Goal: Task Accomplishment & Management: Complete application form

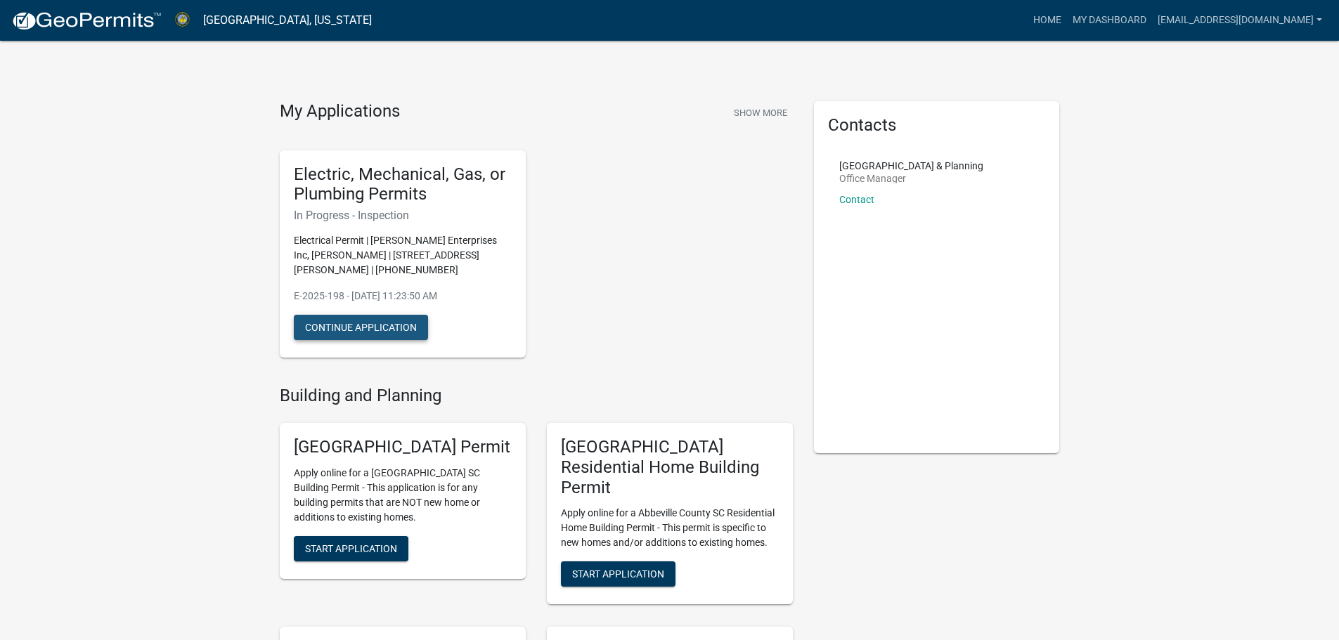
click at [341, 325] on button "Continue Application" at bounding box center [361, 327] width 134 height 25
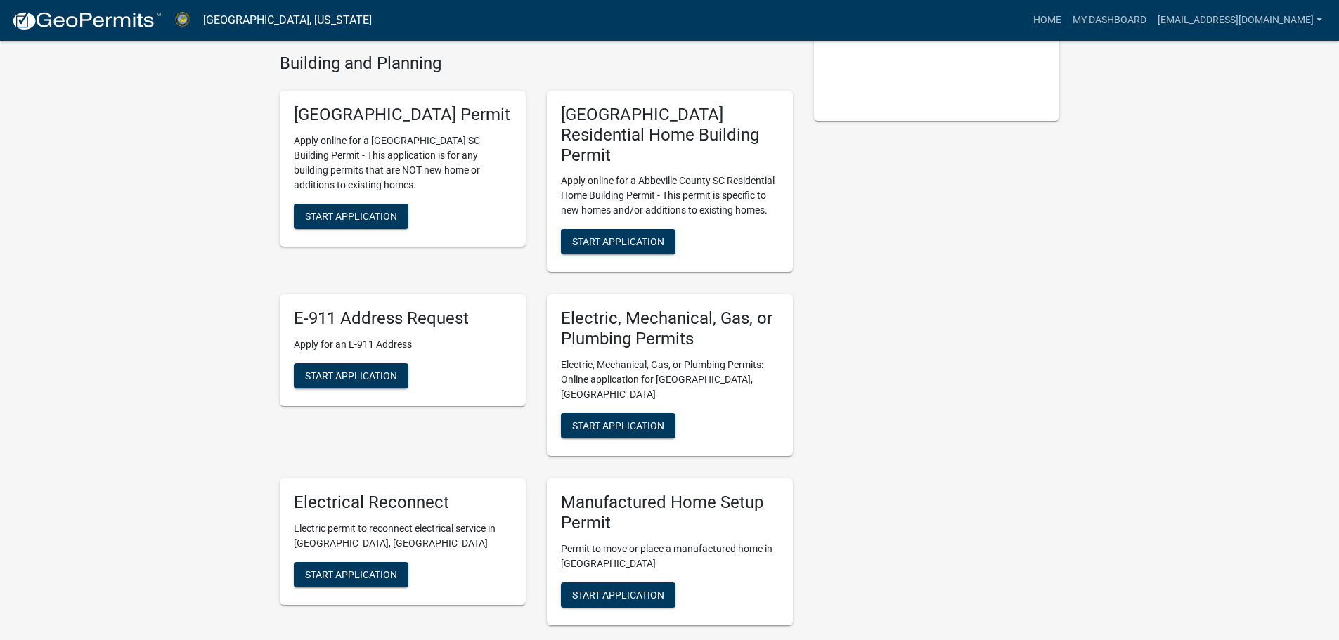
scroll to position [351, 0]
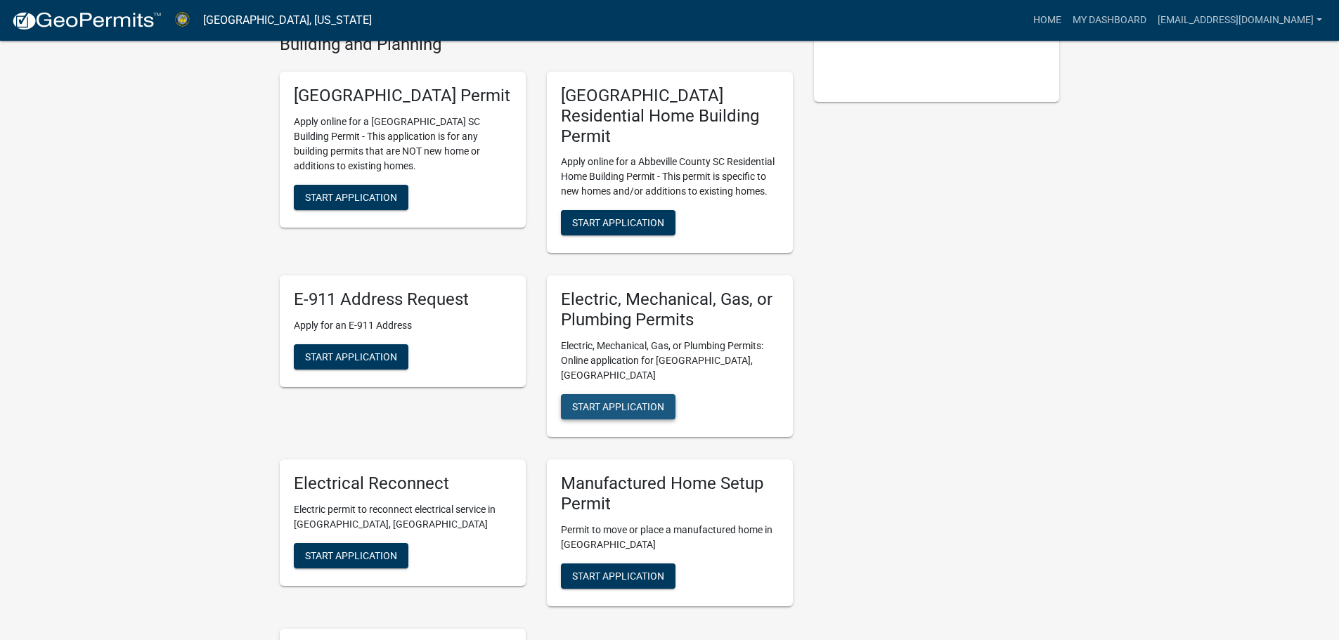
click at [624, 394] on button "Start Application" at bounding box center [618, 406] width 115 height 25
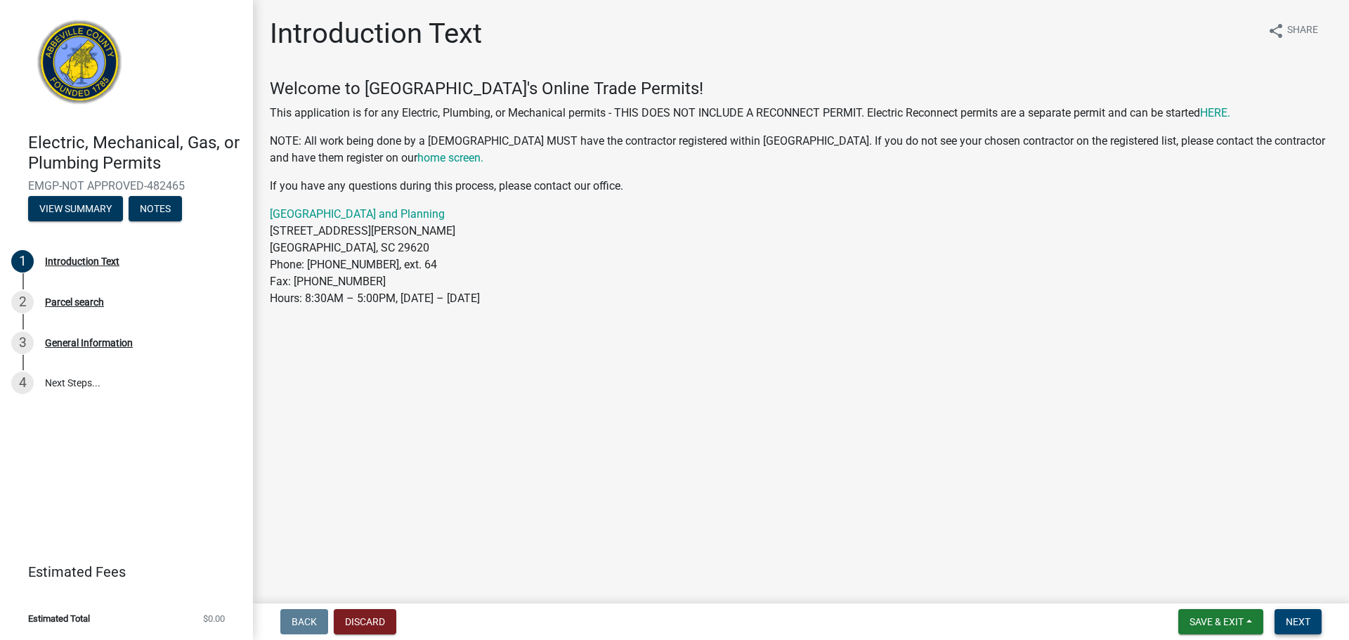
click at [1295, 624] on span "Next" at bounding box center [1298, 621] width 25 height 11
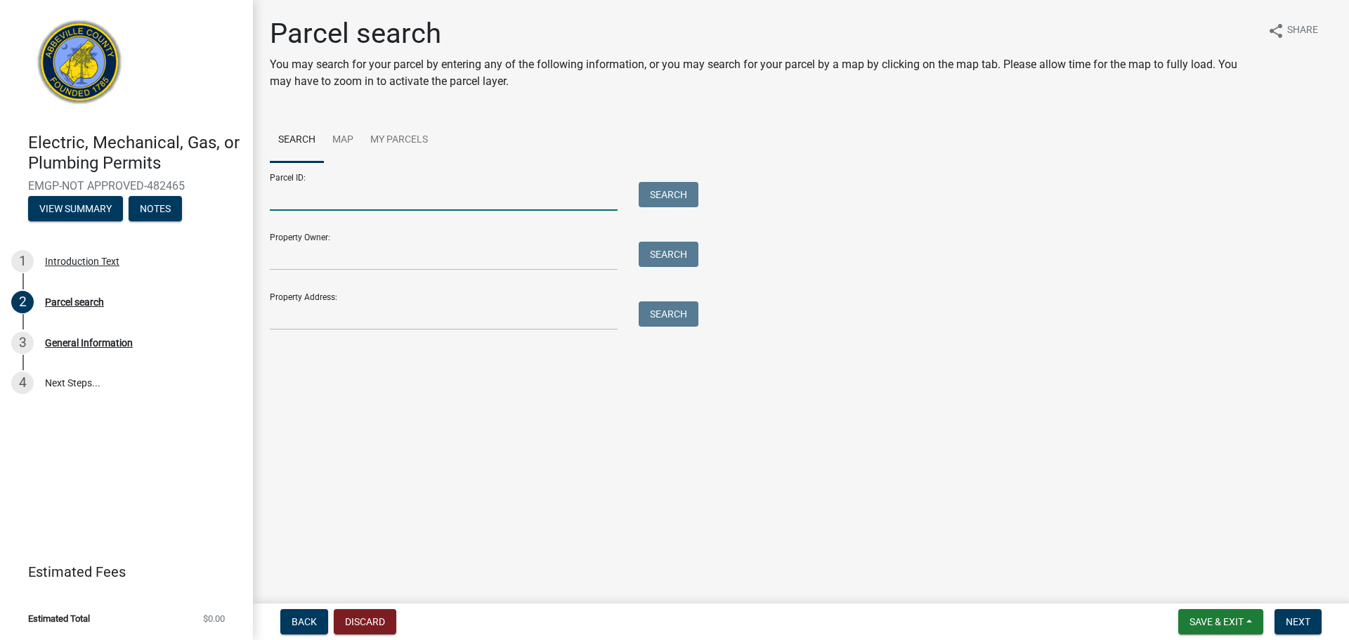
click at [334, 197] on input "Parcel ID:" at bounding box center [444, 196] width 348 height 29
click at [288, 197] on input "[PHONE_NUMBER]" at bounding box center [444, 196] width 348 height 29
type input "[PHONE_NUMBER]"
click at [660, 195] on button "Search" at bounding box center [669, 194] width 60 height 25
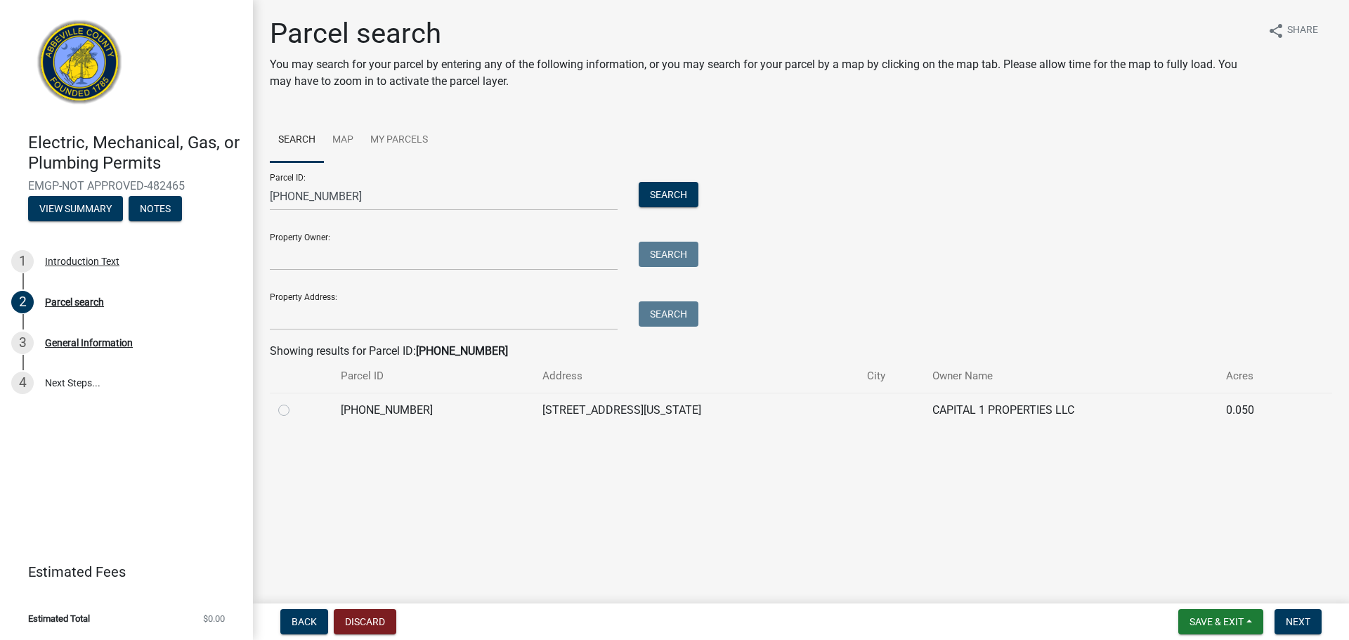
click at [295, 402] on label at bounding box center [295, 402] width 0 height 0
click at [295, 411] on input "radio" at bounding box center [299, 406] width 9 height 9
radio input "true"
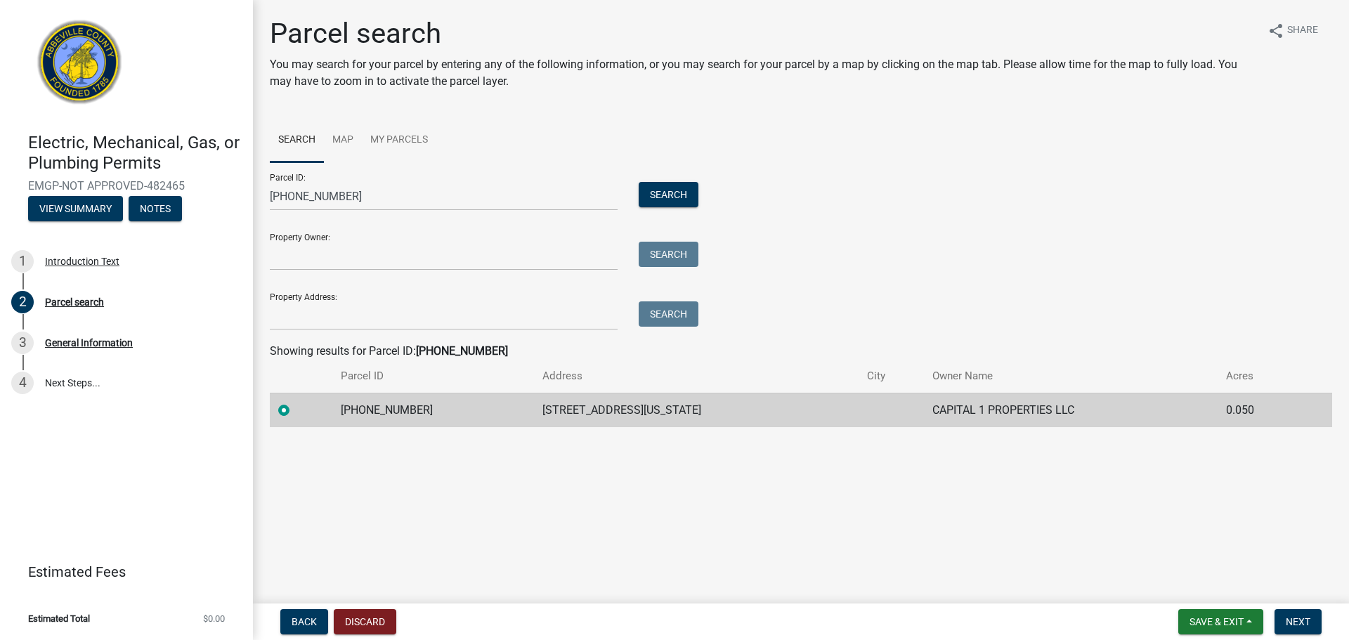
click at [603, 410] on td "[STREET_ADDRESS][US_STATE]" at bounding box center [696, 410] width 325 height 34
click at [333, 259] on input "Property Owner:" at bounding box center [444, 256] width 348 height 29
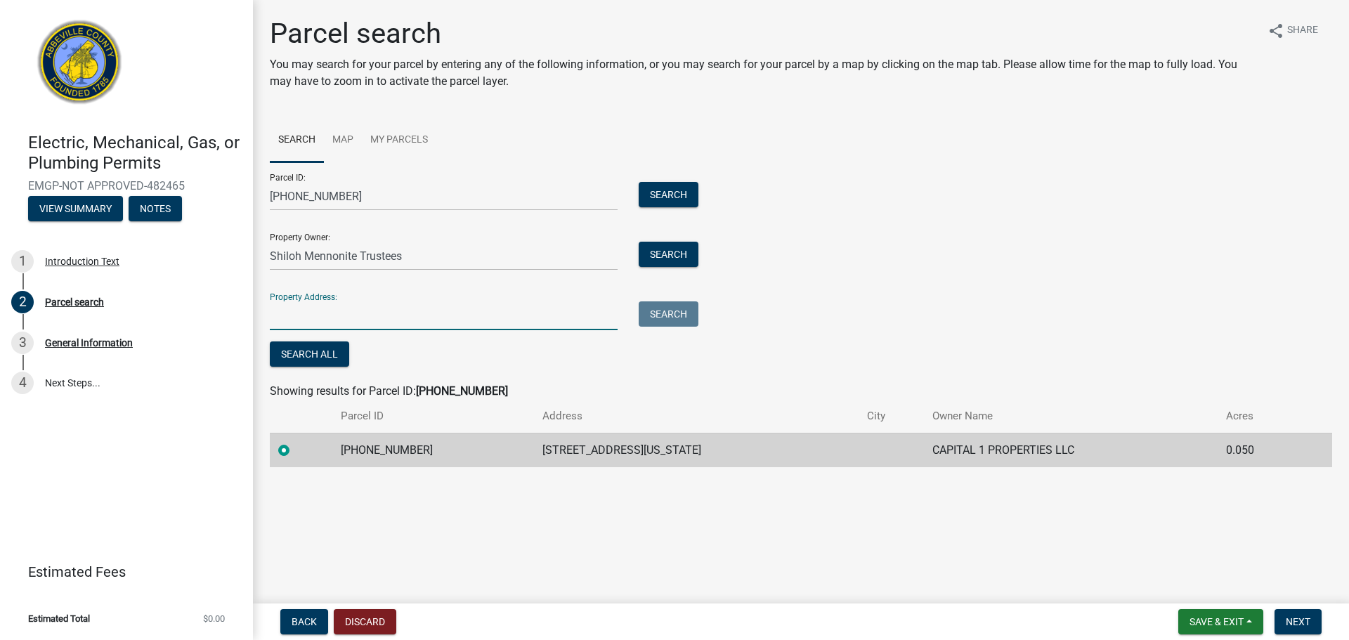
click at [322, 307] on input "Property Address:" at bounding box center [444, 315] width 348 height 29
click at [438, 257] on input "Shiloh Mennonite Trustees" at bounding box center [444, 256] width 348 height 29
type input "S"
type input "Capital 1 LLC"
click at [389, 316] on input "Property Address:" at bounding box center [444, 315] width 348 height 29
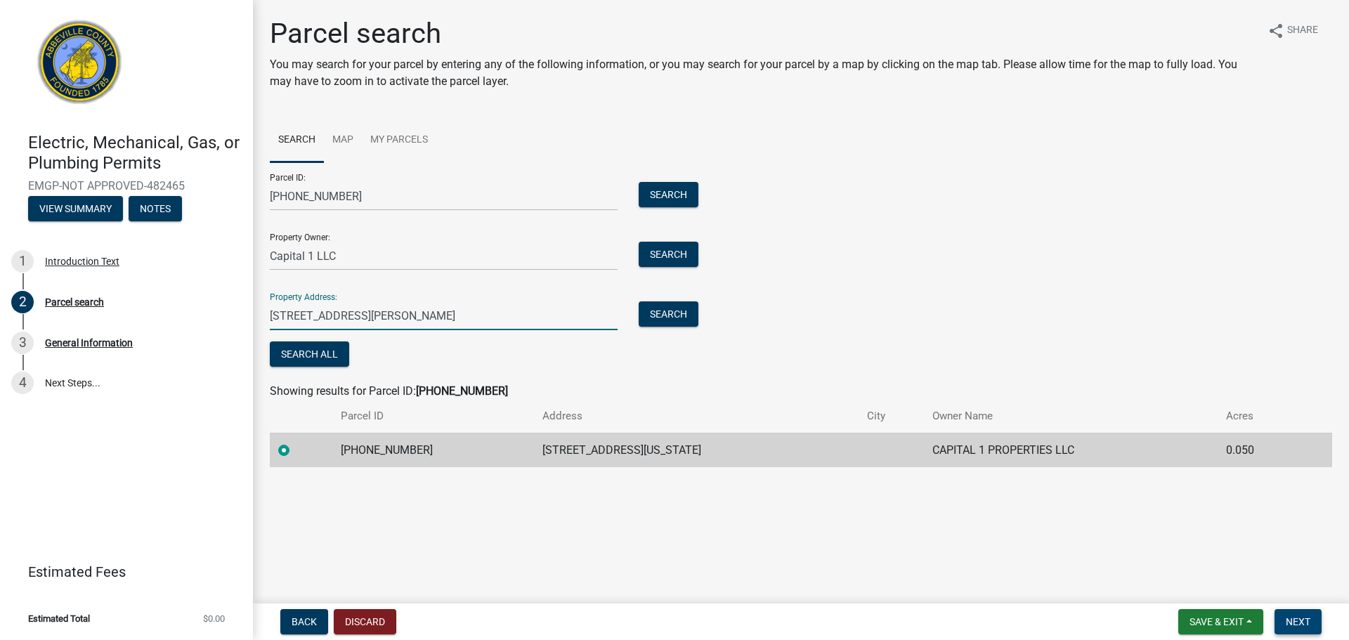
type input "[STREET_ADDRESS][PERSON_NAME]"
click at [1294, 619] on span "Next" at bounding box center [1298, 621] width 25 height 11
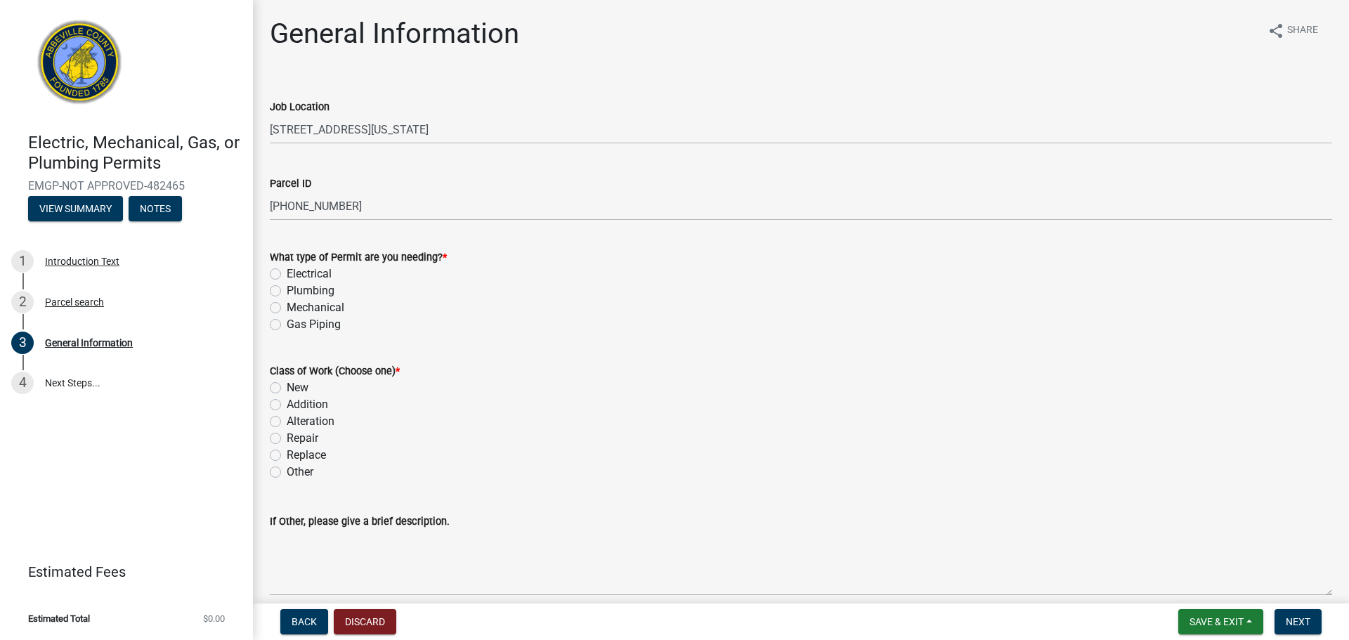
click at [287, 278] on label "Electrical" at bounding box center [309, 274] width 45 height 17
click at [287, 275] on input "Electrical" at bounding box center [291, 270] width 9 height 9
radio input "true"
click at [525, 394] on div "New" at bounding box center [801, 388] width 1063 height 17
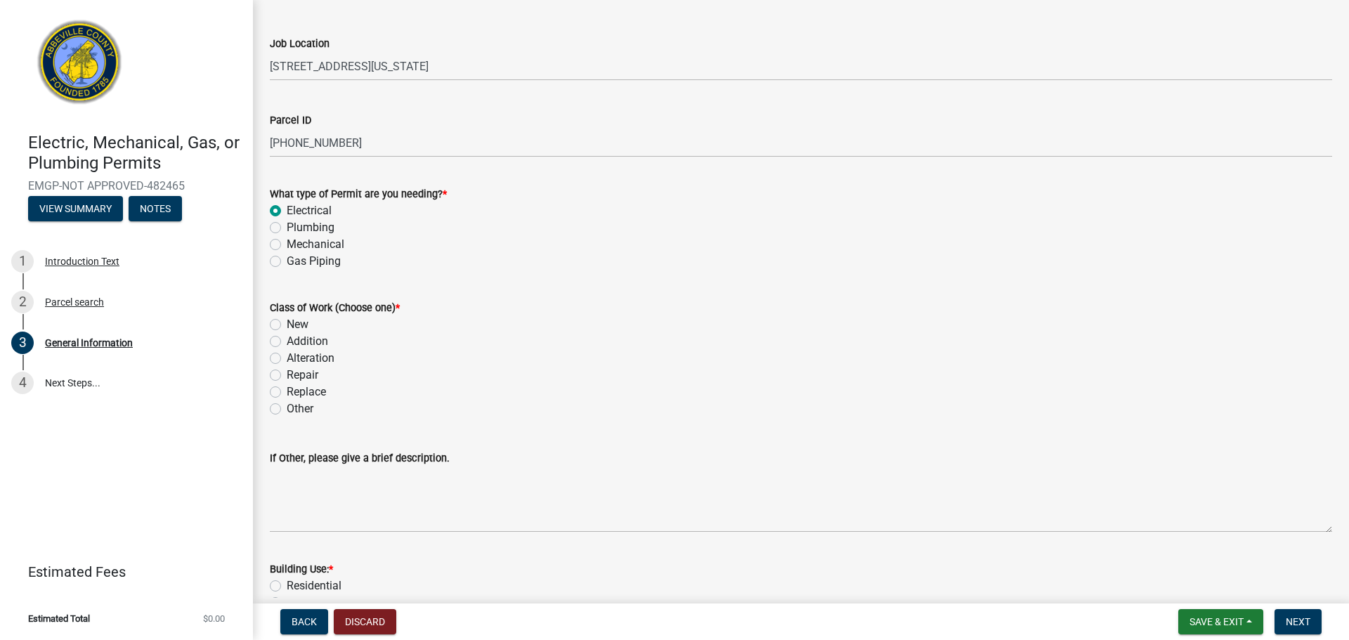
scroll to position [141, 0]
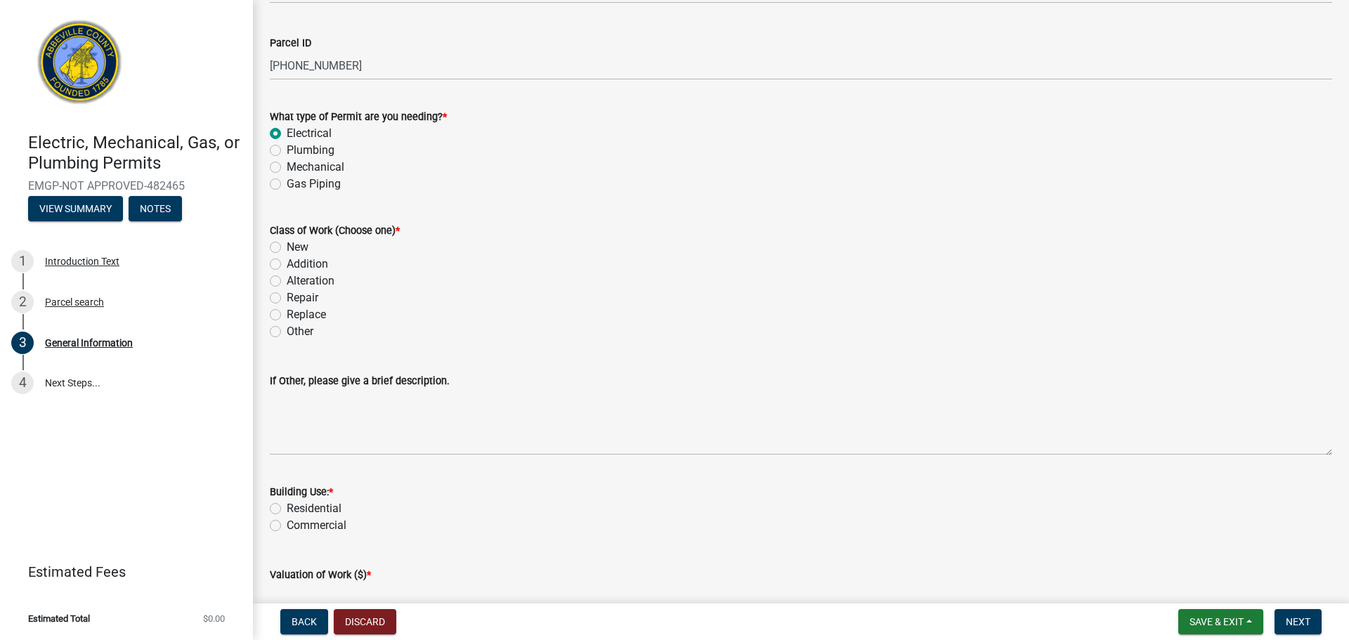
click at [287, 244] on label "New" at bounding box center [298, 247] width 22 height 17
click at [287, 244] on input "New" at bounding box center [291, 243] width 9 height 9
radio input "true"
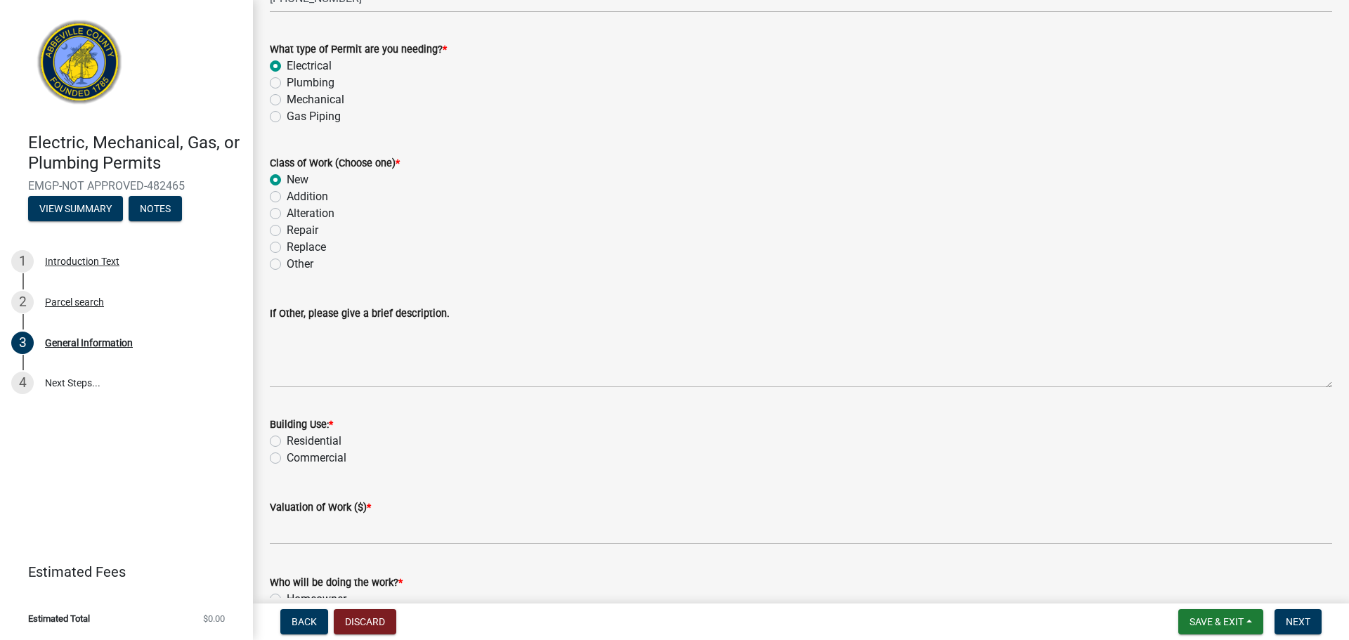
scroll to position [281, 0]
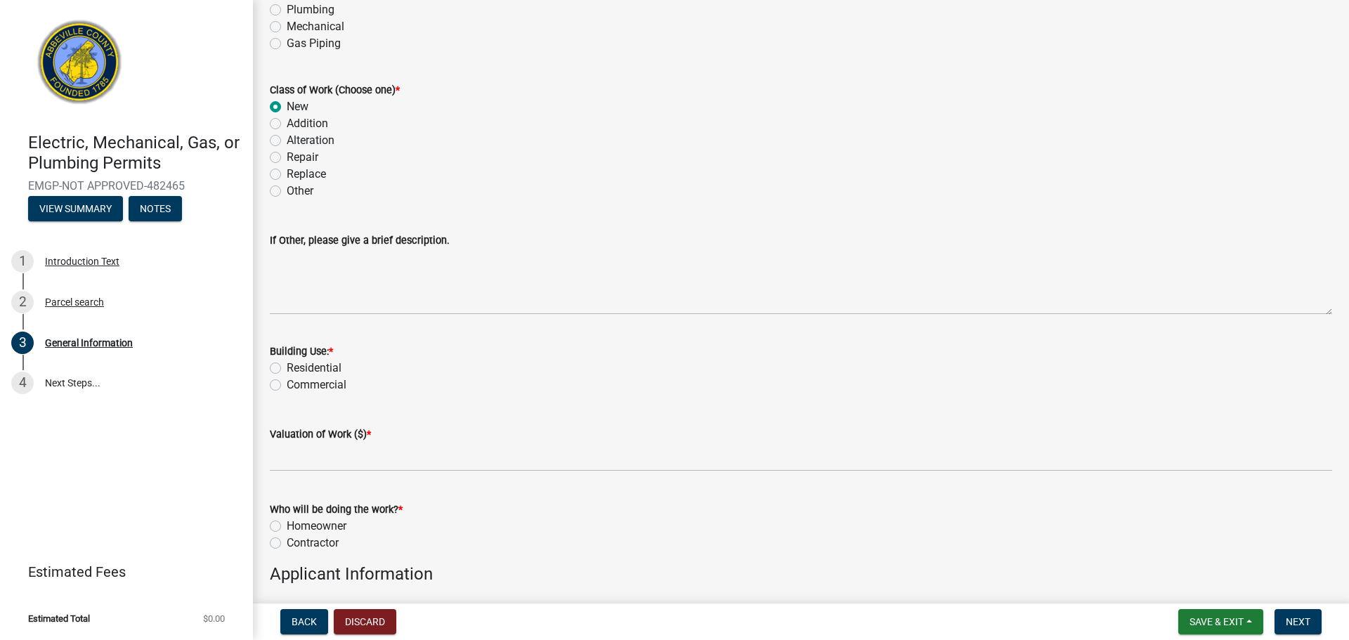
click at [287, 370] on label "Residential" at bounding box center [314, 368] width 55 height 17
click at [287, 369] on input "Residential" at bounding box center [291, 364] width 9 height 9
radio input "true"
click at [287, 390] on label "Commercial" at bounding box center [317, 385] width 60 height 17
click at [287, 386] on input "Commercial" at bounding box center [291, 381] width 9 height 9
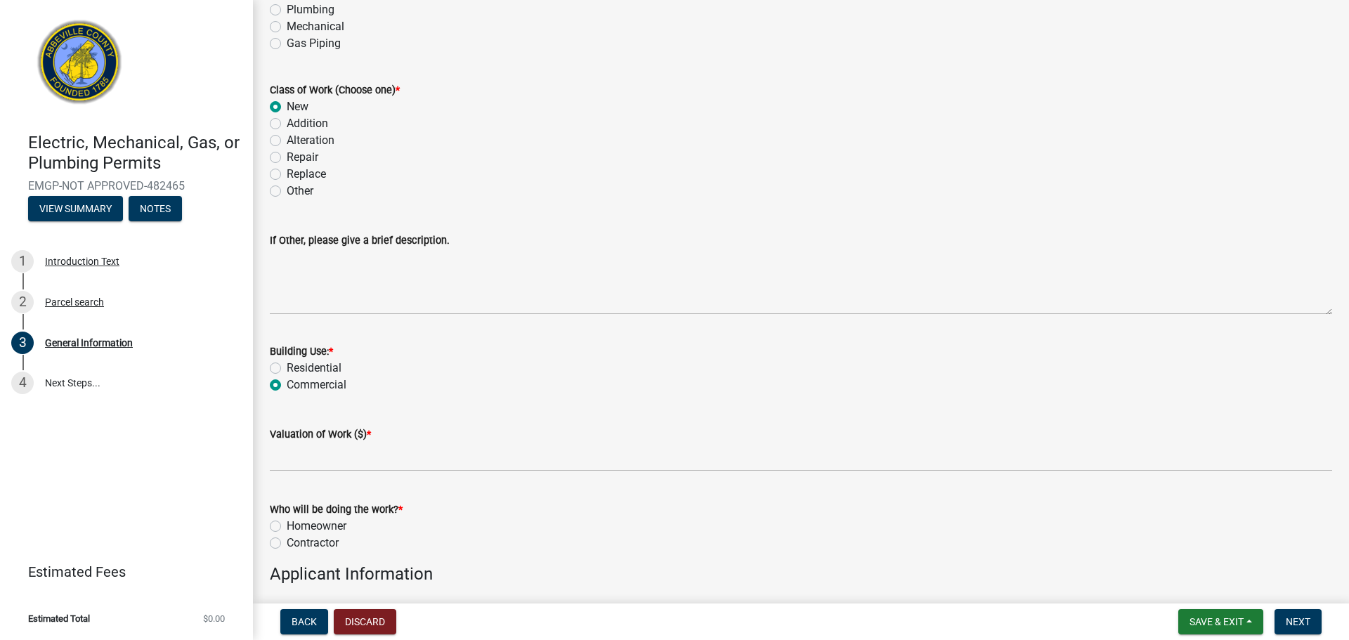
radio input "true"
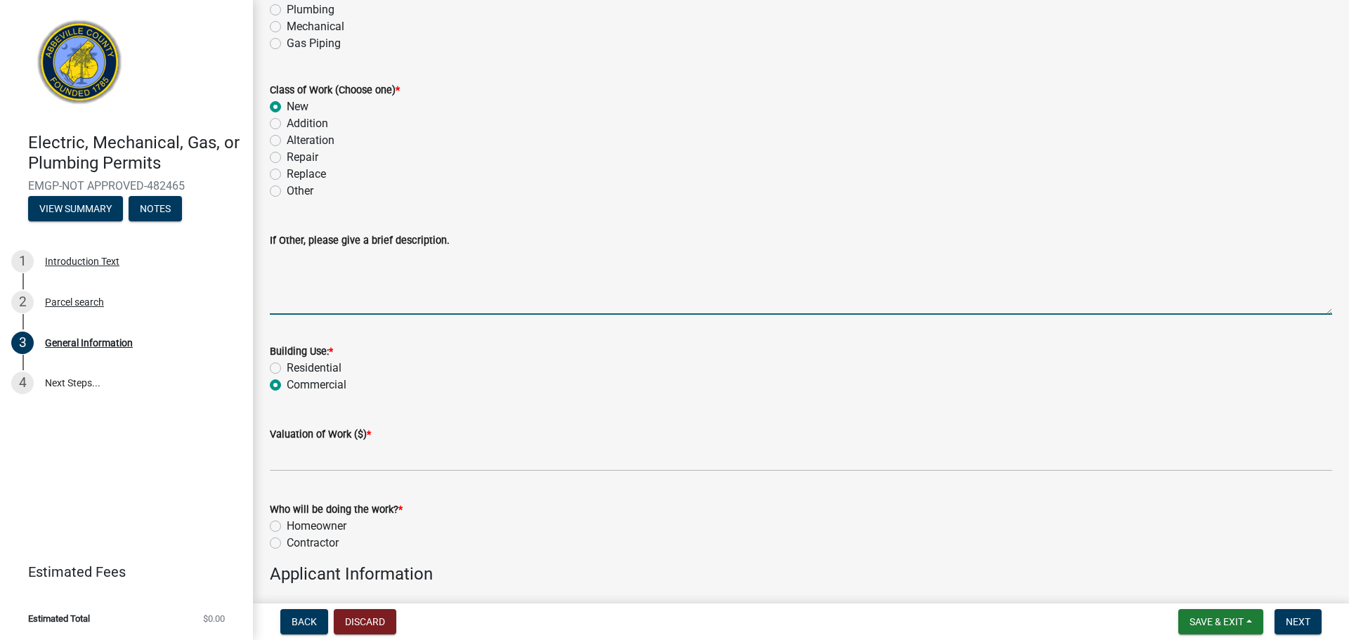
click at [299, 275] on textarea "If Other, please give a brief description." at bounding box center [801, 282] width 1063 height 66
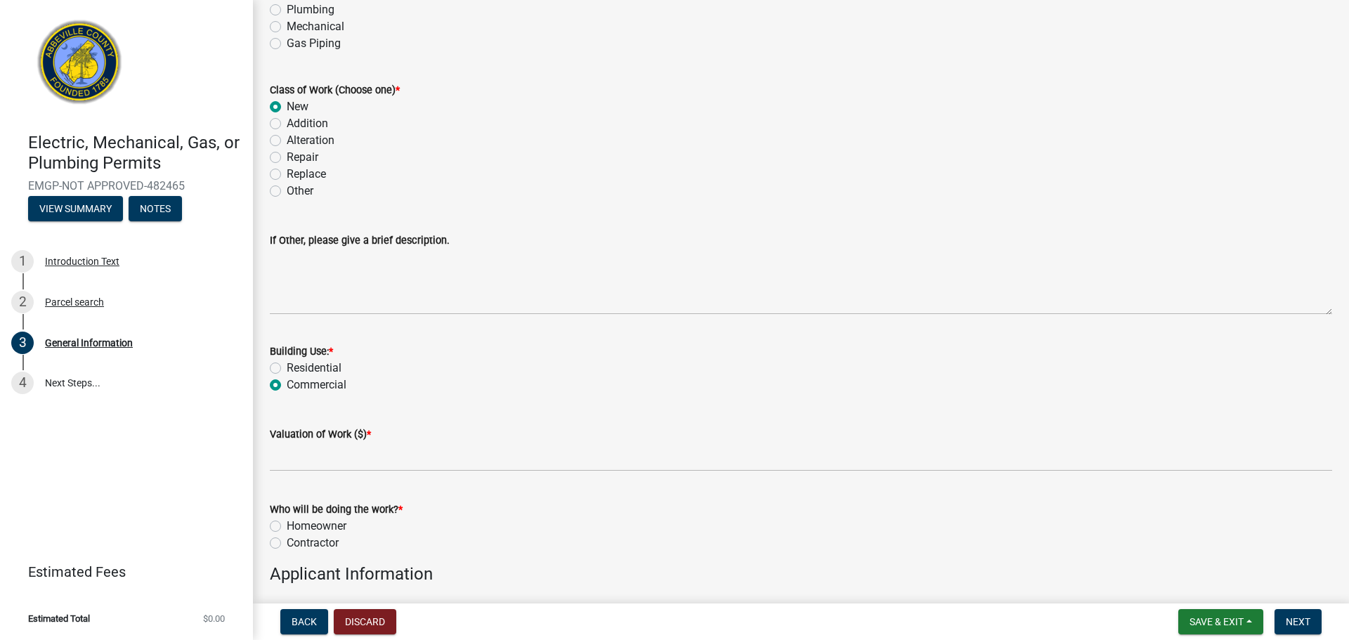
drag, startPoint x: 273, startPoint y: 138, endPoint x: 271, endPoint y: 167, distance: 28.9
click at [287, 141] on label "Alteration" at bounding box center [311, 140] width 48 height 17
click at [287, 141] on input "Alteration" at bounding box center [291, 136] width 9 height 9
radio input "true"
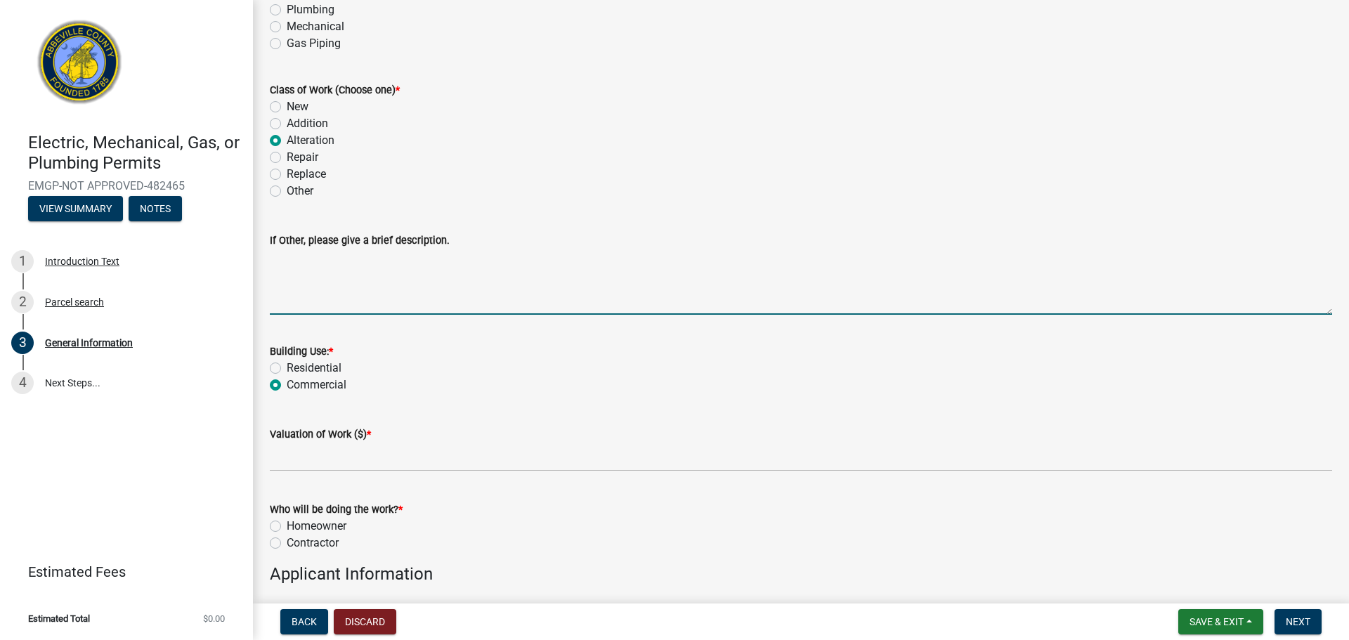
click at [306, 278] on textarea "If Other, please give a brief description." at bounding box center [801, 282] width 1063 height 66
type textarea "Installing new electrical panel at [GEOGRAPHIC_DATA]"
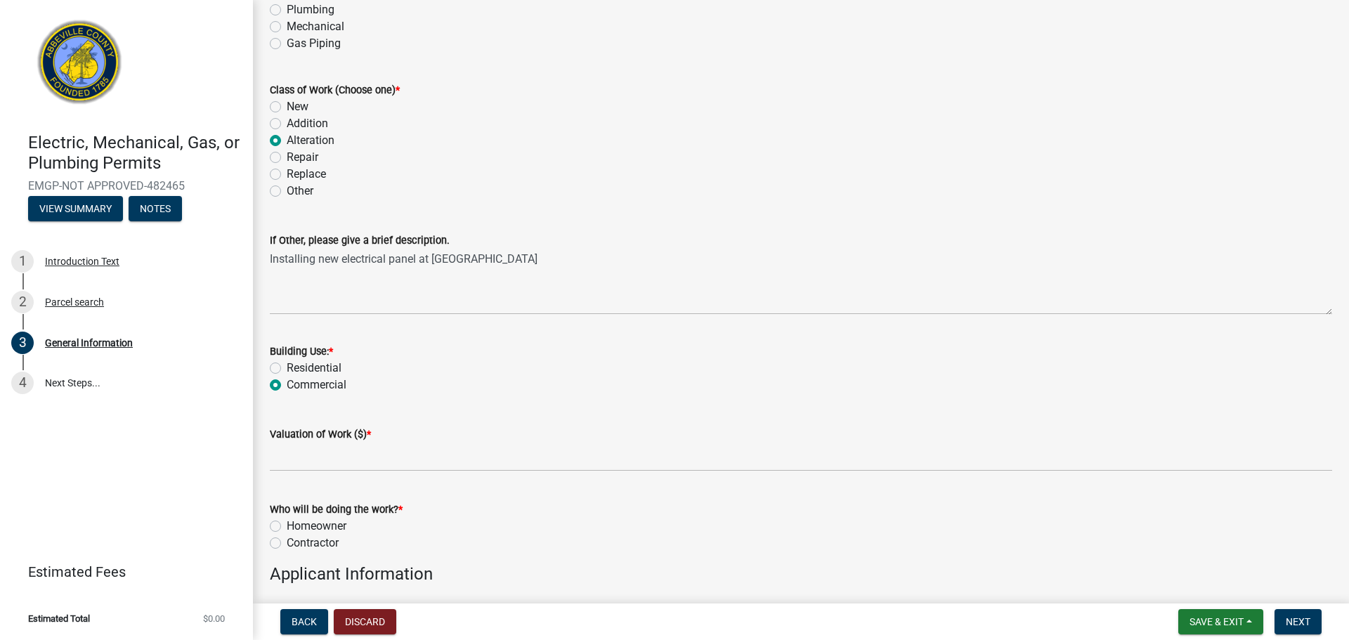
click at [583, 200] on wm-data-entity-input "Class of Work (Choose one) * New Addition Alteration Repair Replace Other" at bounding box center [801, 139] width 1063 height 148
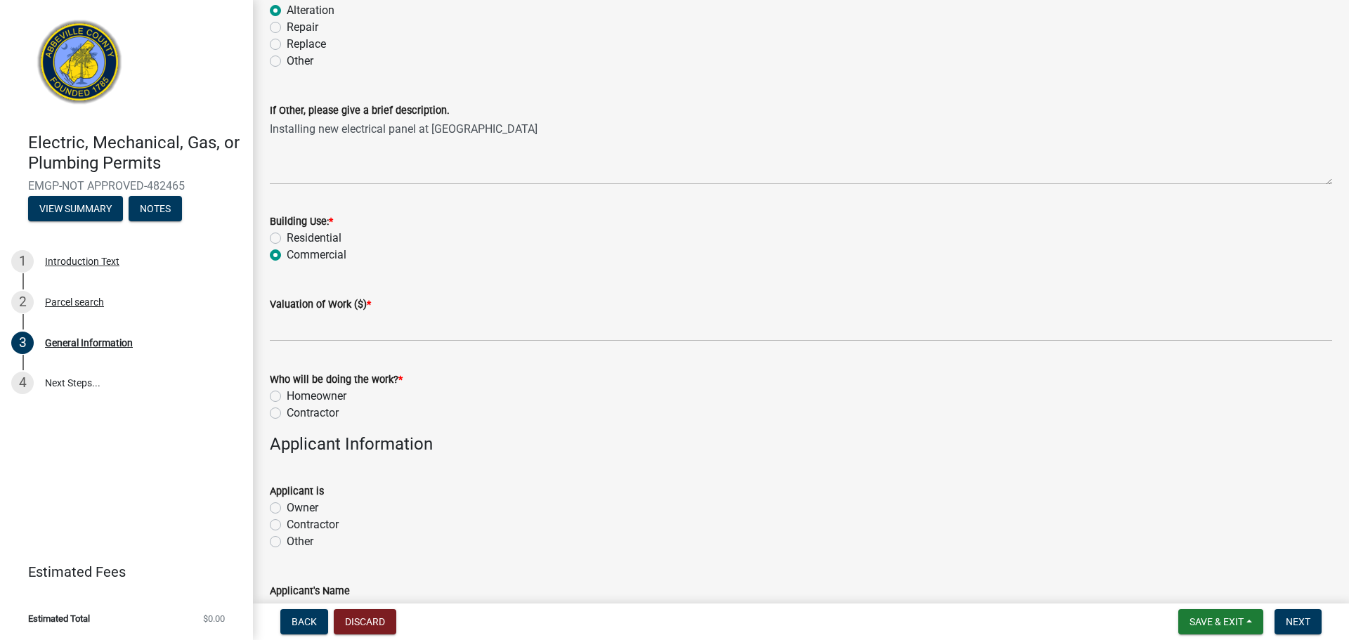
scroll to position [422, 0]
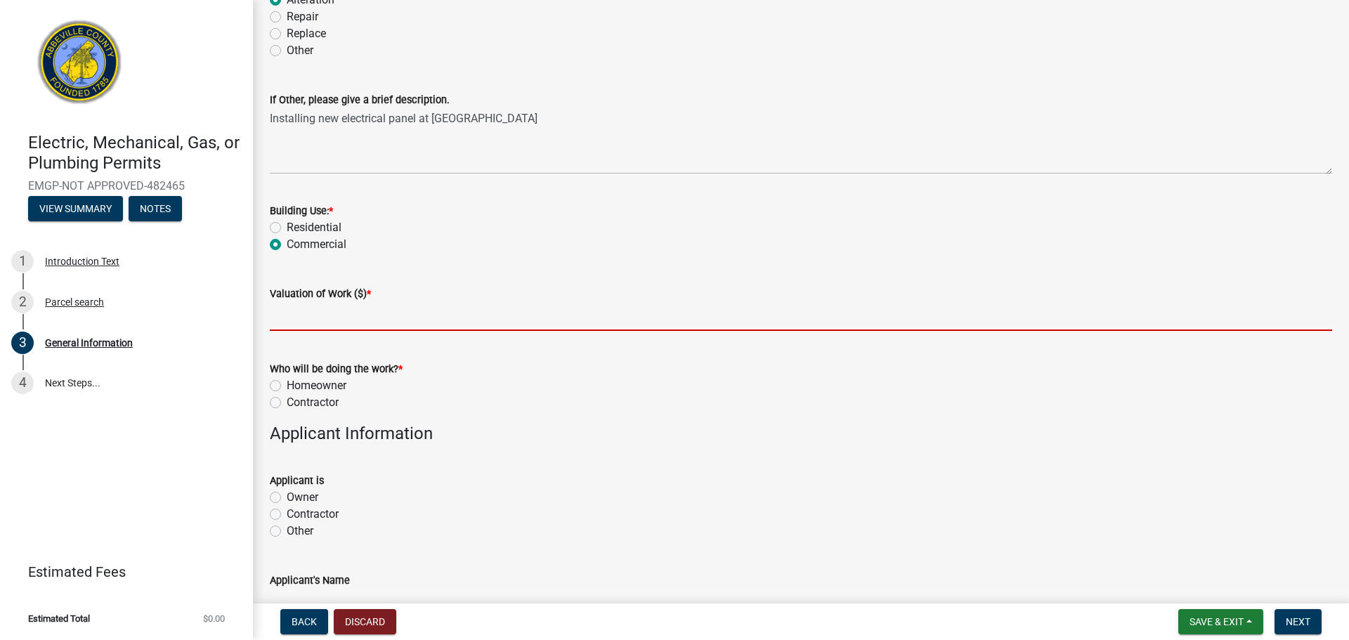
click at [334, 319] on input "text" at bounding box center [801, 316] width 1063 height 29
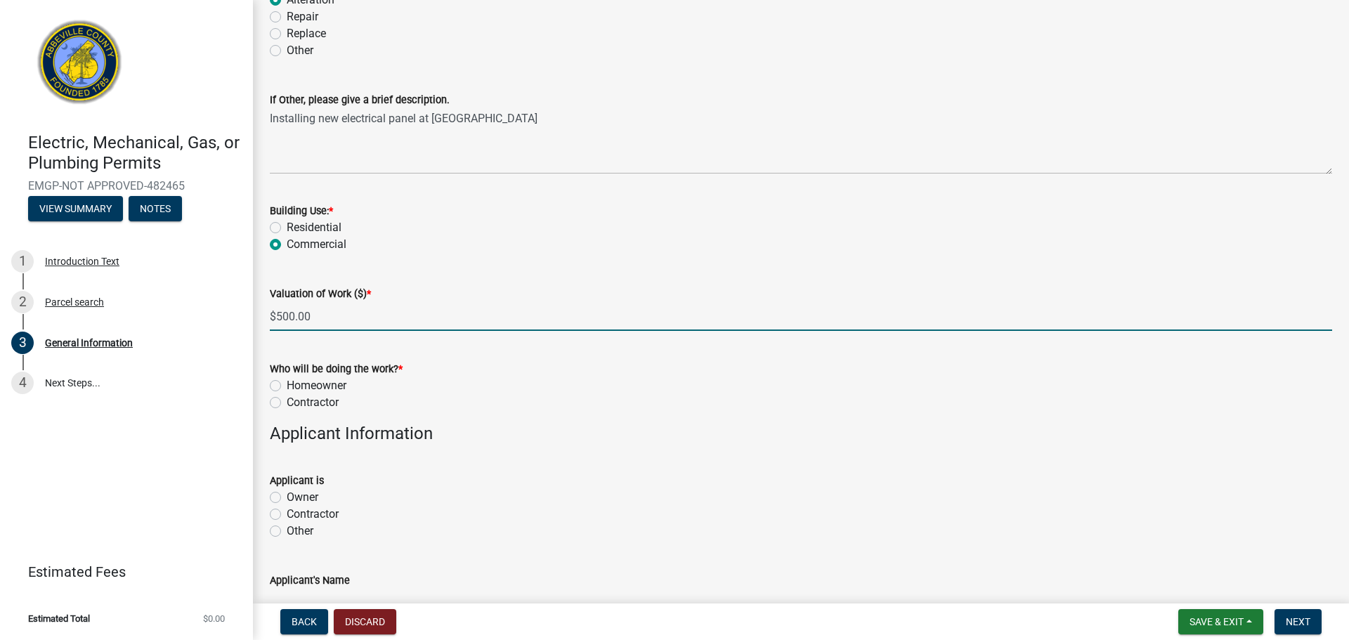
type input "500"
click at [287, 398] on label "Contractor" at bounding box center [313, 402] width 52 height 17
click at [287, 398] on input "Contractor" at bounding box center [291, 398] width 9 height 9
radio input "true"
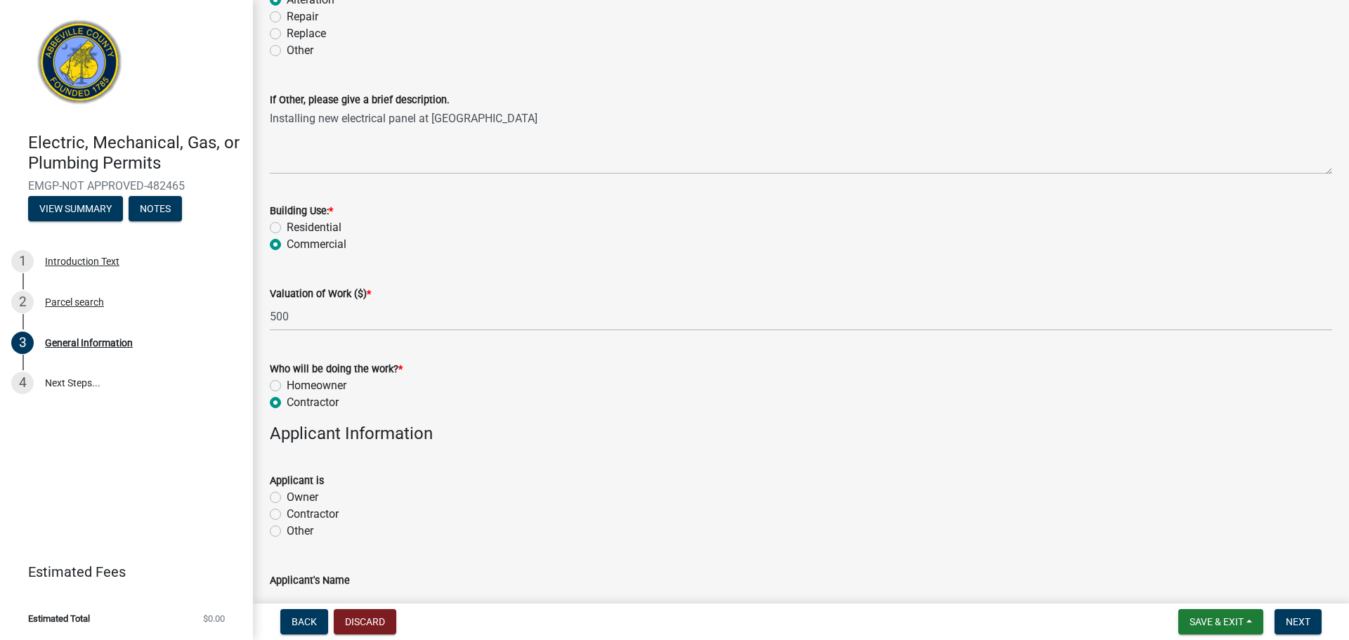
drag, startPoint x: 574, startPoint y: 424, endPoint x: 578, endPoint y: 443, distance: 19.4
click at [576, 429] on h4 "Applicant Information" at bounding box center [801, 434] width 1063 height 20
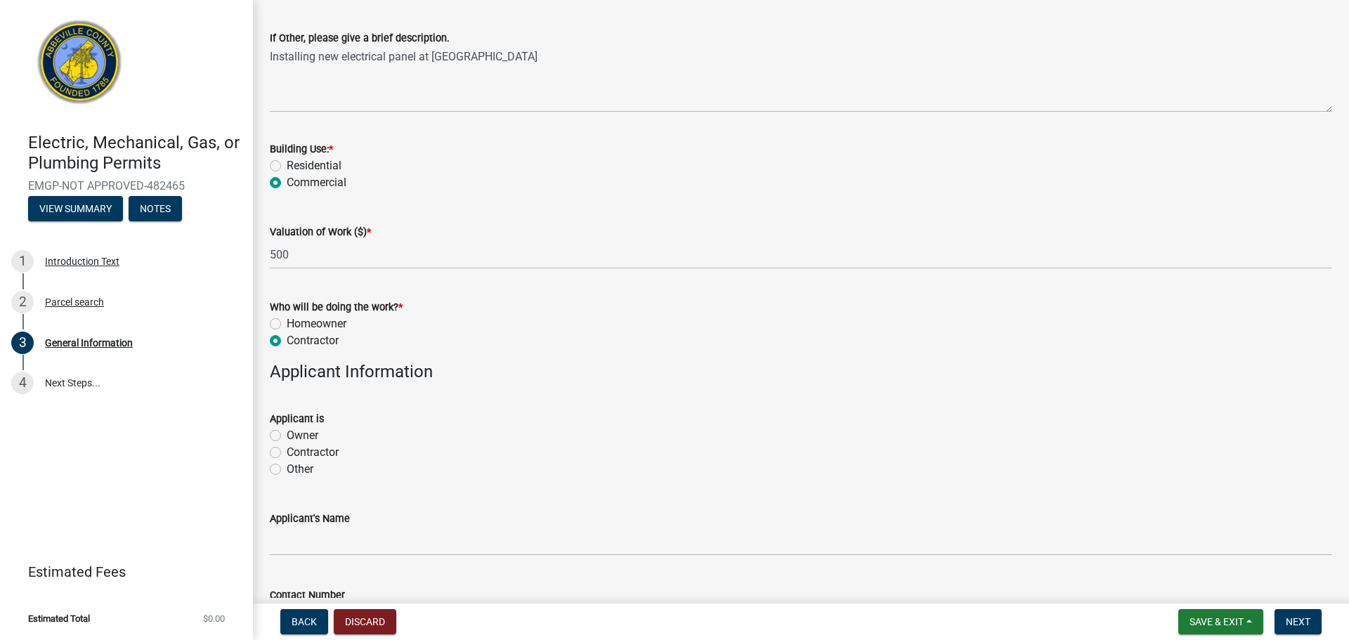
scroll to position [562, 0]
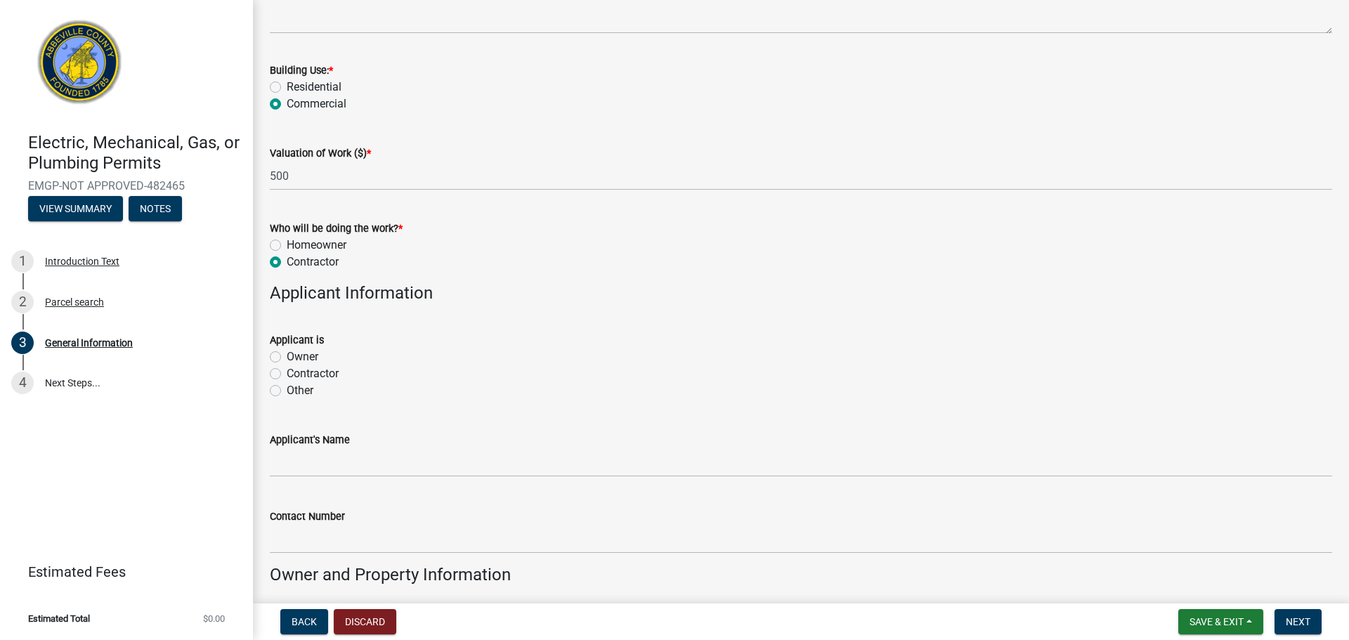
click at [287, 372] on label "Contractor" at bounding box center [313, 373] width 52 height 17
click at [287, 372] on input "Contractor" at bounding box center [291, 369] width 9 height 9
radio input "true"
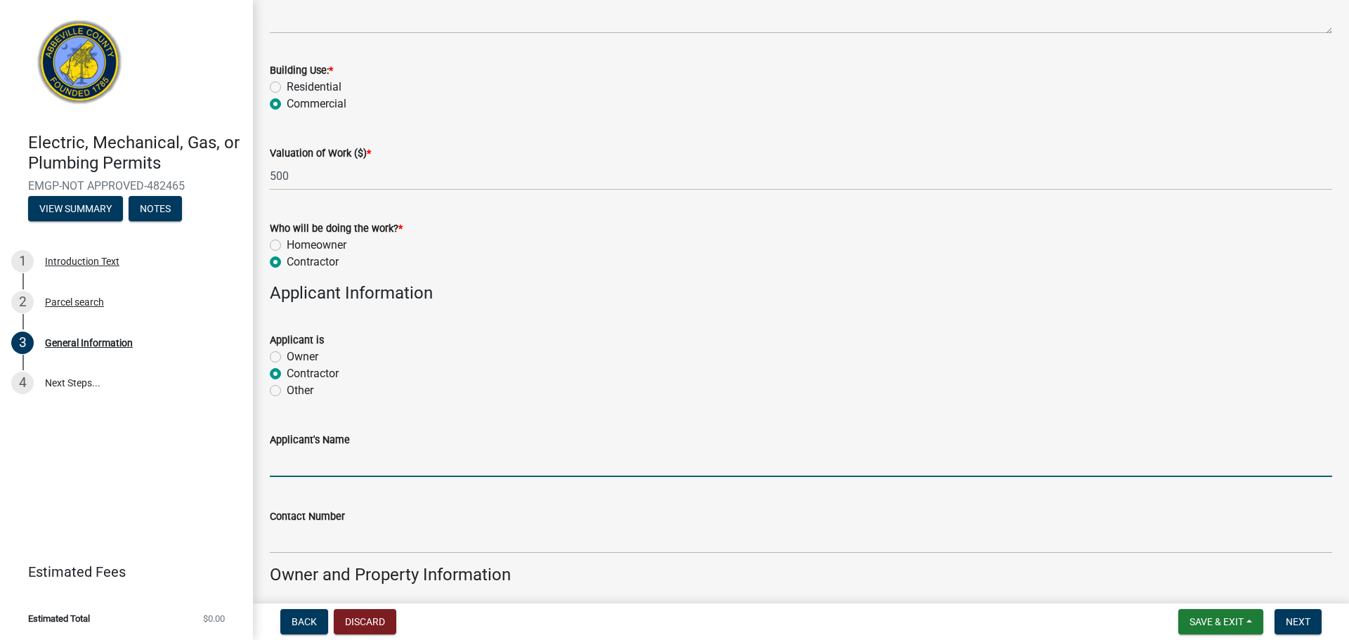
click at [301, 460] on input "Applicant's Name" at bounding box center [801, 462] width 1063 height 29
type input "[PERSON_NAME]"
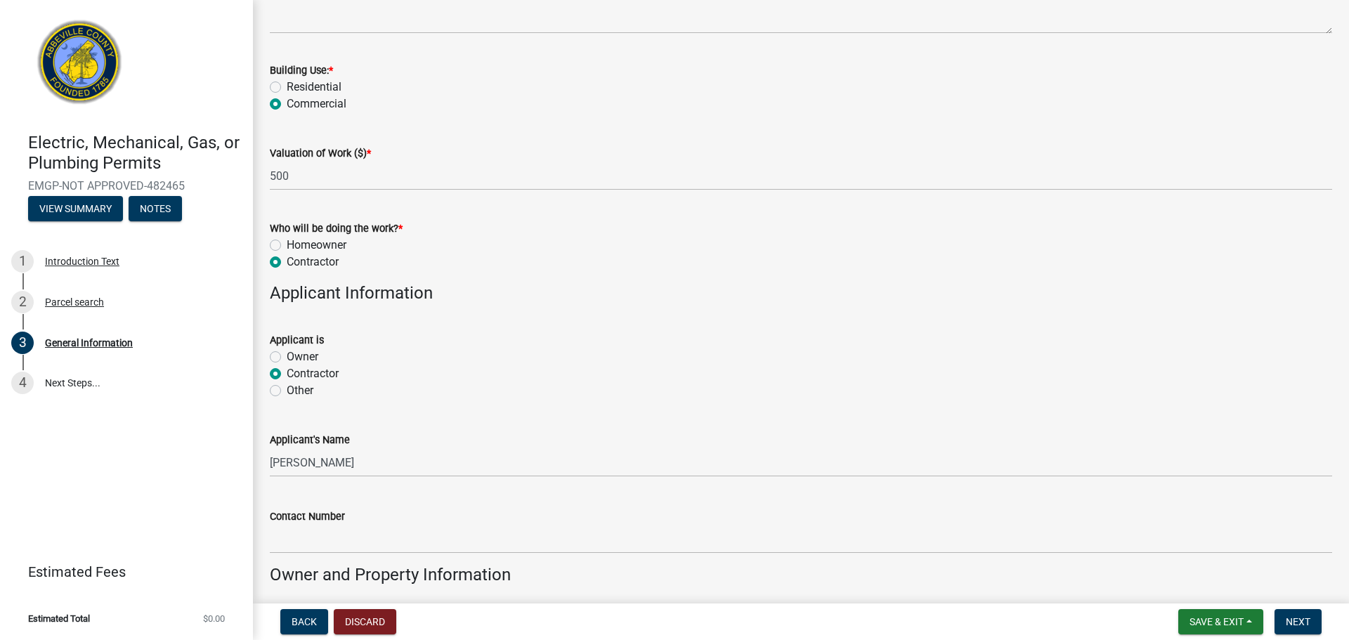
click at [577, 338] on div "Applicant is" at bounding box center [801, 340] width 1063 height 17
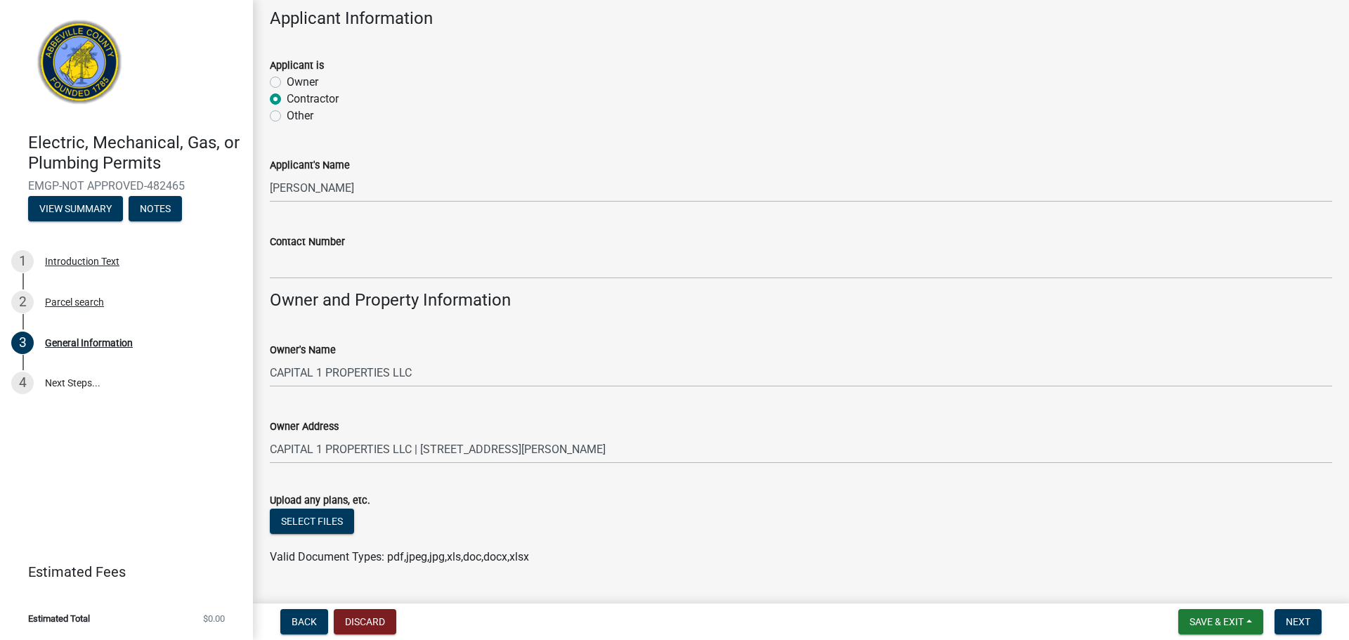
scroll to position [843, 0]
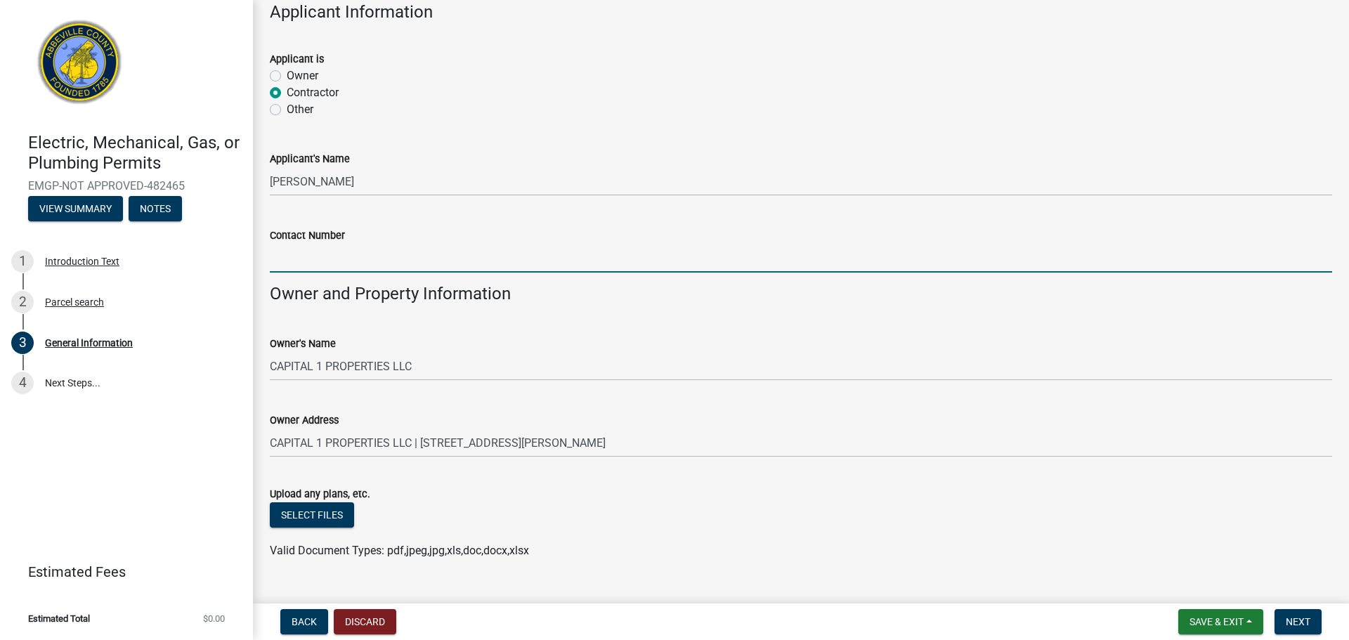
click at [327, 253] on input "Contact Number" at bounding box center [801, 258] width 1063 height 29
type input "8643911018"
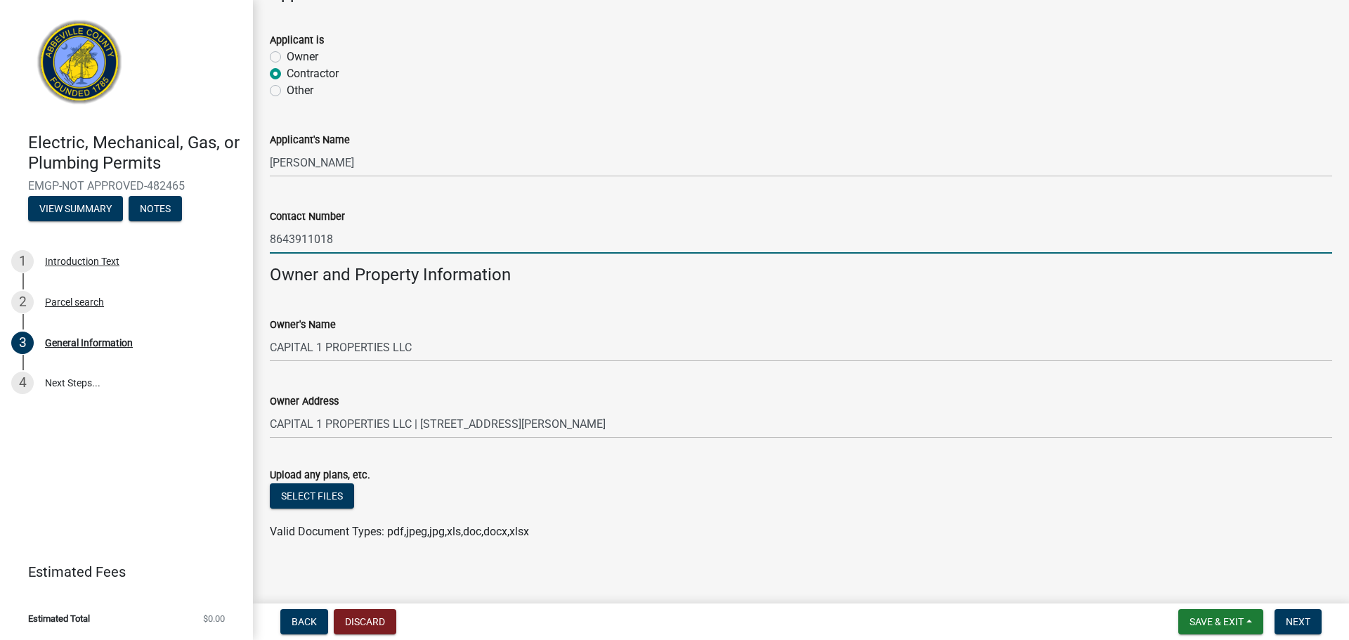
scroll to position [872, 0]
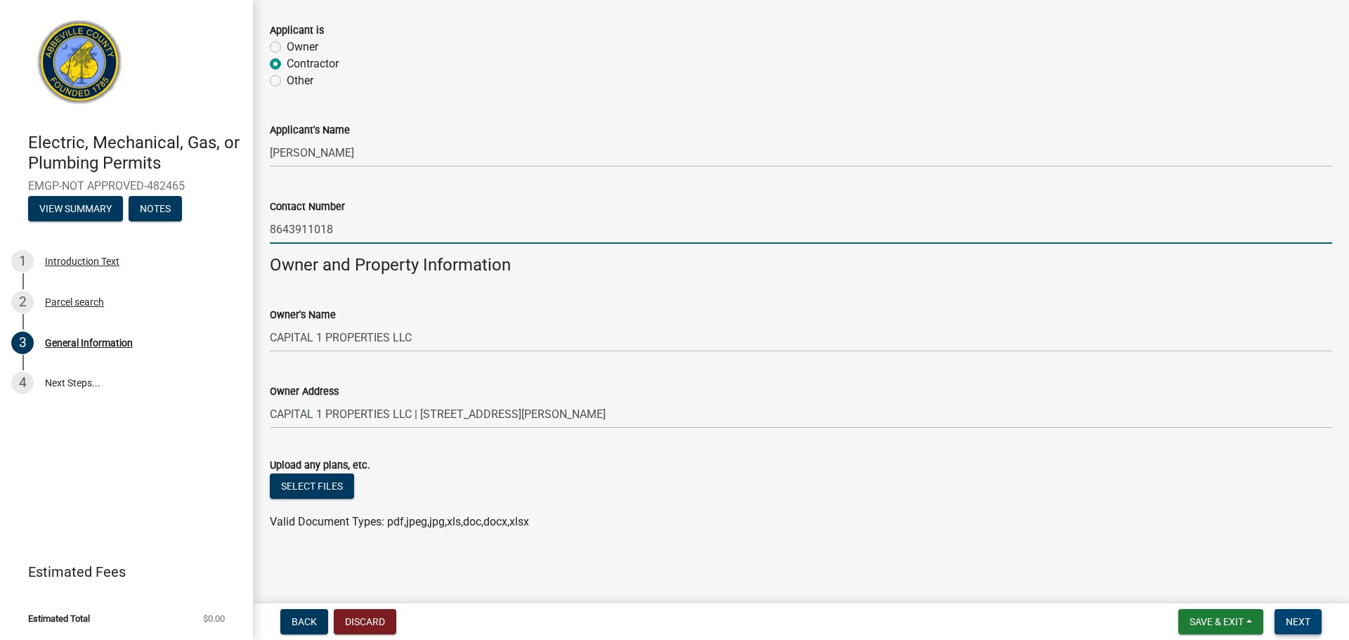
click at [1292, 620] on span "Next" at bounding box center [1298, 621] width 25 height 11
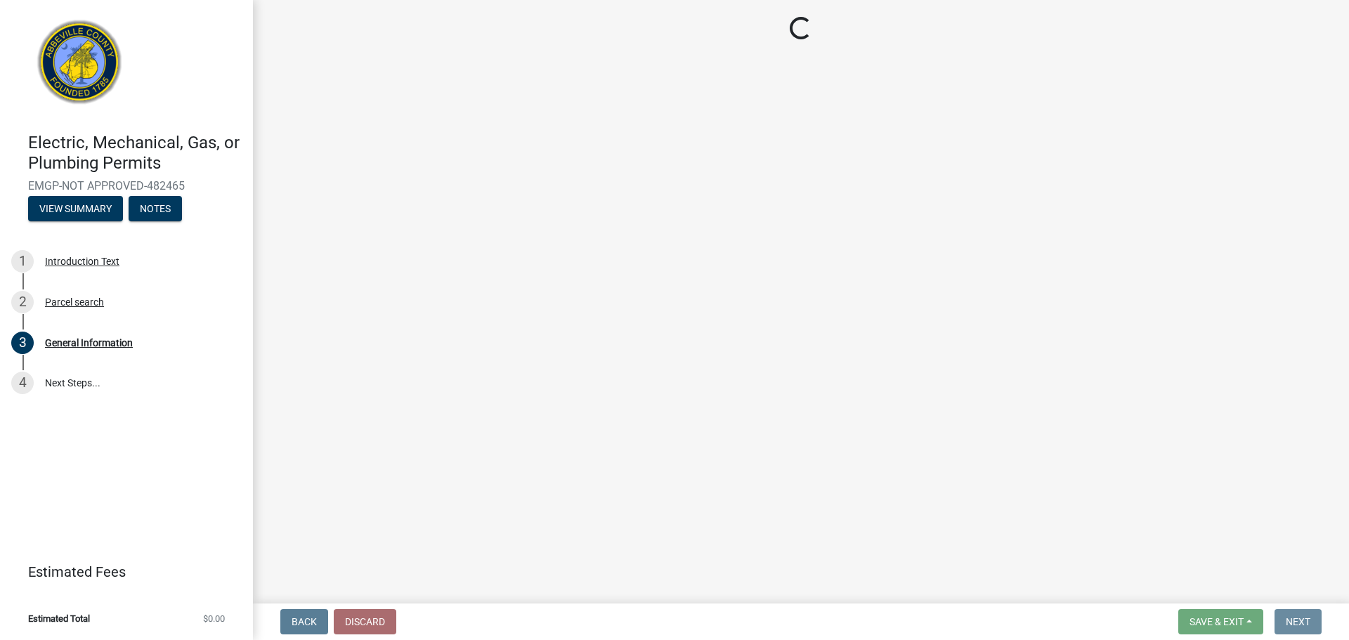
scroll to position [0, 0]
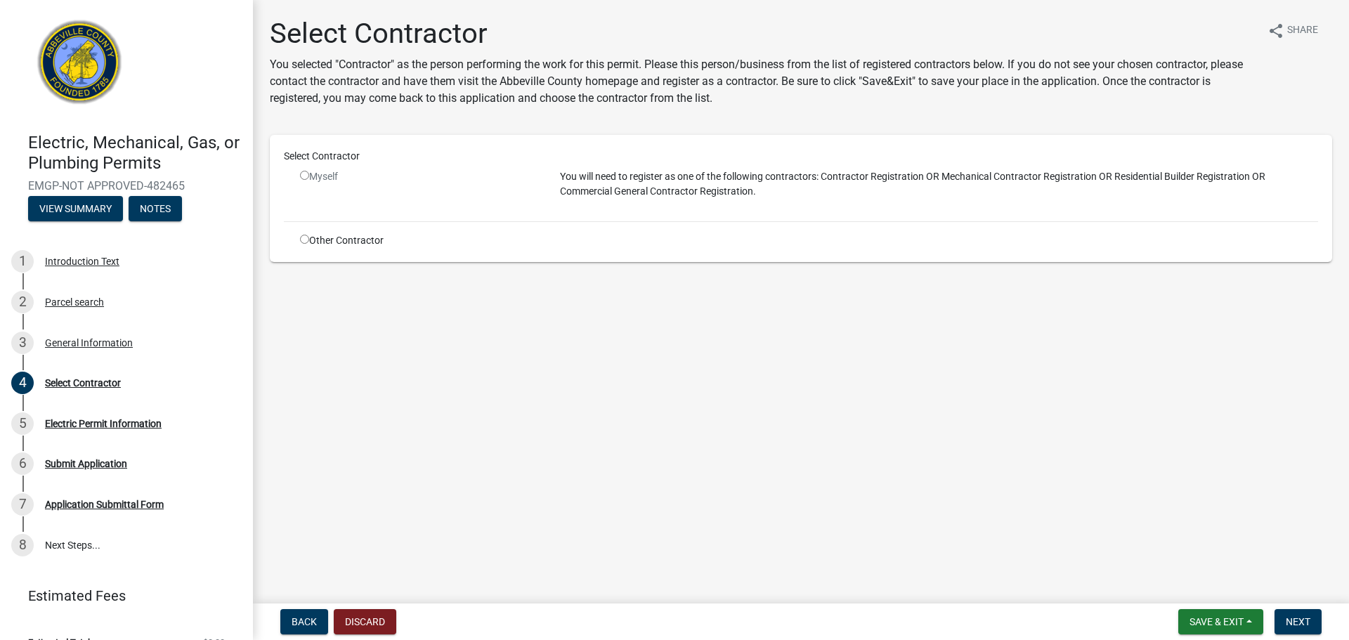
click at [308, 178] on input "radio" at bounding box center [304, 175] width 9 height 9
click at [299, 173] on div "Myself" at bounding box center [420, 189] width 260 height 41
click at [304, 174] on input "radio" at bounding box center [304, 175] width 9 height 9
click at [306, 176] on input "radio" at bounding box center [304, 175] width 9 height 9
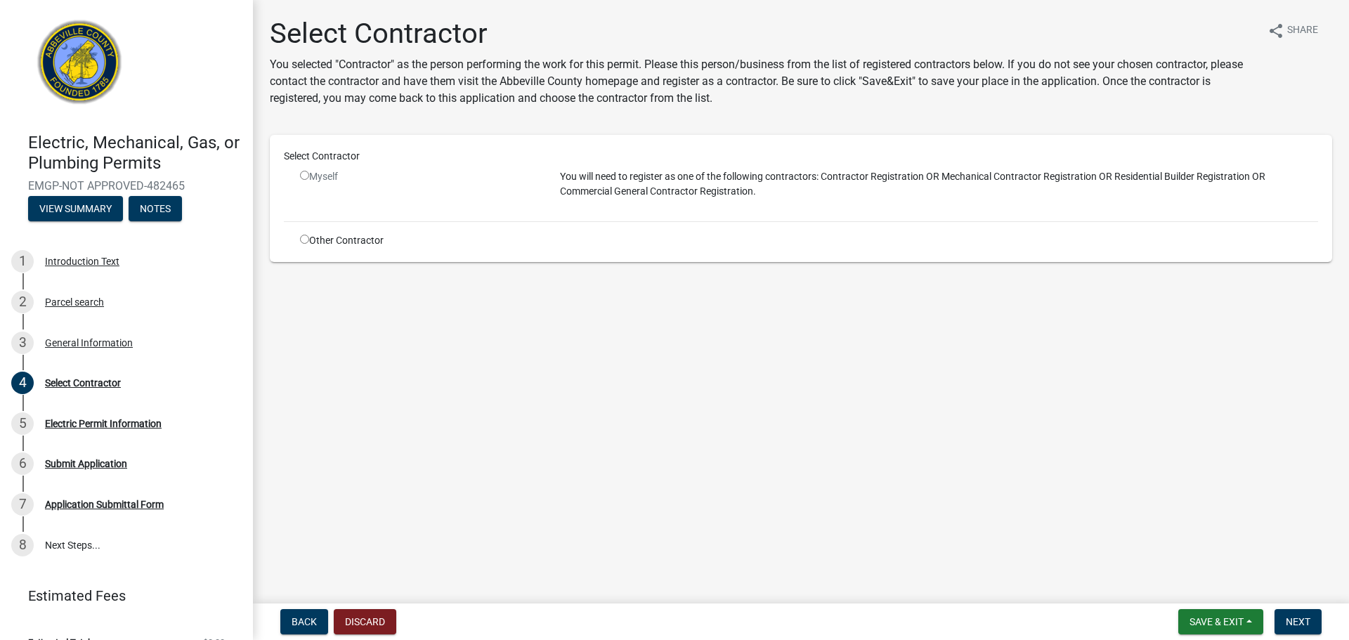
click at [306, 176] on input "radio" at bounding box center [304, 175] width 9 height 9
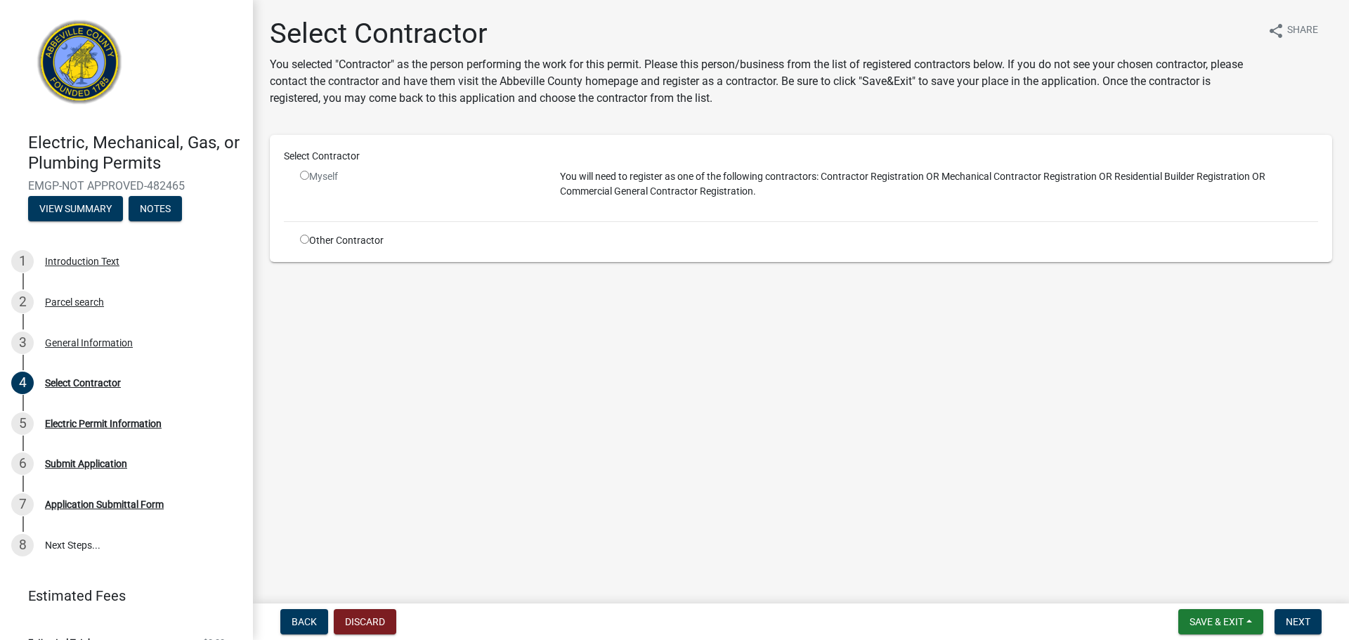
drag, startPoint x: 307, startPoint y: 171, endPoint x: 312, endPoint y: 162, distance: 10.4
click at [309, 169] on div "Select Contractor Myself You will need to register as one of the following cont…" at bounding box center [801, 198] width 1034 height 99
click at [312, 162] on div "Select Contractor" at bounding box center [801, 156] width 1056 height 15
click at [615, 169] on p "You will need to register as one of the following contractors: Contractor Regis…" at bounding box center [939, 184] width 758 height 30
click at [614, 172] on p "You will need to register as one of the following contractors: Contractor Regis…" at bounding box center [939, 184] width 758 height 30
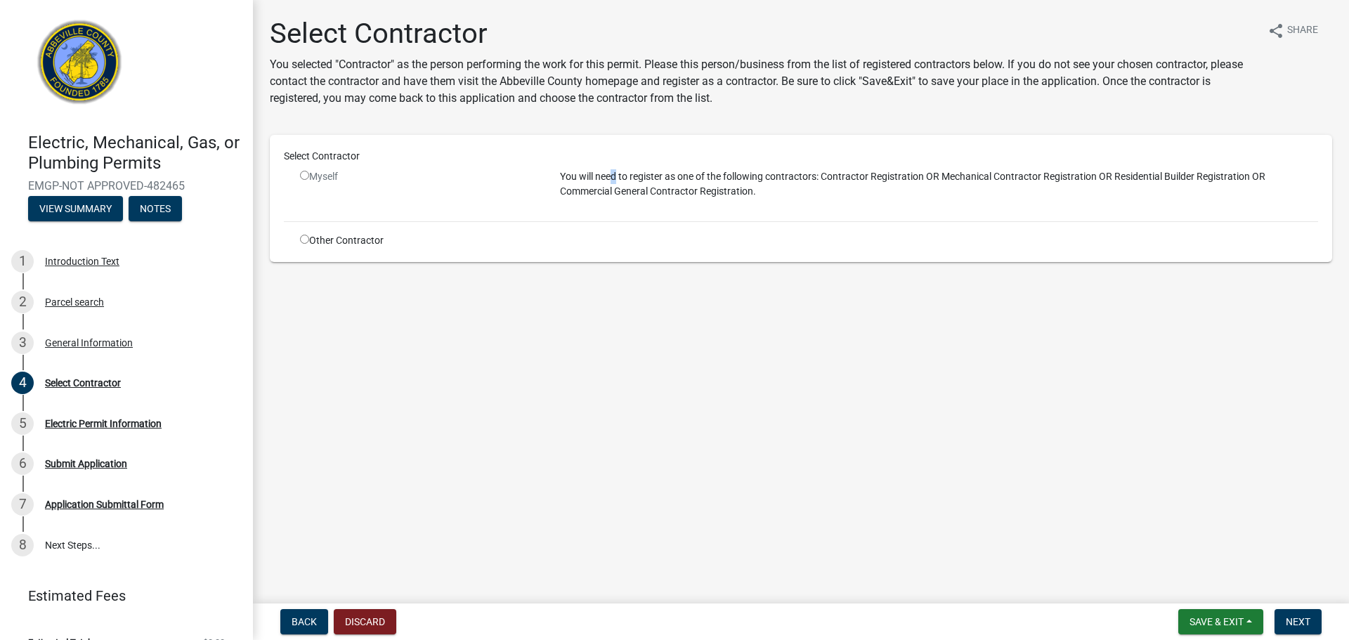
click at [614, 172] on p "You will need to register as one of the following contractors: Contractor Regis…" at bounding box center [939, 184] width 758 height 30
click at [520, 167] on div "Select Contractor" at bounding box center [801, 159] width 1056 height 20
click at [543, 418] on main "Select Contractor You selected "Contractor" as the person performing the work f…" at bounding box center [801, 299] width 1096 height 598
click at [314, 174] on div "Myself" at bounding box center [419, 176] width 239 height 15
click at [313, 177] on div "Myself" at bounding box center [419, 176] width 239 height 15
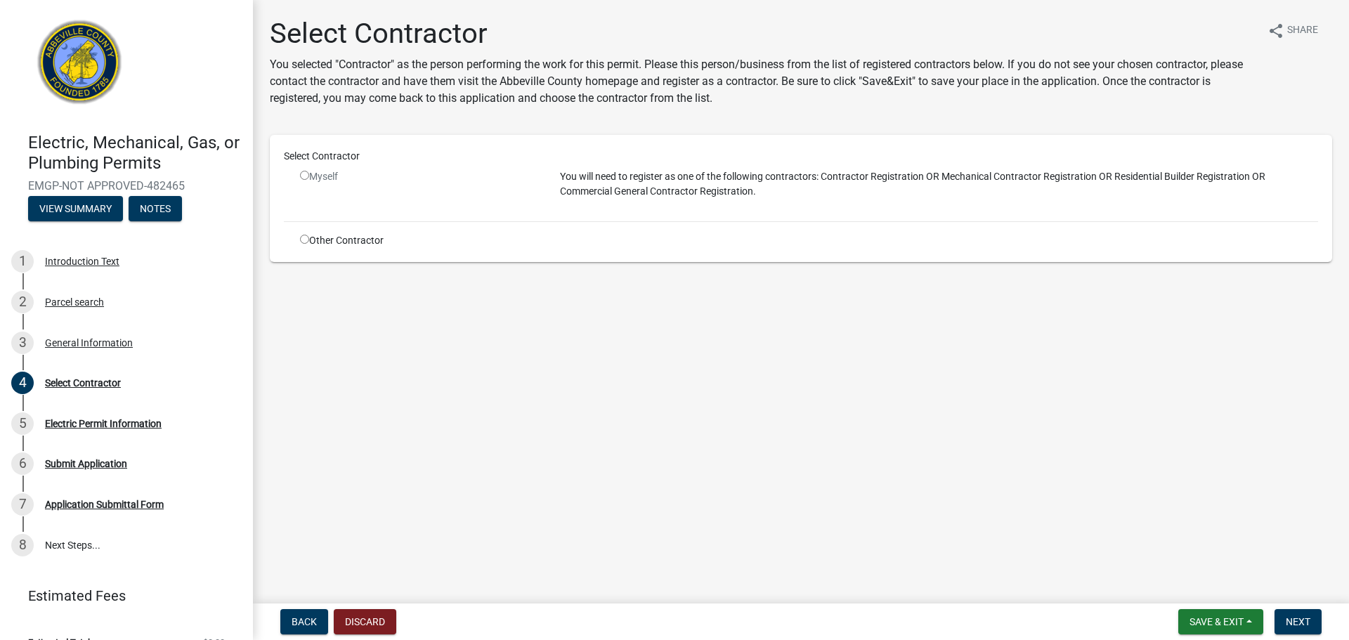
click at [313, 177] on div "Myself" at bounding box center [419, 176] width 239 height 15
click at [306, 177] on input "radio" at bounding box center [304, 175] width 9 height 9
click at [298, 175] on div "Myself" at bounding box center [420, 189] width 260 height 41
click at [305, 176] on input "radio" at bounding box center [304, 175] width 9 height 9
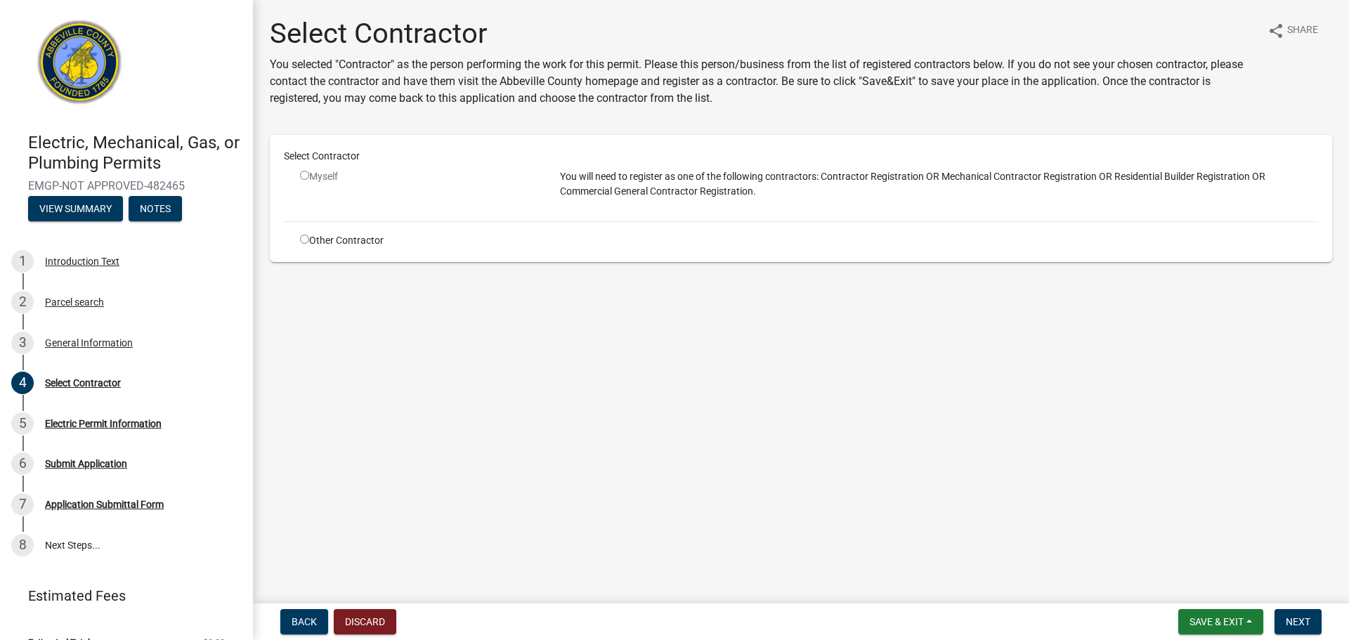
click at [305, 176] on input "radio" at bounding box center [304, 175] width 9 height 9
click at [305, 177] on input "radio" at bounding box center [304, 175] width 9 height 9
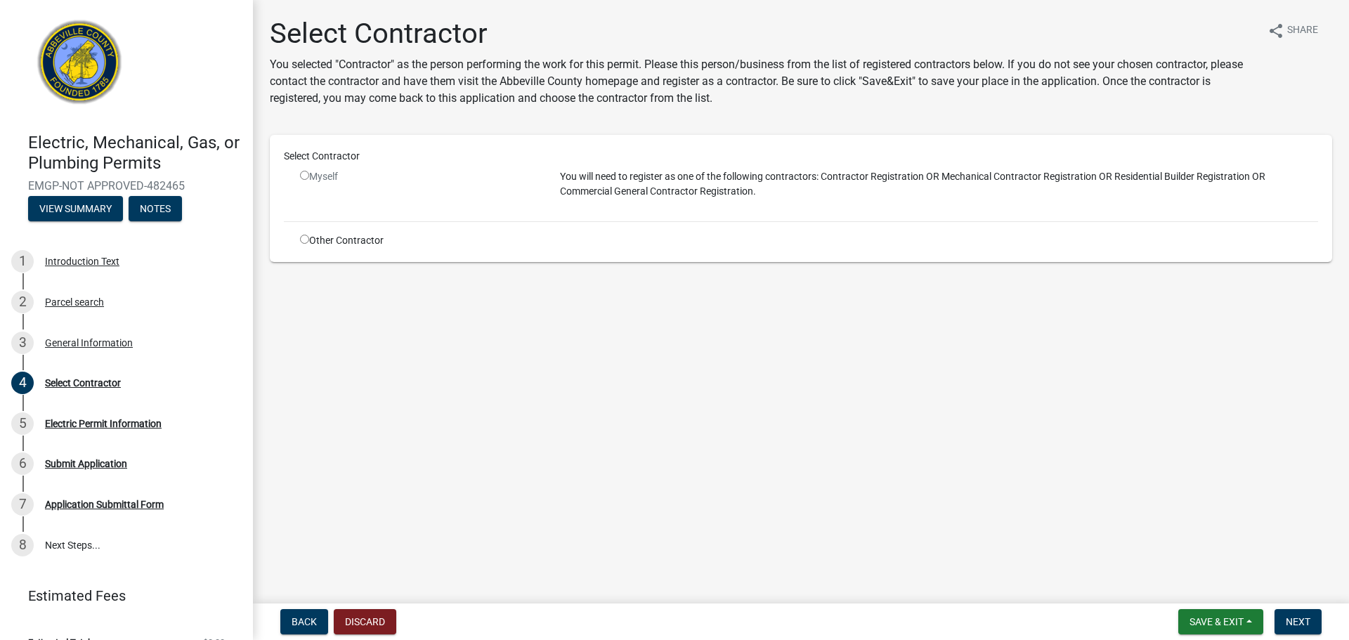
click at [286, 160] on div "Select Contractor" at bounding box center [801, 156] width 1056 height 15
click at [271, 153] on div "Select Contractor Myself You will need to register as one of the following cont…" at bounding box center [801, 198] width 1063 height 127
click at [544, 93] on p "You selected "Contractor" as the person performing the work for this permit. Pl…" at bounding box center [763, 81] width 987 height 51
click at [546, 93] on p "You selected "Contractor" as the person performing the work for this permit. Pl…" at bounding box center [763, 81] width 987 height 51
drag, startPoint x: 571, startPoint y: 160, endPoint x: 572, endPoint y: 173, distance: 12.7
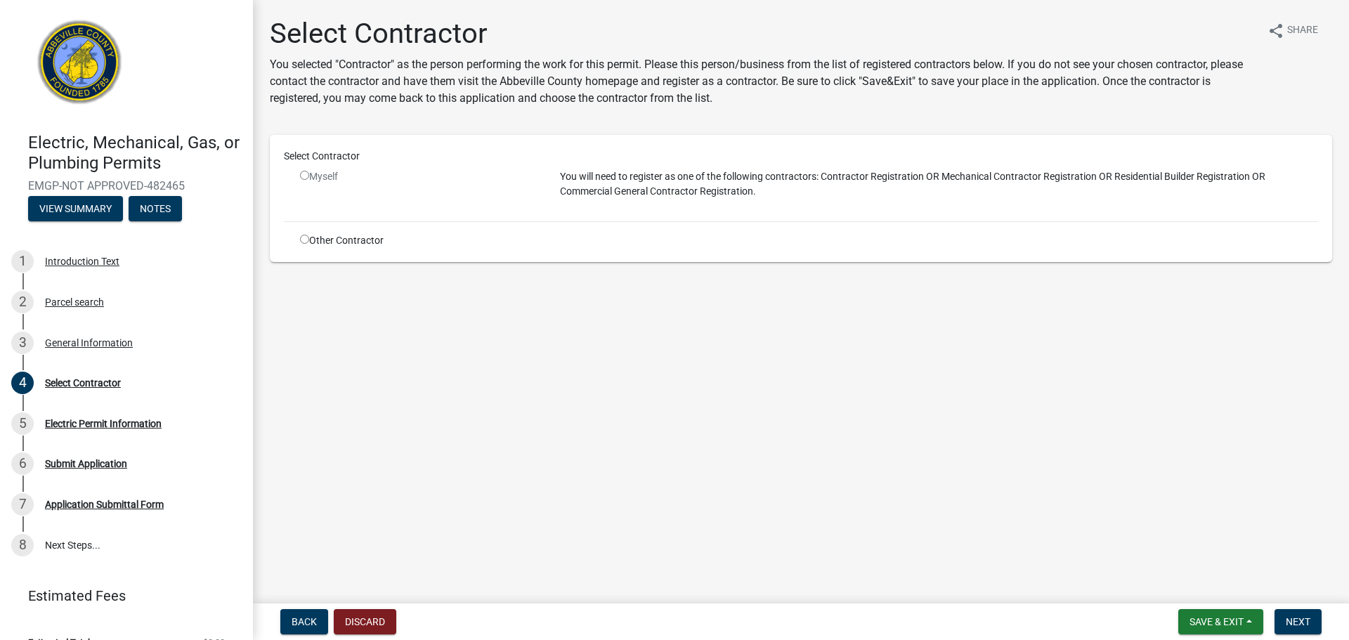
click at [572, 167] on div "Select Contractor Myself You will need to register as one of the following cont…" at bounding box center [801, 198] width 1063 height 127
click at [572, 187] on p "You will need to register as one of the following contractors: Contractor Regis…" at bounding box center [939, 184] width 758 height 30
click at [305, 174] on input "radio" at bounding box center [304, 175] width 9 height 9
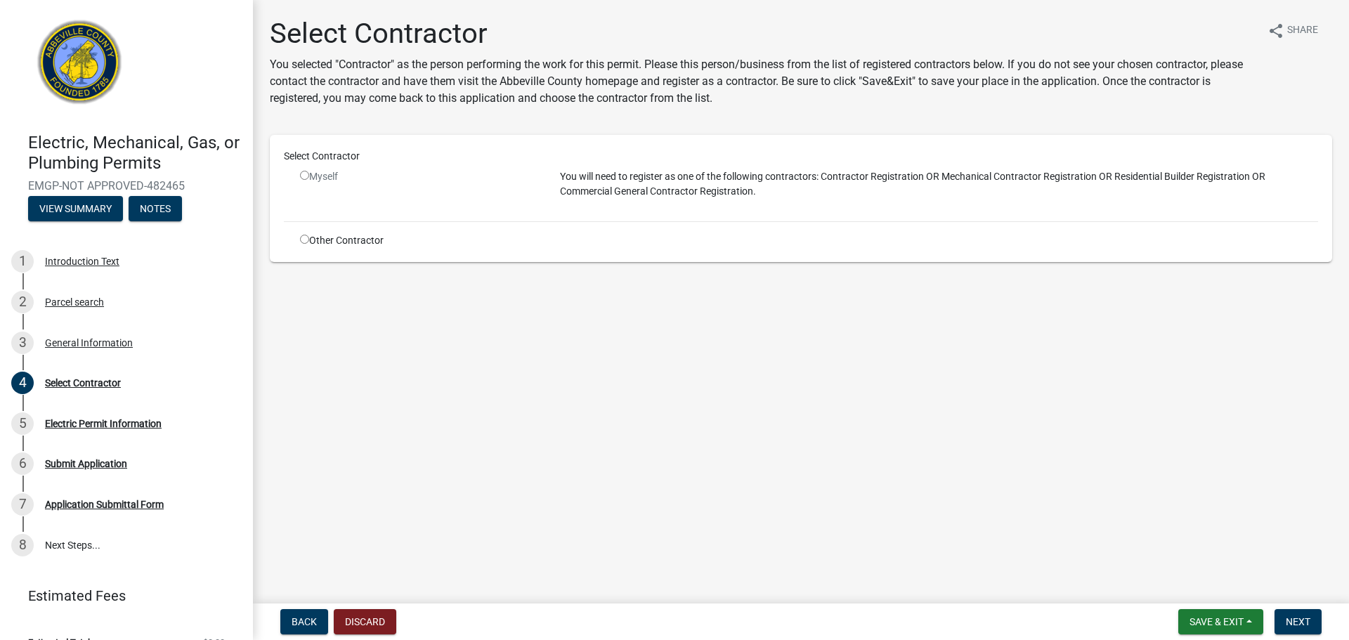
click at [305, 174] on input "radio" at bounding box center [304, 175] width 9 height 9
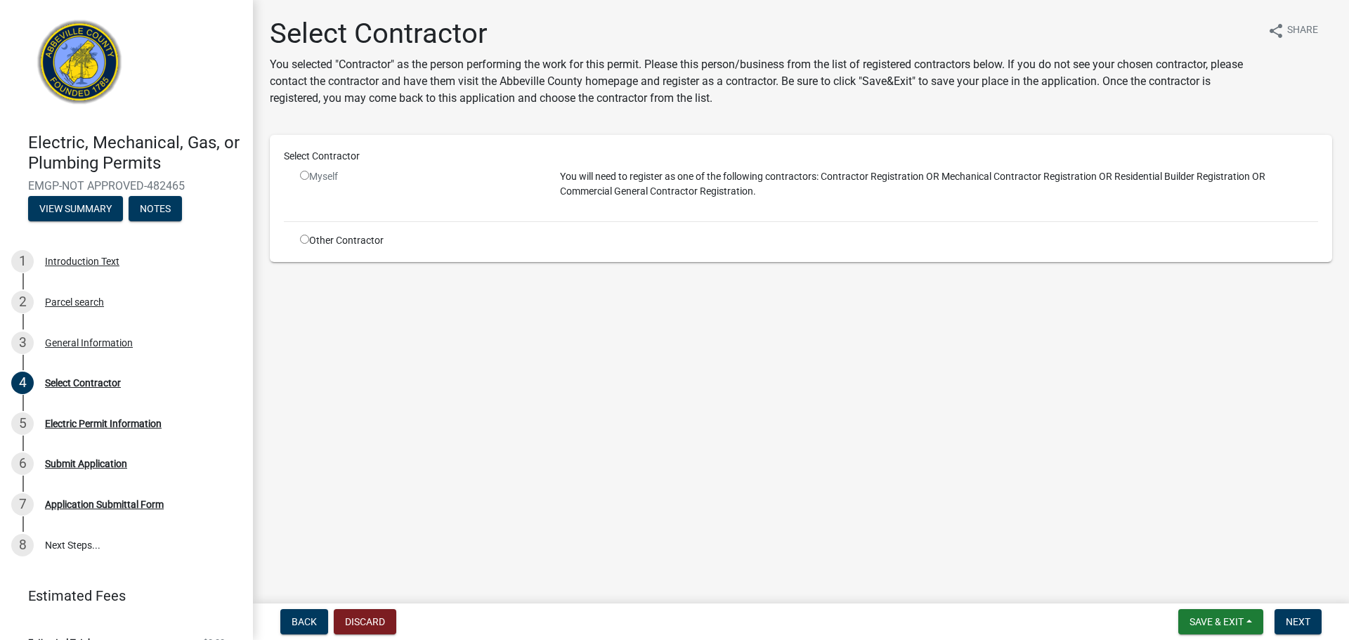
click at [305, 174] on input "radio" at bounding box center [304, 175] width 9 height 9
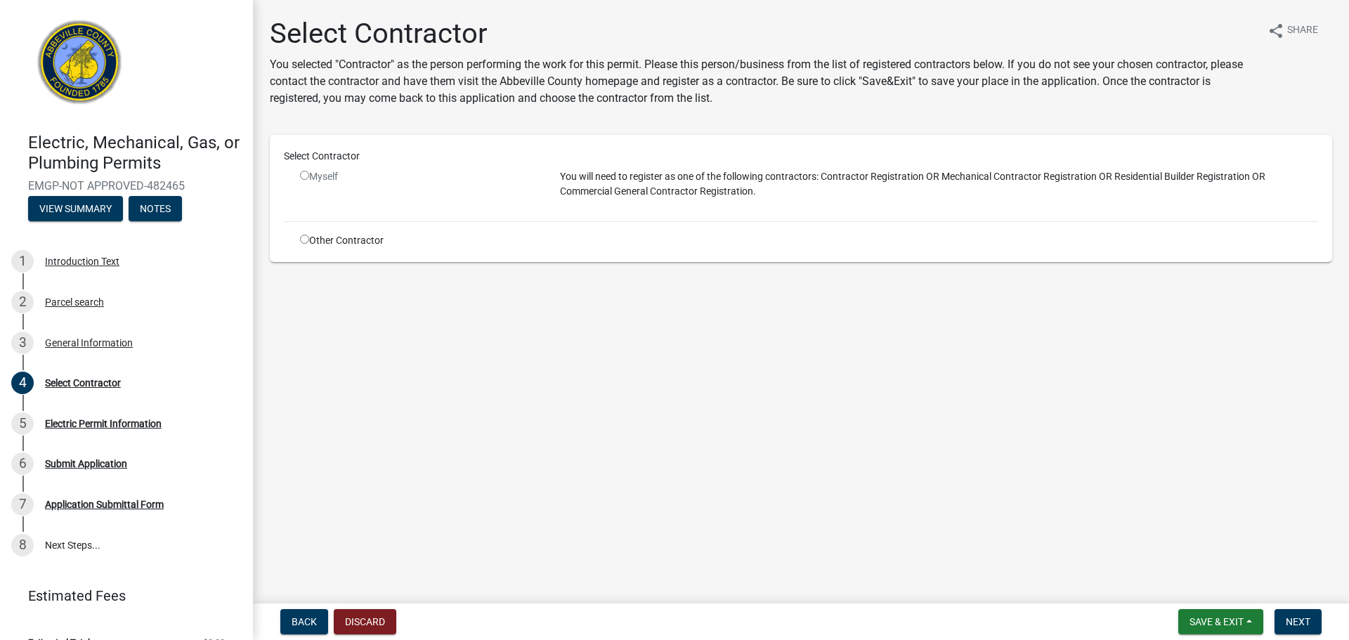
click at [305, 174] on input "radio" at bounding box center [304, 175] width 9 height 9
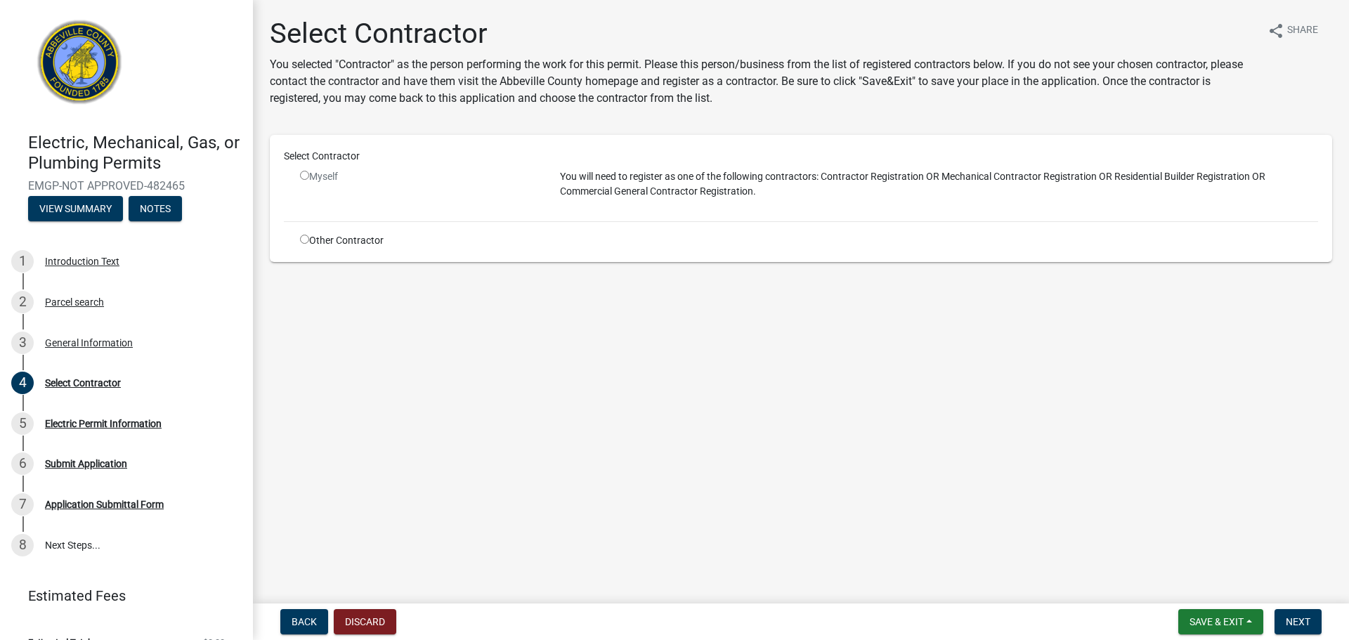
click at [305, 174] on input "radio" at bounding box center [304, 175] width 9 height 9
click at [306, 175] on input "radio" at bounding box center [304, 175] width 9 height 9
radio input "false"
drag, startPoint x: 308, startPoint y: 633, endPoint x: 309, endPoint y: 625, distance: 8.5
click at [309, 630] on button "Back" at bounding box center [304, 621] width 48 height 25
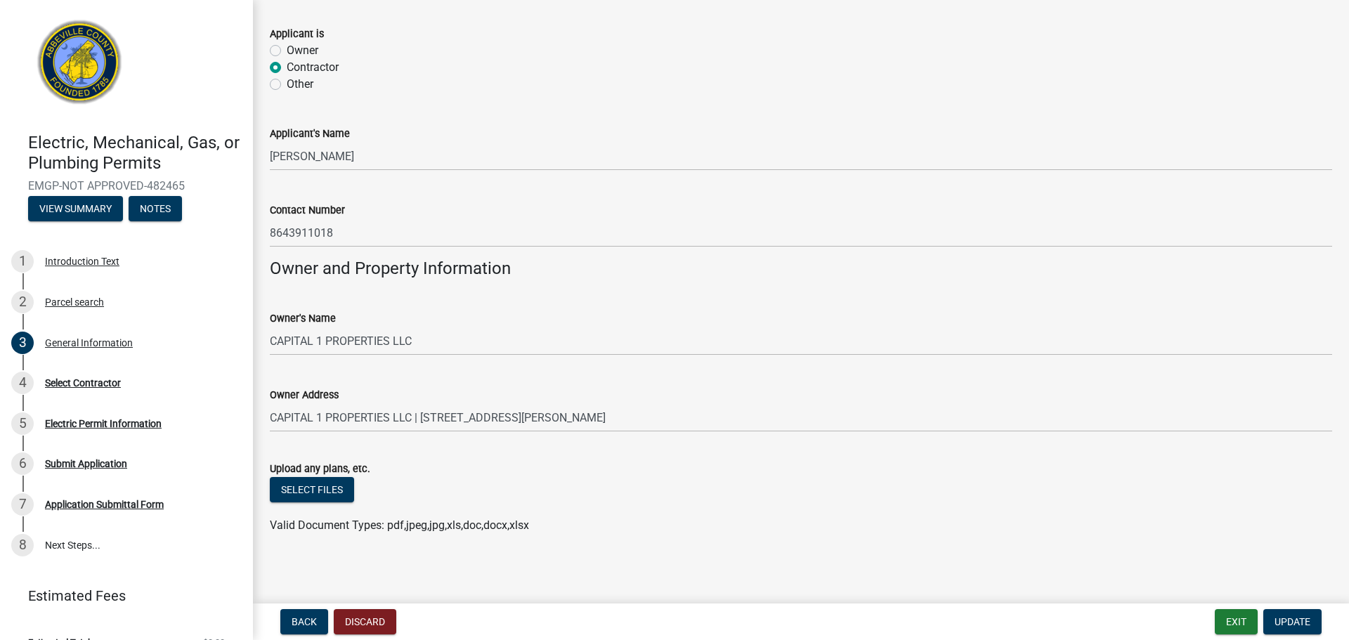
scroll to position [872, 0]
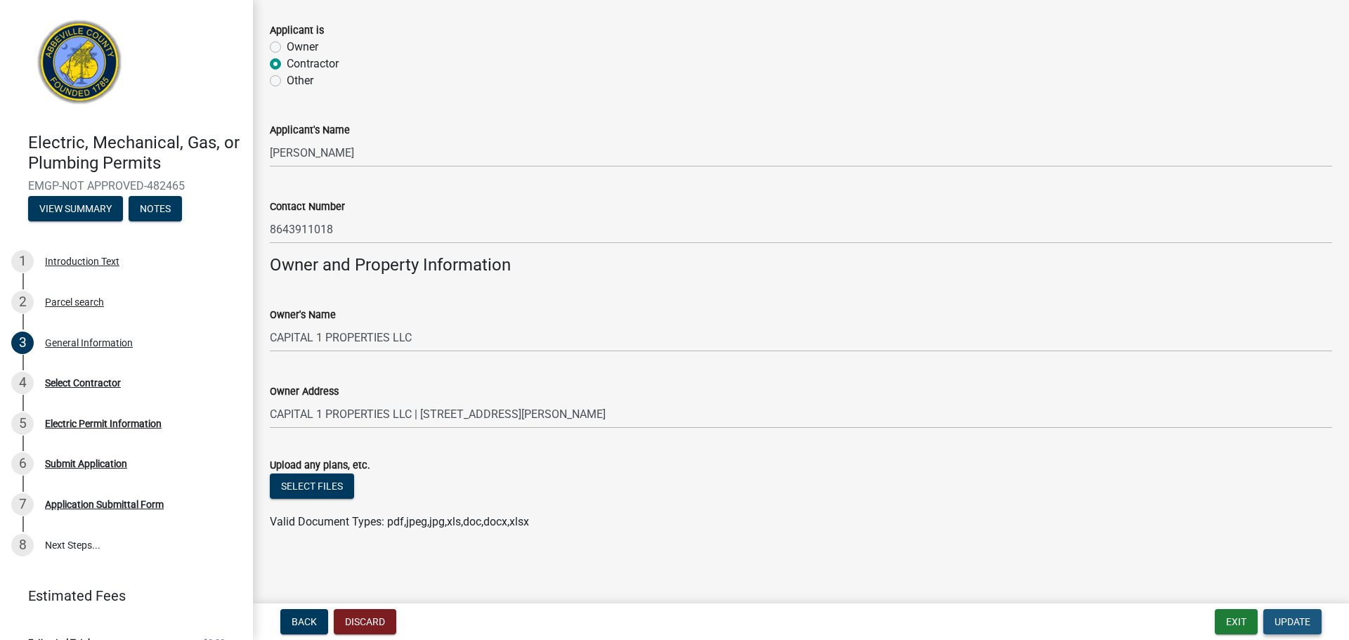
click at [1303, 621] on span "Update" at bounding box center [1293, 621] width 36 height 11
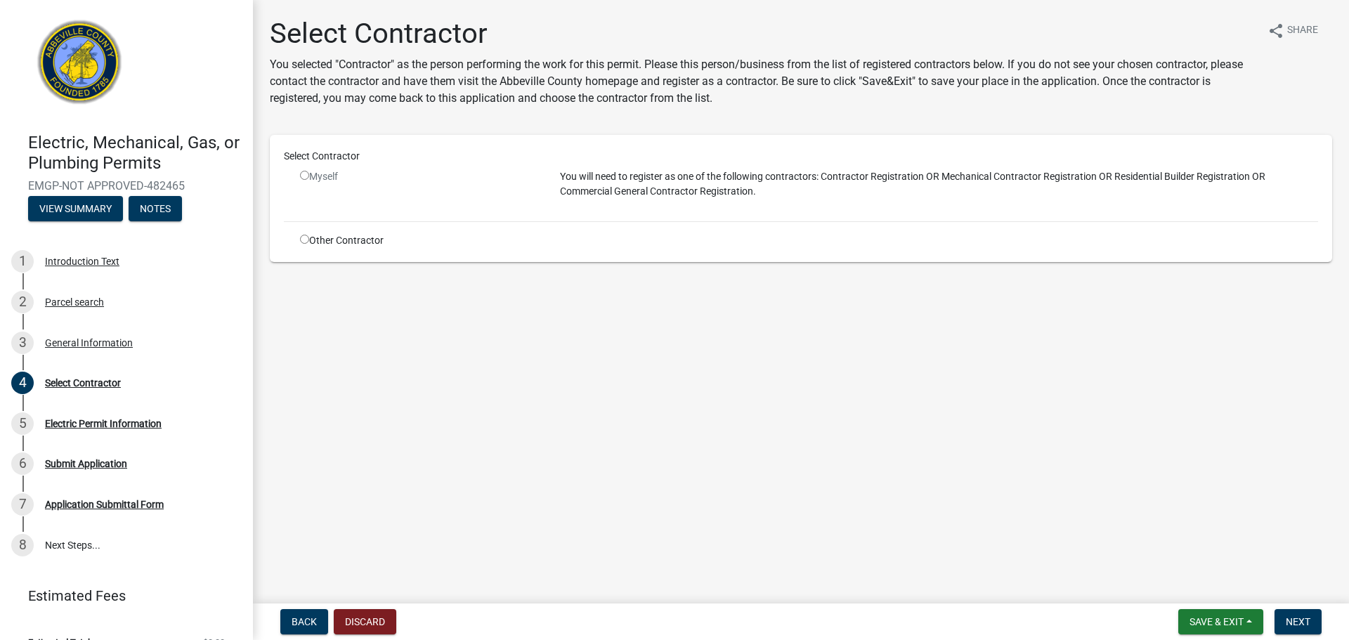
click at [306, 175] on input "radio" at bounding box center [304, 175] width 9 height 9
radio input "false"
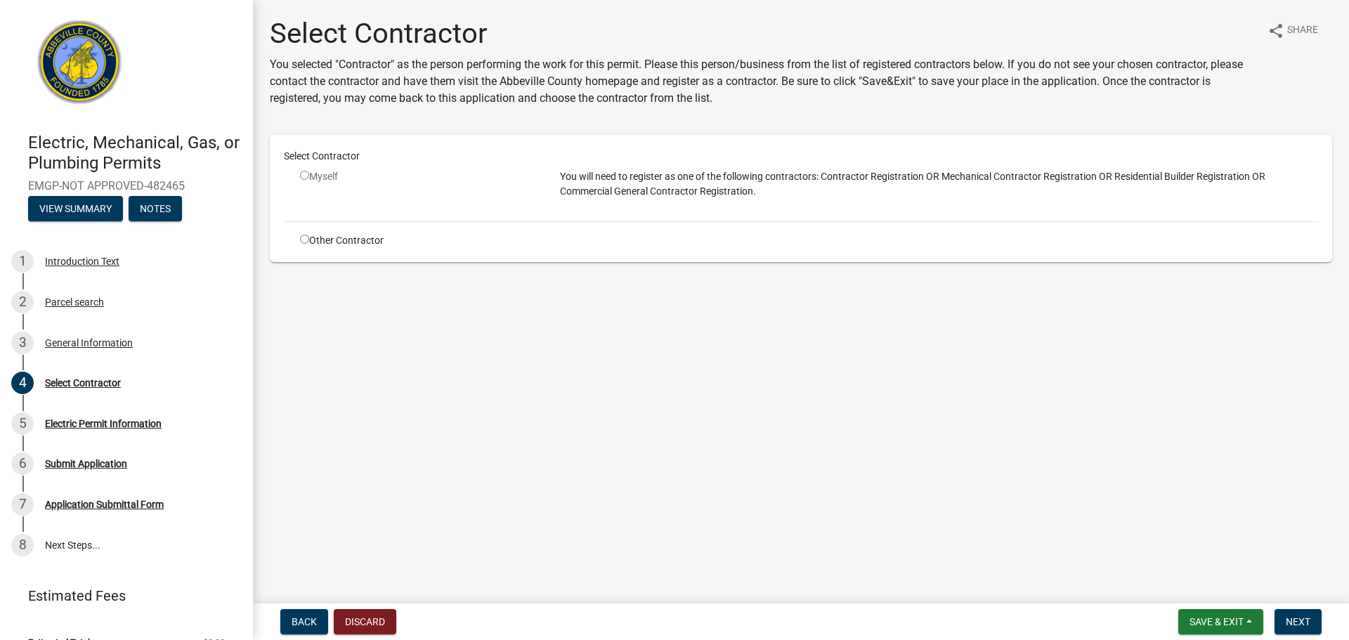
click at [300, 238] on input "radio" at bounding box center [304, 239] width 9 height 9
radio input "true"
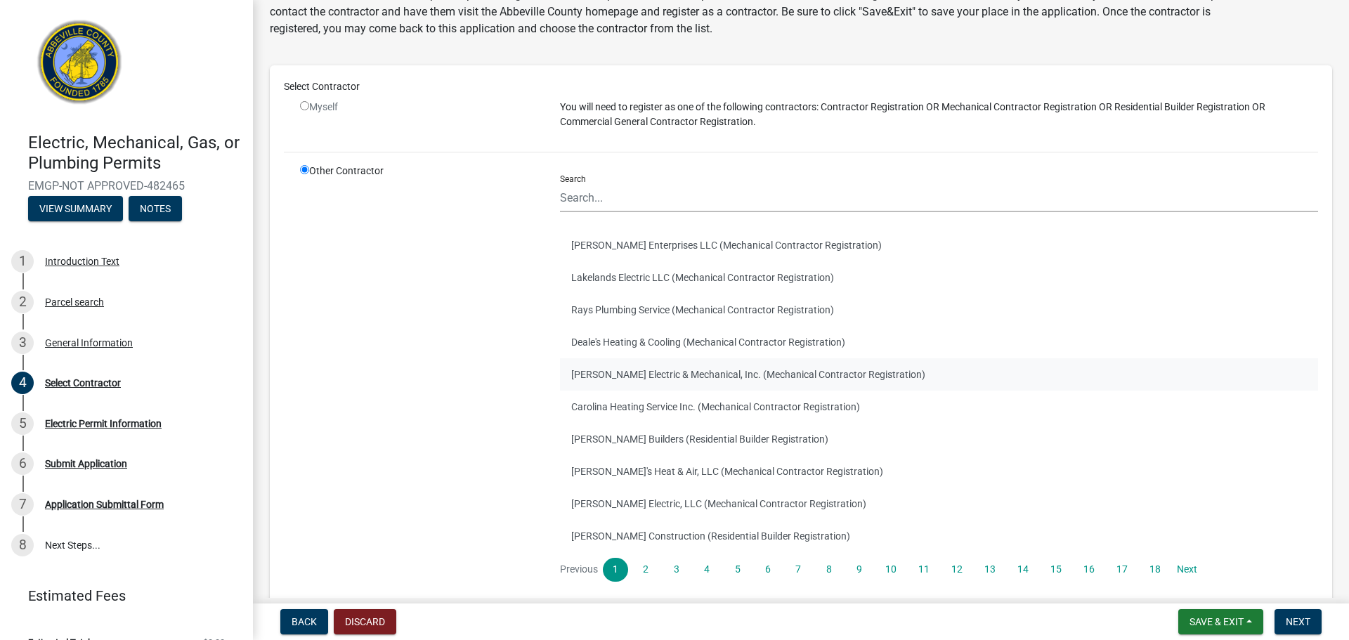
scroll to position [4, 0]
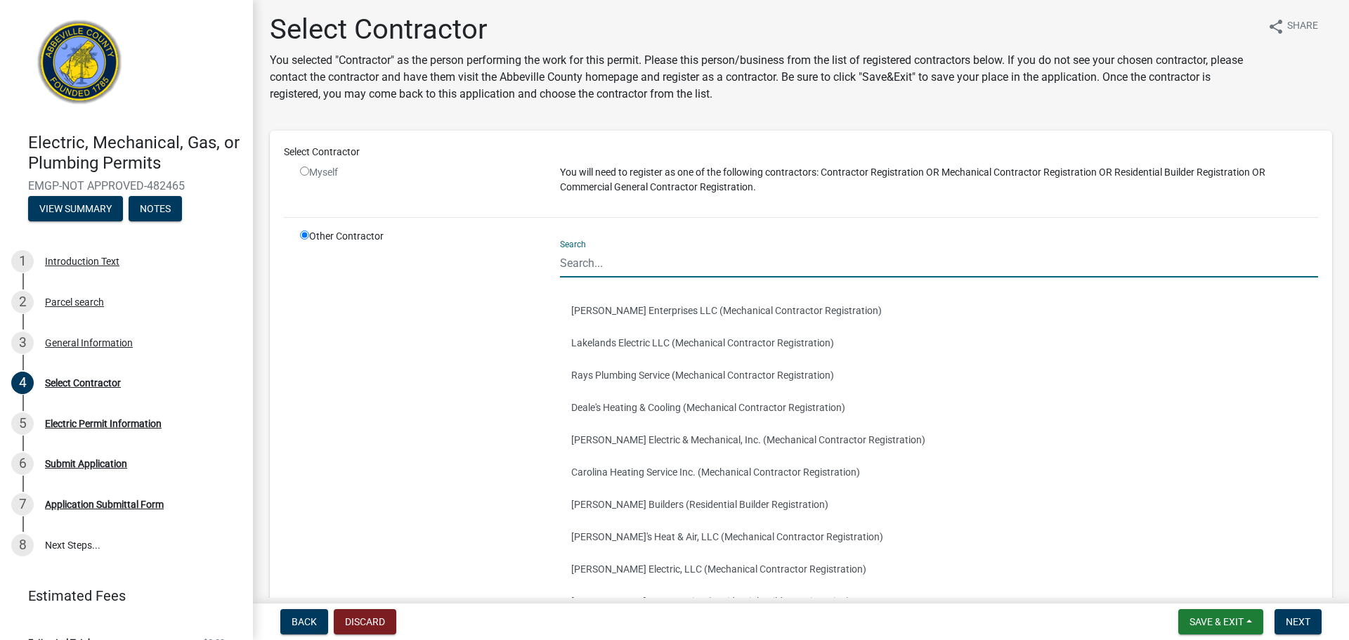
click at [604, 264] on input "Search" at bounding box center [939, 263] width 758 height 29
type input "[PERSON_NAME] Enterprise"
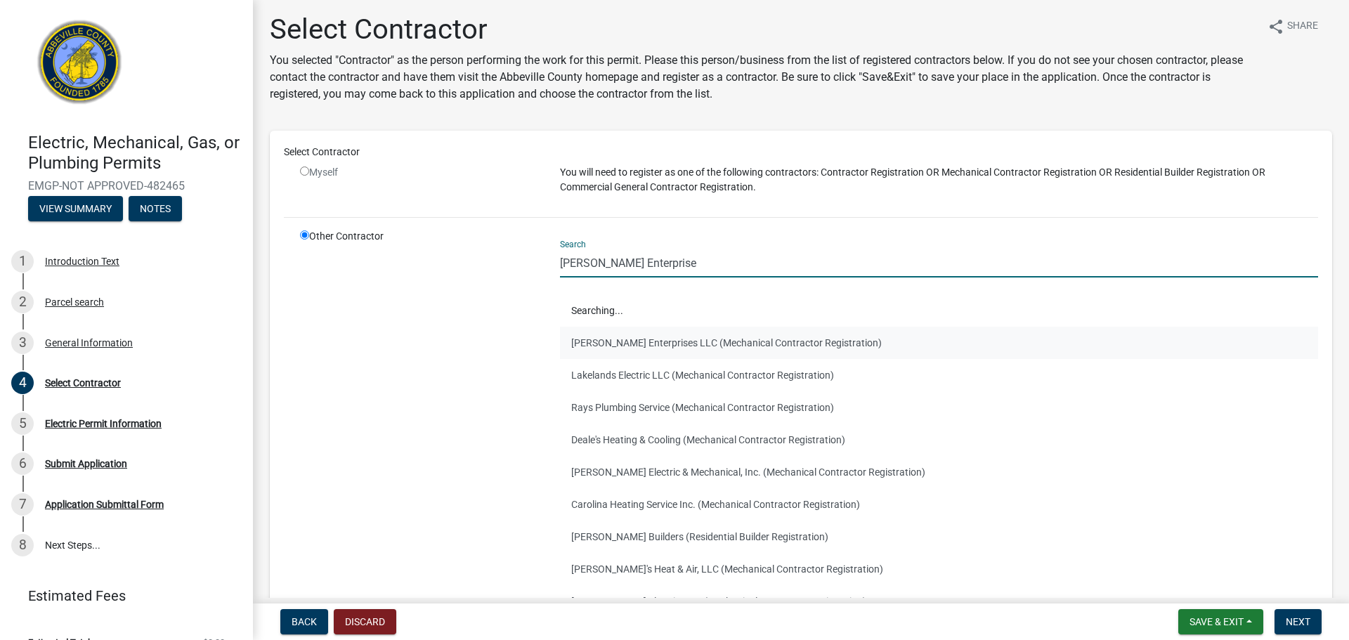
scroll to position [0, 0]
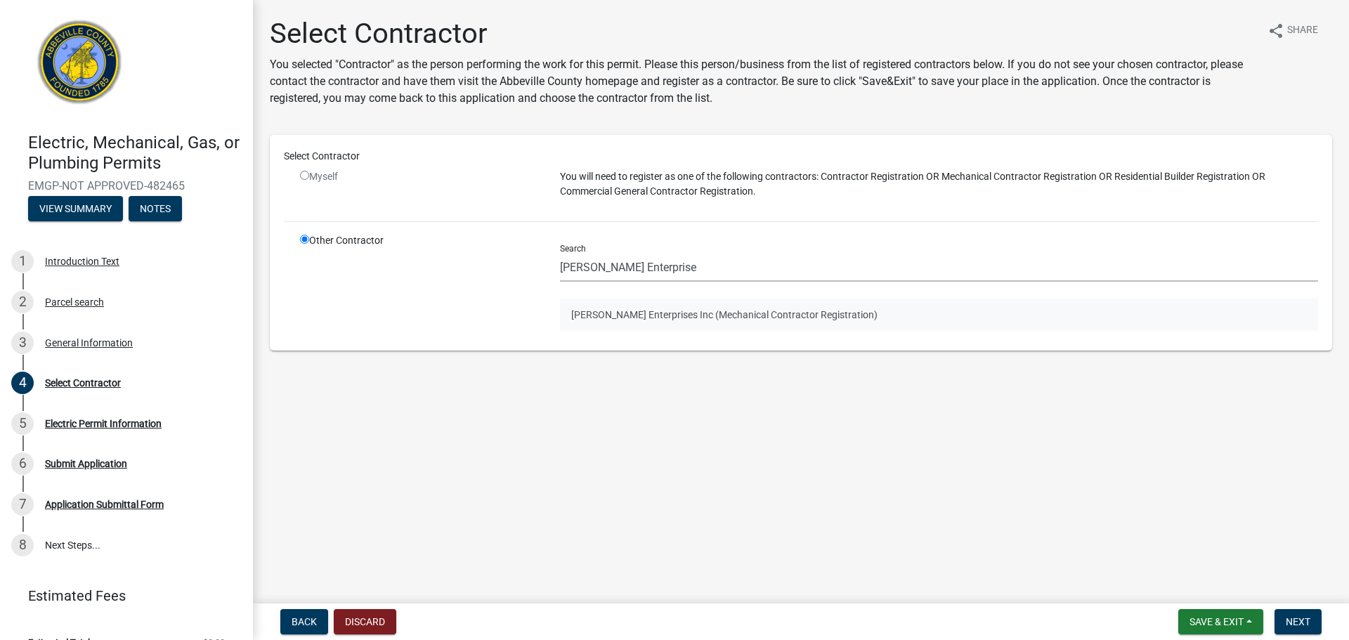
click at [691, 316] on button "[PERSON_NAME] Enterprises Inc (Mechanical Contractor Registration)" at bounding box center [939, 315] width 758 height 32
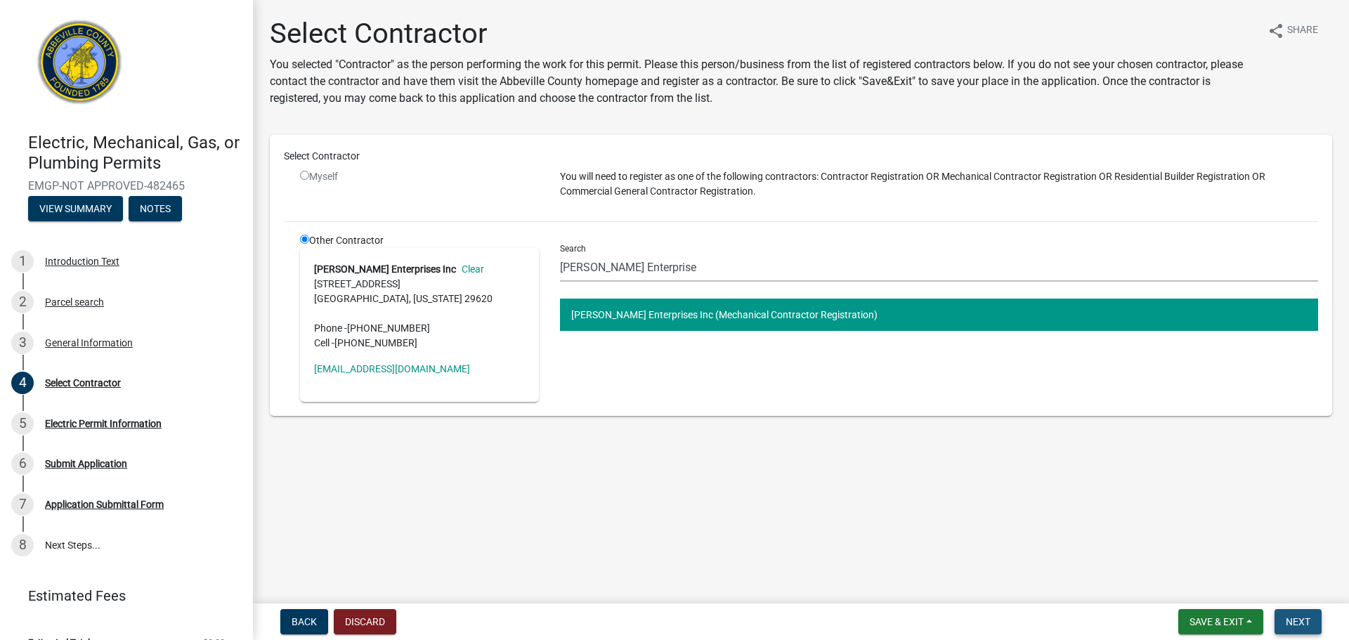
click at [1301, 618] on span "Next" at bounding box center [1298, 621] width 25 height 11
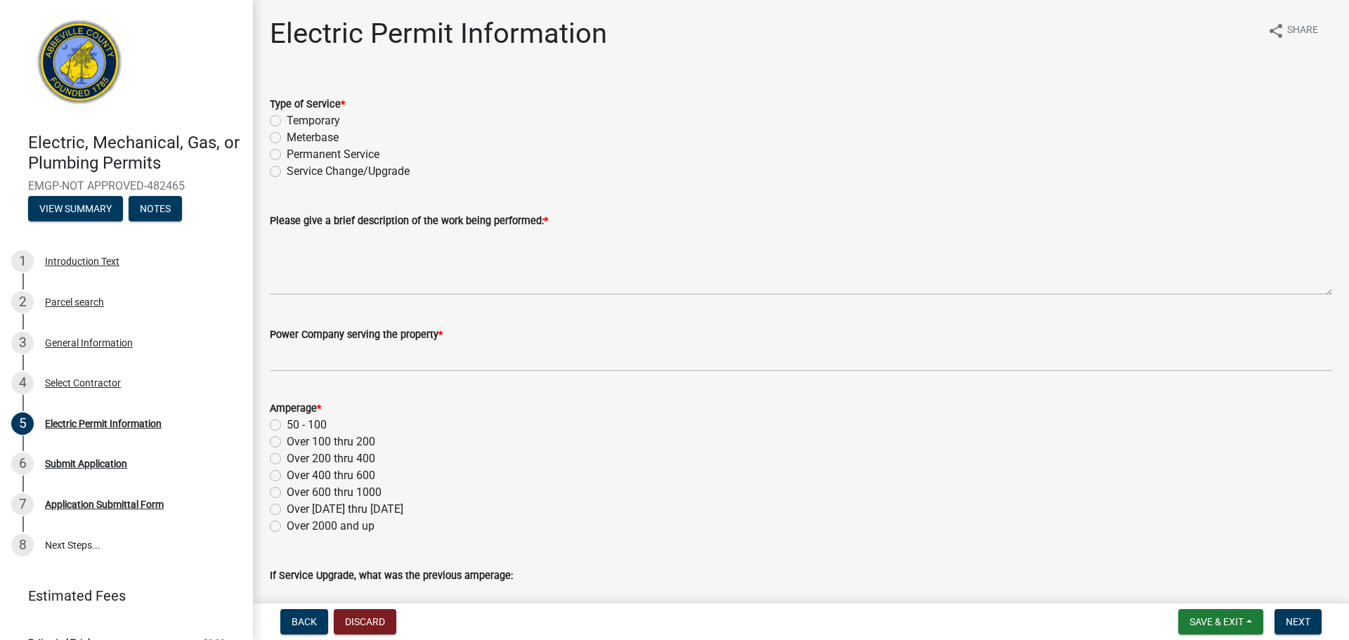
click at [287, 159] on label "Permanent Service" at bounding box center [333, 154] width 93 height 17
click at [287, 155] on input "Permanent Service" at bounding box center [291, 150] width 9 height 9
radio input "true"
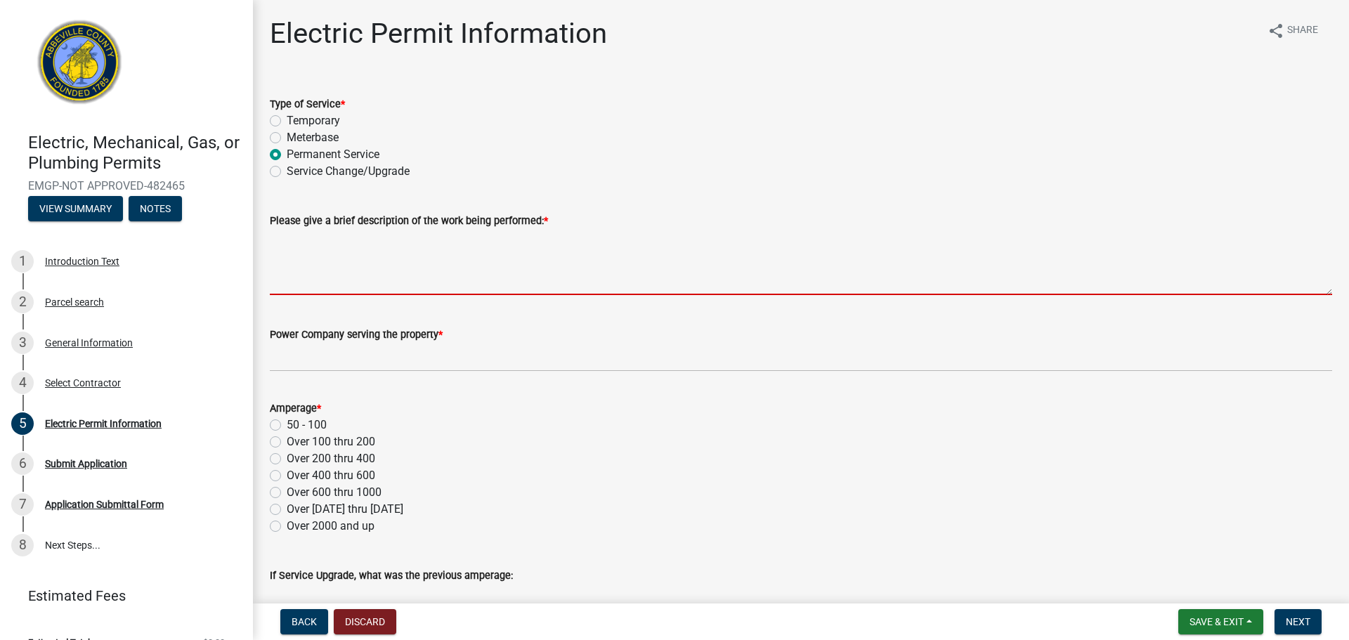
click at [299, 275] on textarea "Please give a brief description of the work being performed: *" at bounding box center [801, 262] width 1063 height 66
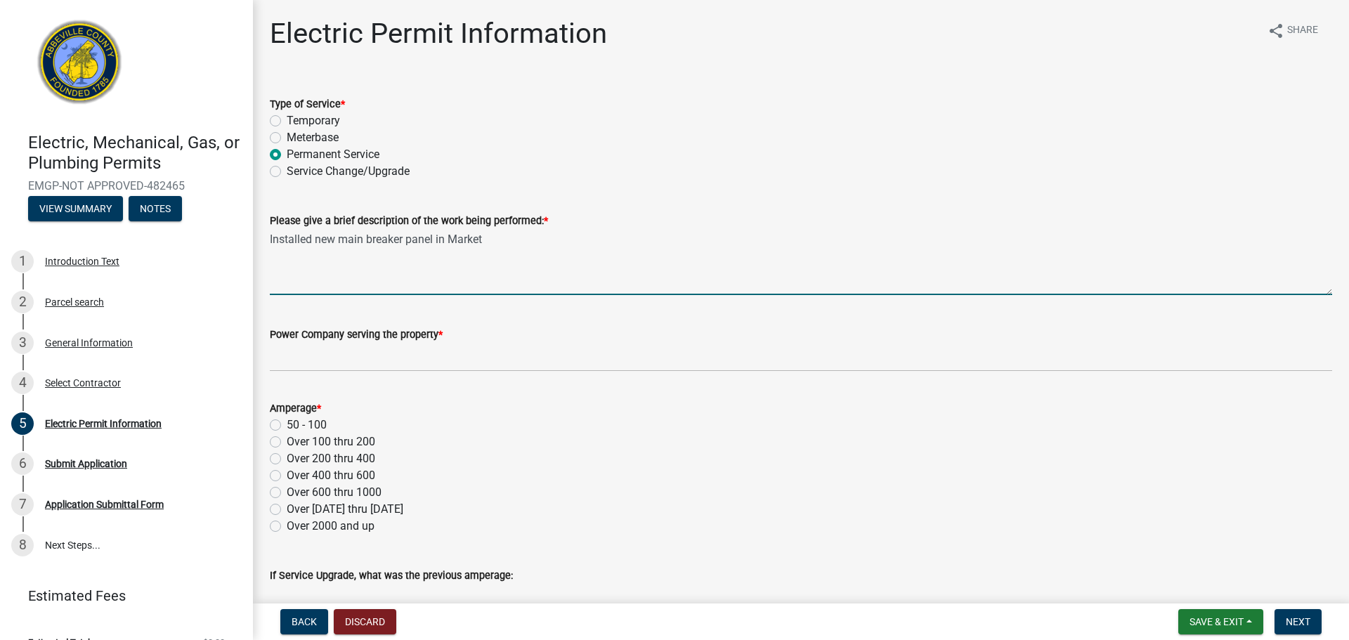
type textarea "Installed new main breaker panel in Market"
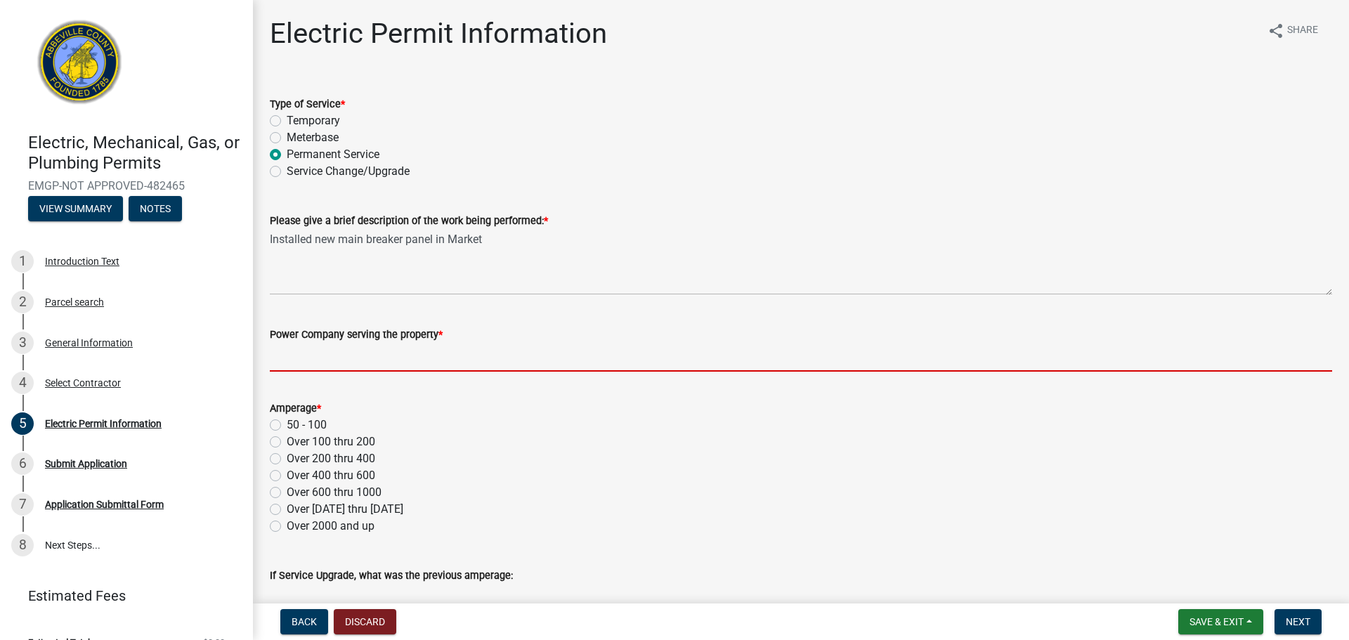
click at [345, 361] on input "Power Company serving the property *" at bounding box center [801, 357] width 1063 height 29
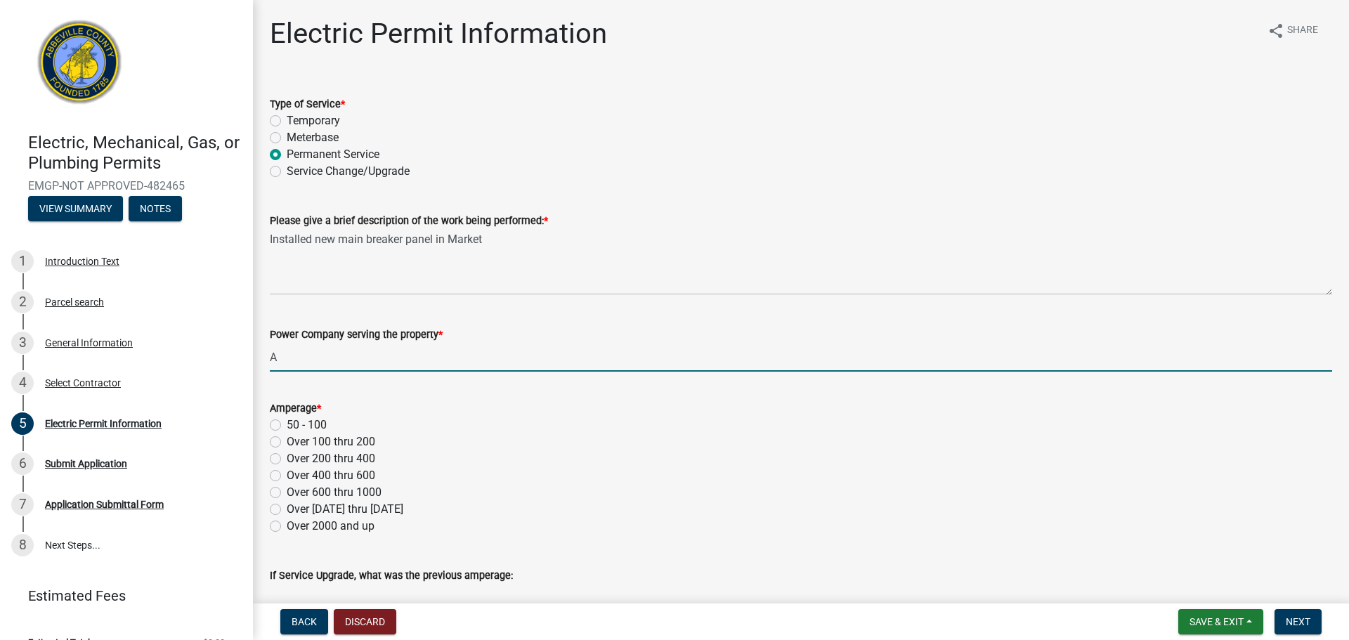
type input "APU"
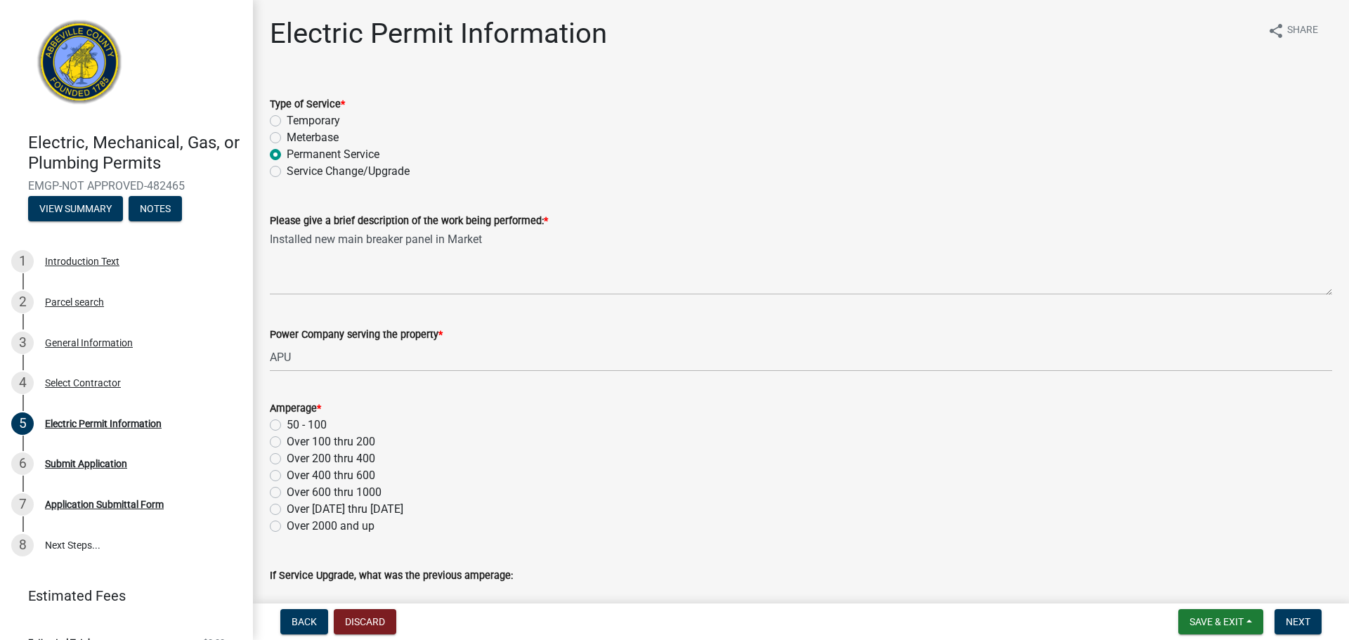
click at [287, 440] on label "Over 100 thru 200" at bounding box center [331, 442] width 89 height 17
click at [287, 440] on input "Over 100 thru 200" at bounding box center [291, 438] width 9 height 9
radio input "true"
click at [626, 452] on div "Amperage * 50 - 100 Over 100 thru 200 Over 200 thru 400 Over 400 thru 600 Over …" at bounding box center [801, 467] width 1063 height 135
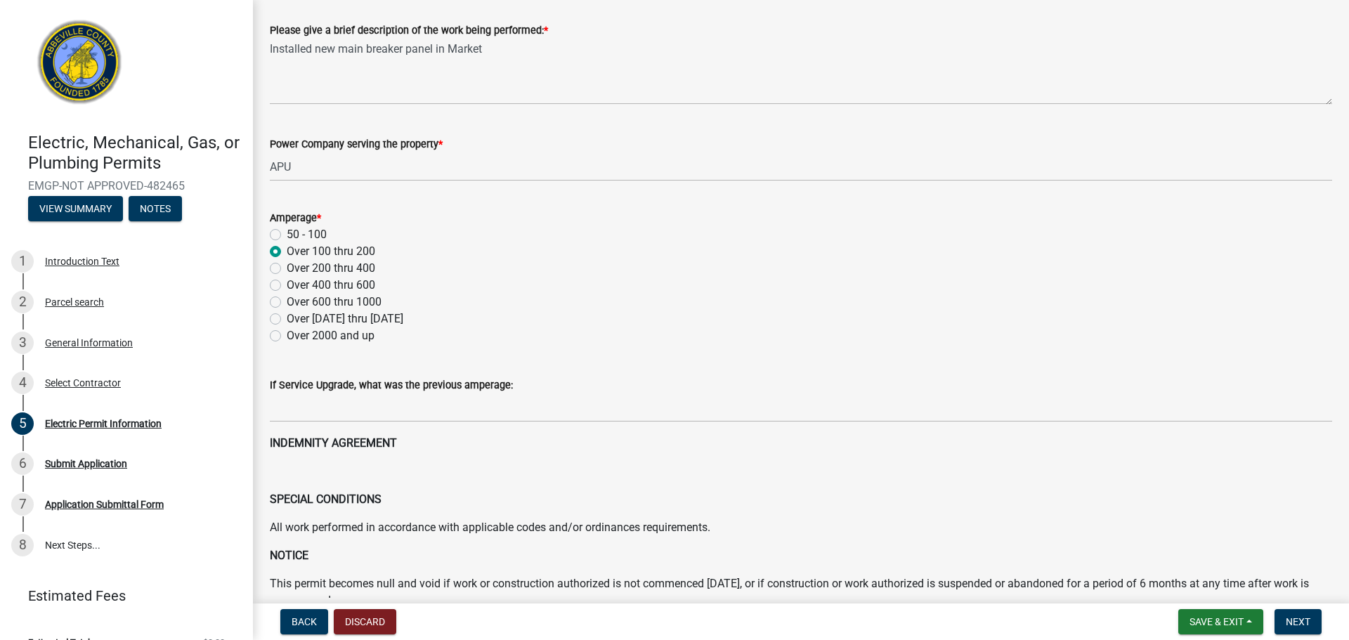
scroll to position [211, 0]
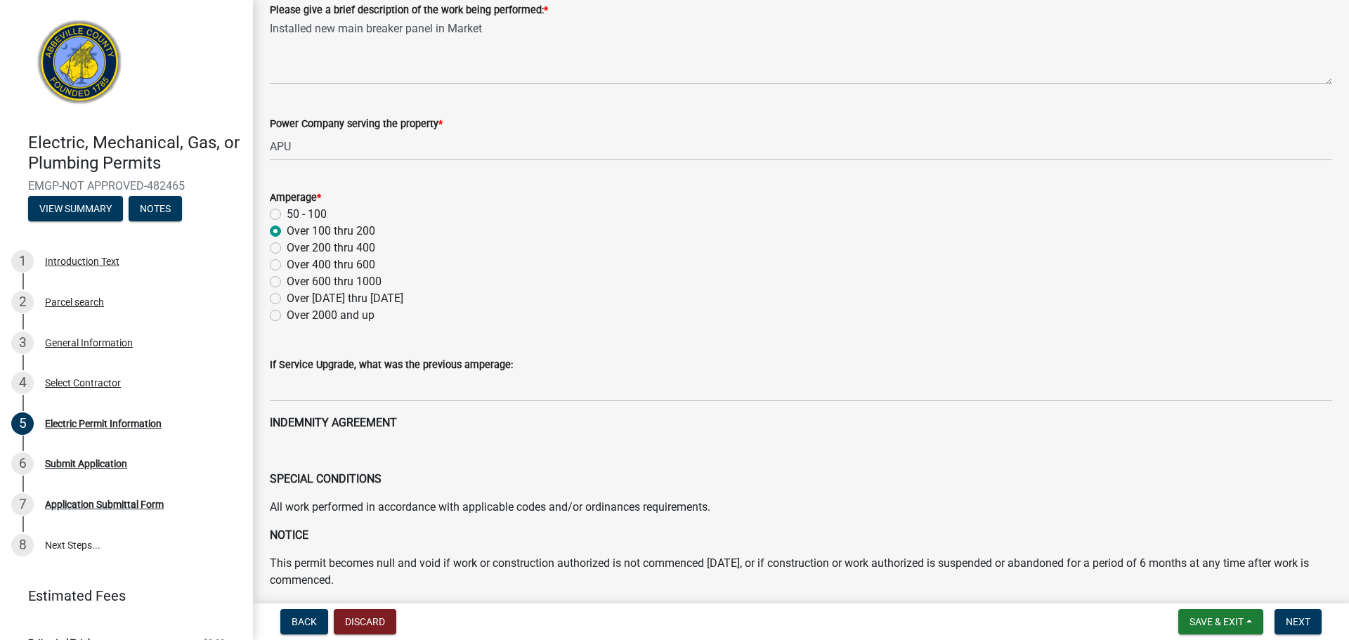
click at [645, 369] on div "If Service Upgrade, what was the previous amperage:" at bounding box center [801, 364] width 1063 height 17
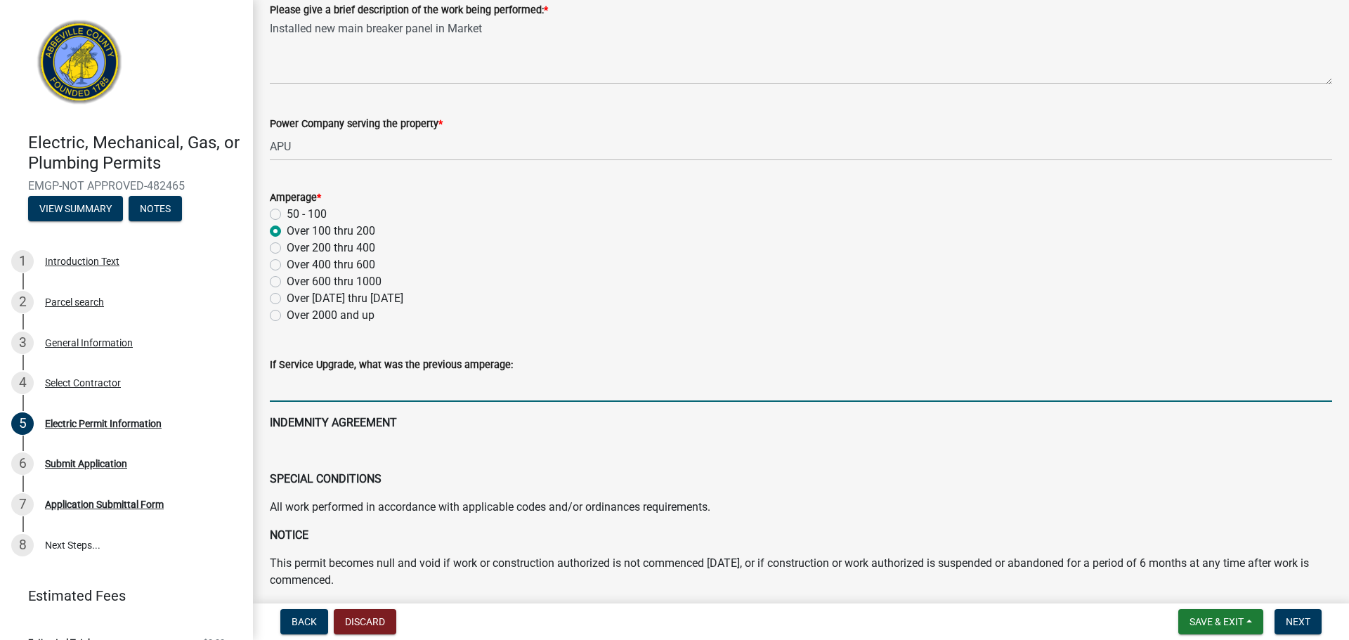
click at [364, 383] on input "text" at bounding box center [801, 387] width 1063 height 29
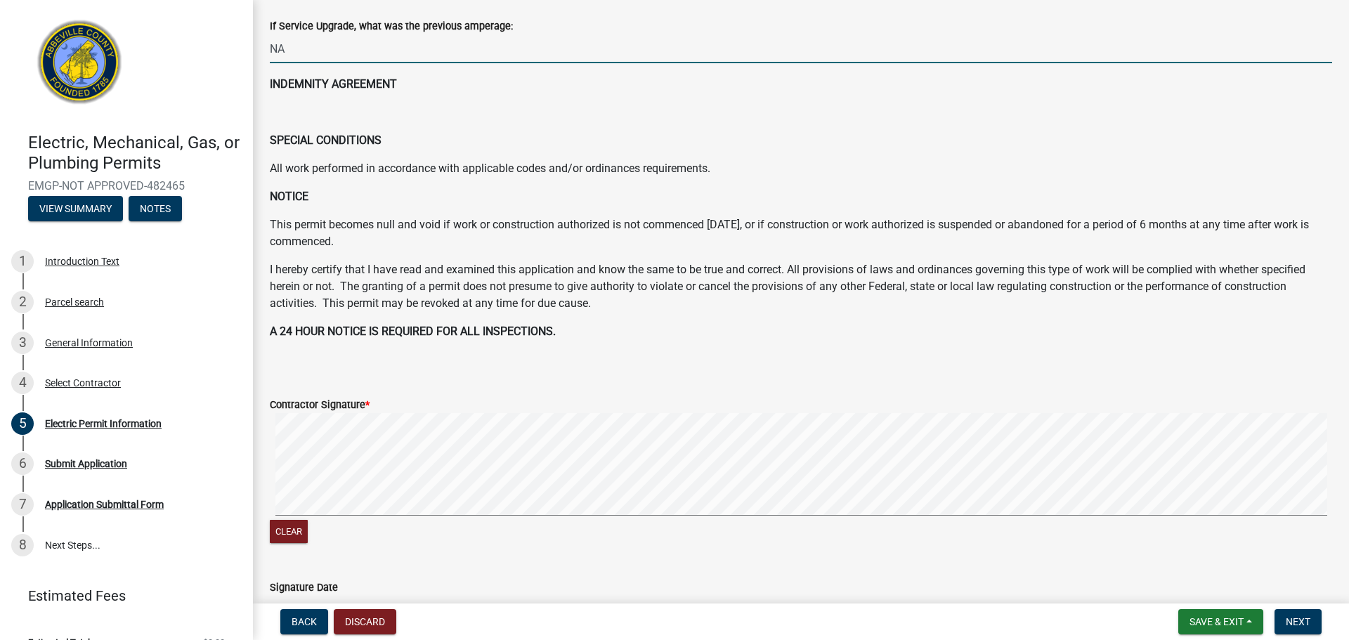
scroll to position [633, 0]
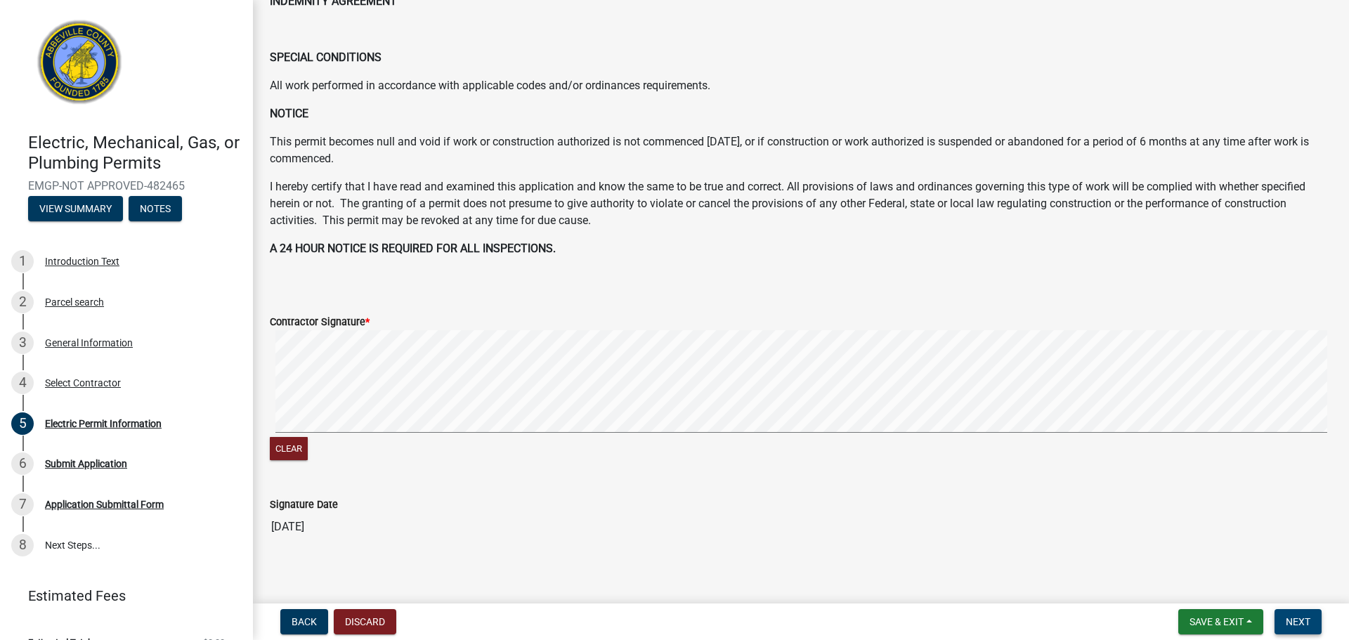
type input "0"
drag, startPoint x: 1306, startPoint y: 618, endPoint x: 1311, endPoint y: 607, distance: 11.4
click at [1310, 609] on button "Next" at bounding box center [1298, 621] width 47 height 25
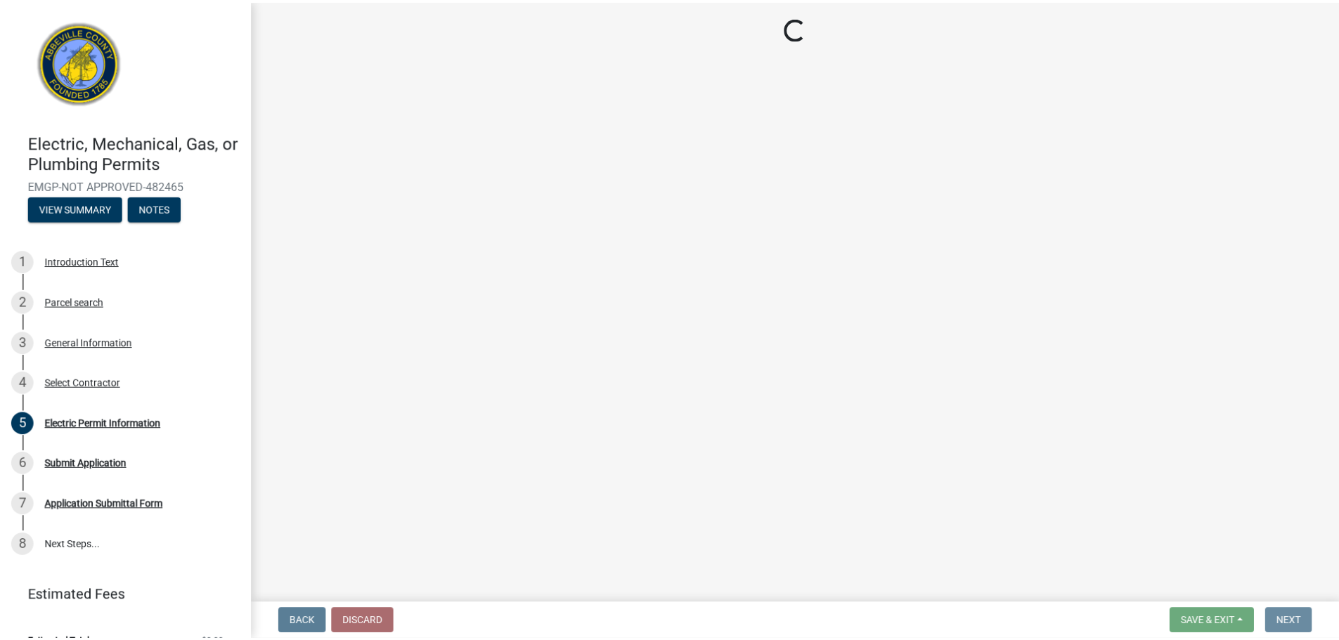
scroll to position [0, 0]
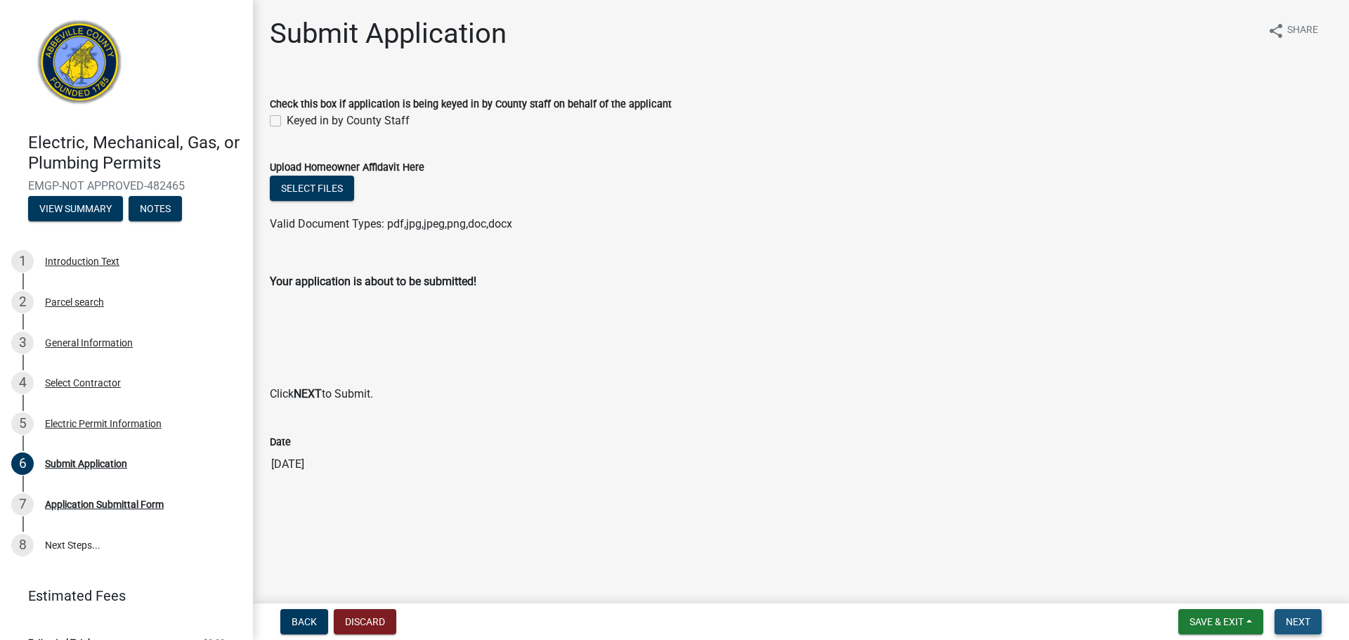
click at [1304, 623] on span "Next" at bounding box center [1298, 621] width 25 height 11
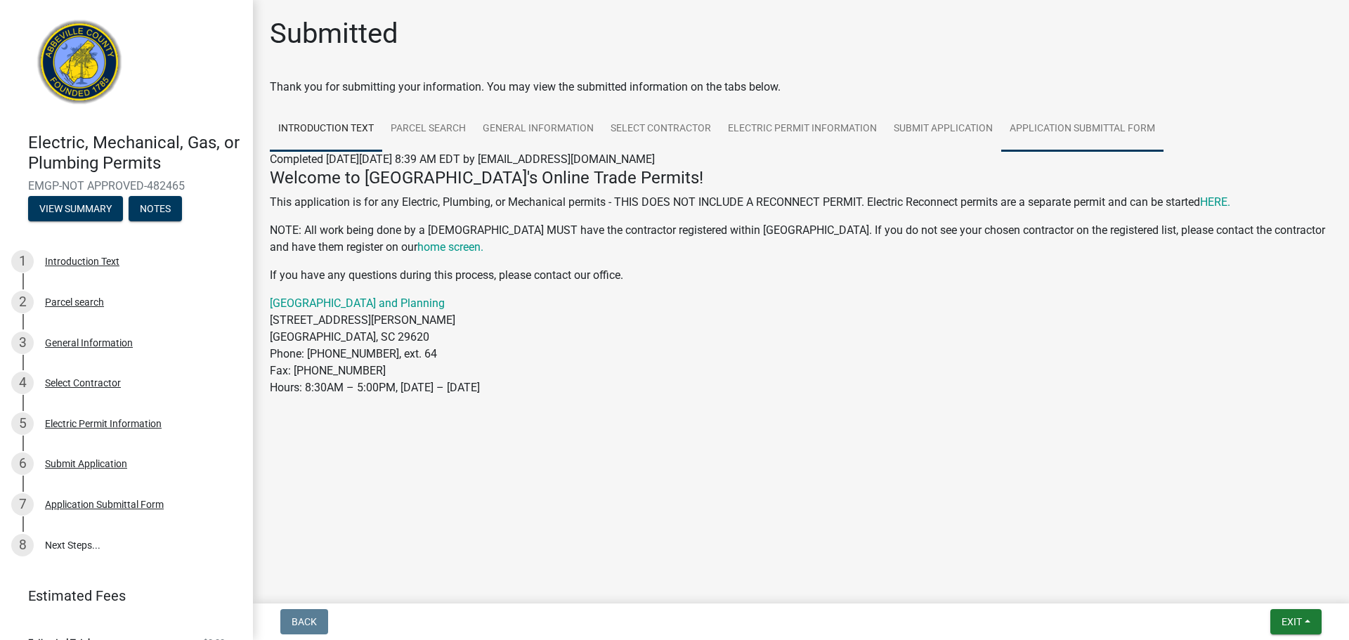
click at [1097, 128] on link "Application Submittal Form" at bounding box center [1082, 129] width 162 height 45
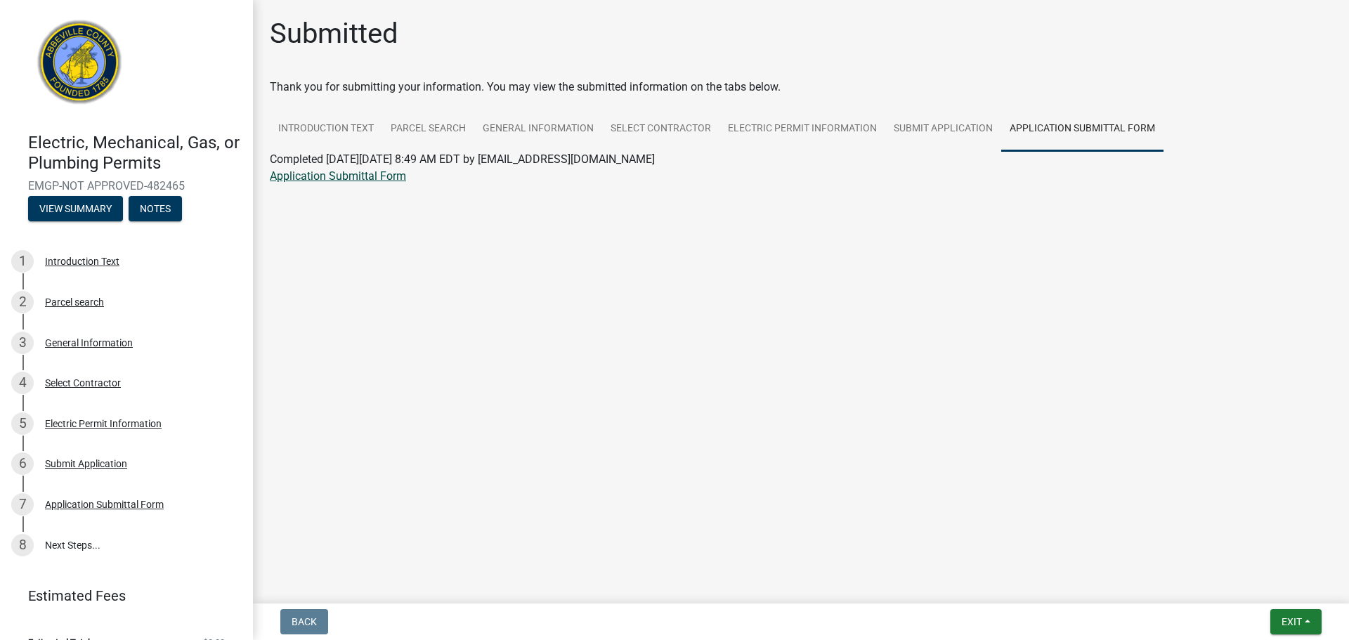
click at [363, 173] on link "Application Submittal Form" at bounding box center [338, 175] width 136 height 13
click at [1302, 620] on span "Exit" at bounding box center [1292, 621] width 20 height 11
click at [1258, 588] on button "Save & Exit" at bounding box center [1265, 586] width 112 height 34
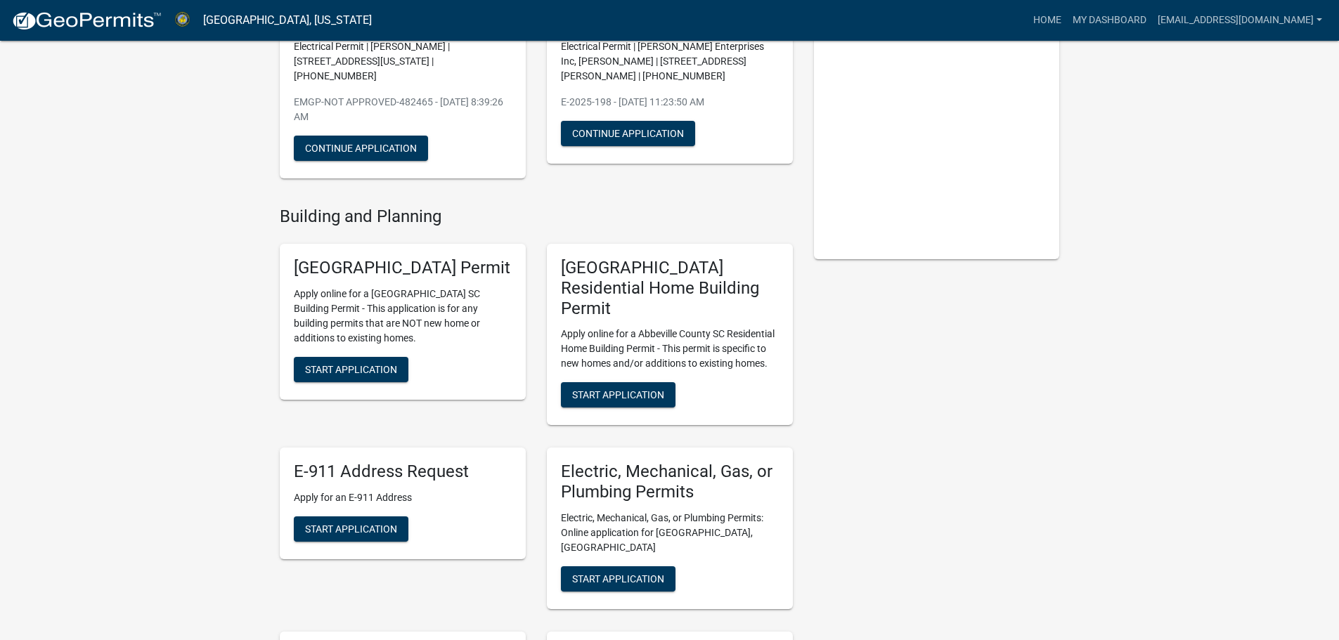
scroll to position [351, 0]
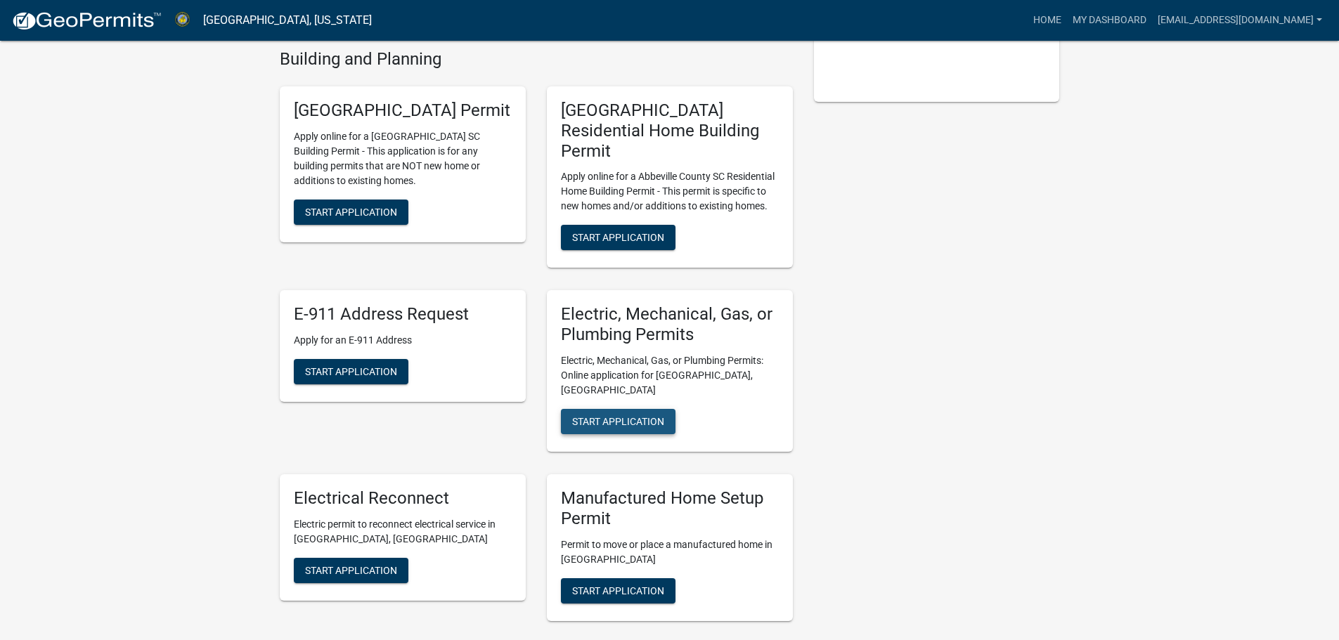
click at [625, 416] on span "Start Application" at bounding box center [618, 421] width 92 height 11
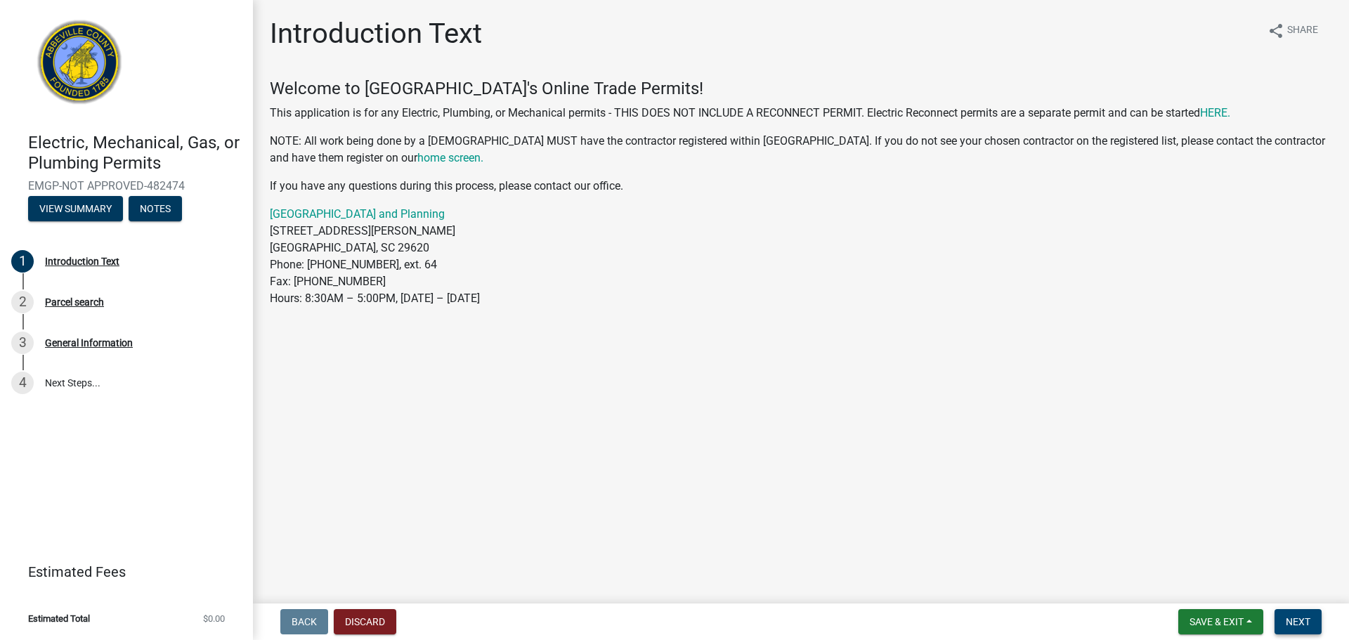
click at [1303, 621] on span "Next" at bounding box center [1298, 621] width 25 height 11
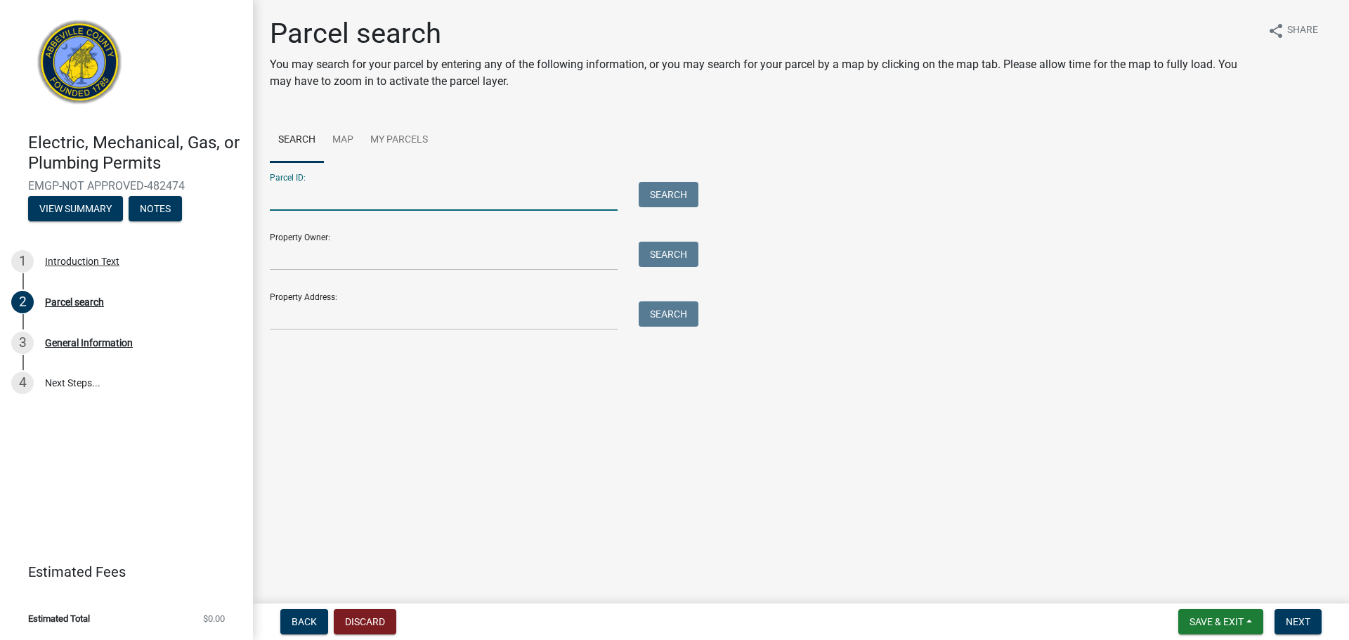
click at [304, 199] on input "Parcel ID:" at bounding box center [444, 196] width 348 height 29
type input "[PHONE_NUMBER]"
click at [670, 197] on button "Search" at bounding box center [669, 194] width 60 height 25
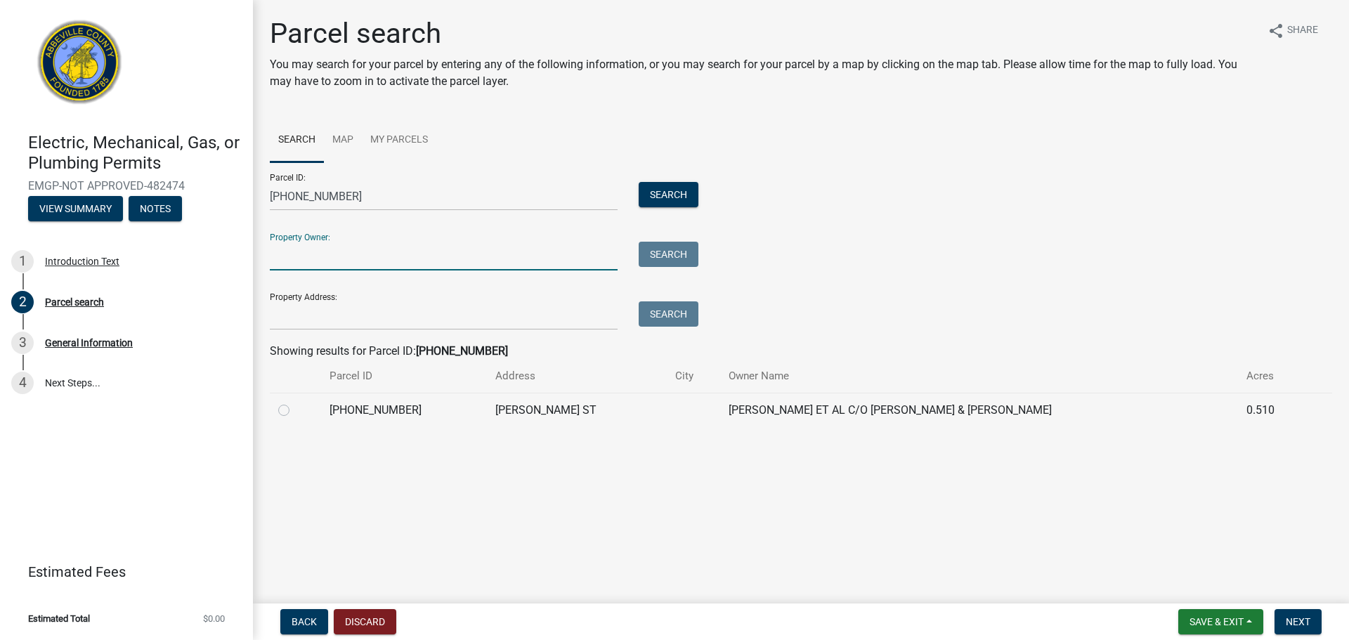
click at [318, 258] on input "Property Owner:" at bounding box center [444, 256] width 348 height 29
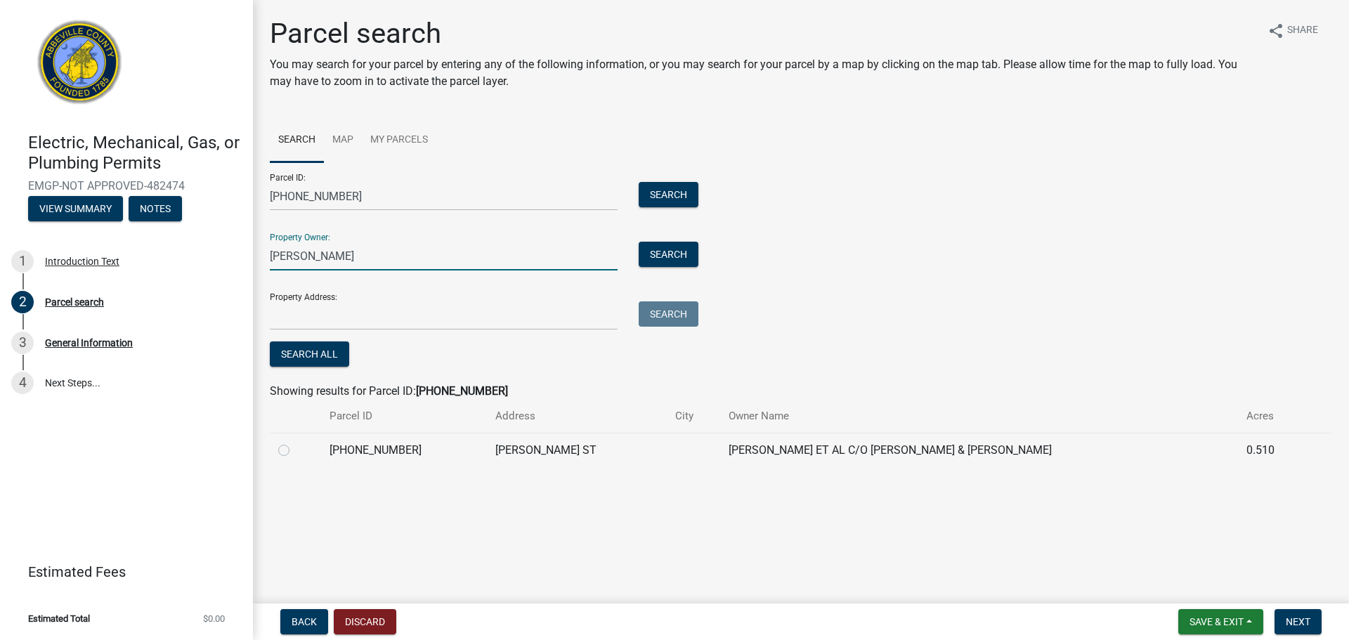
type input "[PERSON_NAME]"
click at [339, 311] on input "Property Address:" at bounding box center [444, 315] width 348 height 29
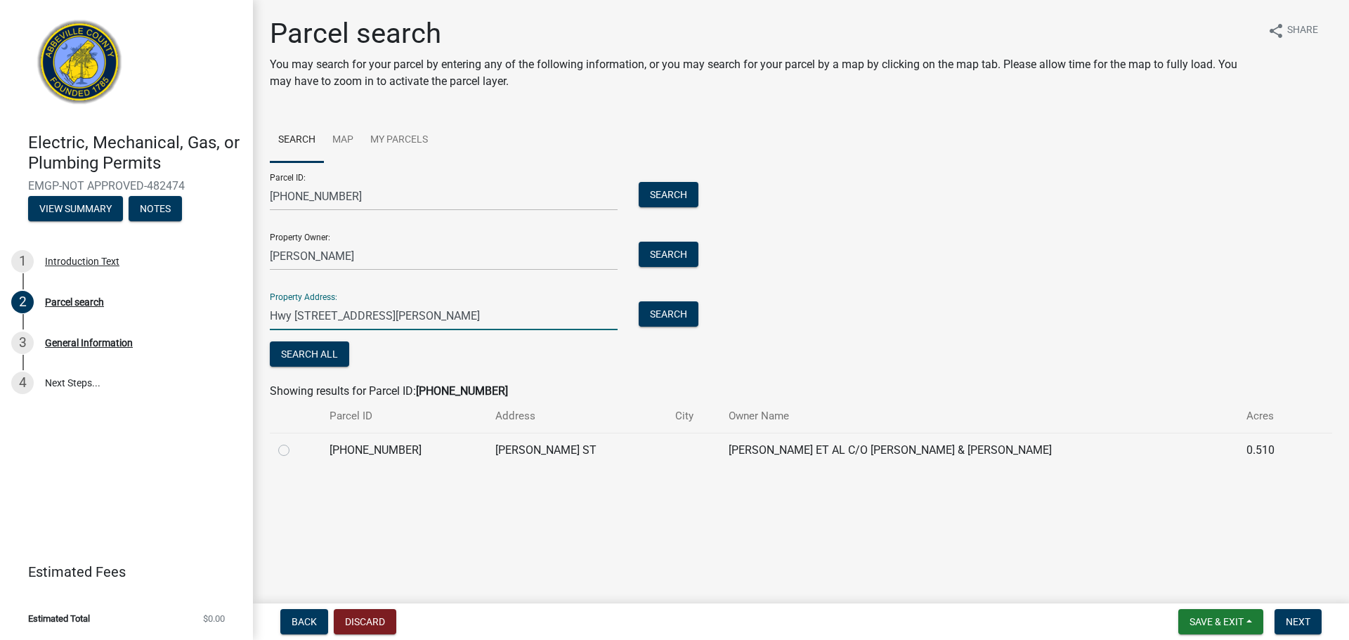
type input "Hwy [STREET_ADDRESS][PERSON_NAME]"
click at [565, 513] on main "Parcel search You may search for your parcel by entering any of the following i…" at bounding box center [801, 299] width 1096 height 598
click at [295, 442] on label at bounding box center [295, 442] width 0 height 0
click at [295, 449] on input "radio" at bounding box center [299, 446] width 9 height 9
radio input "true"
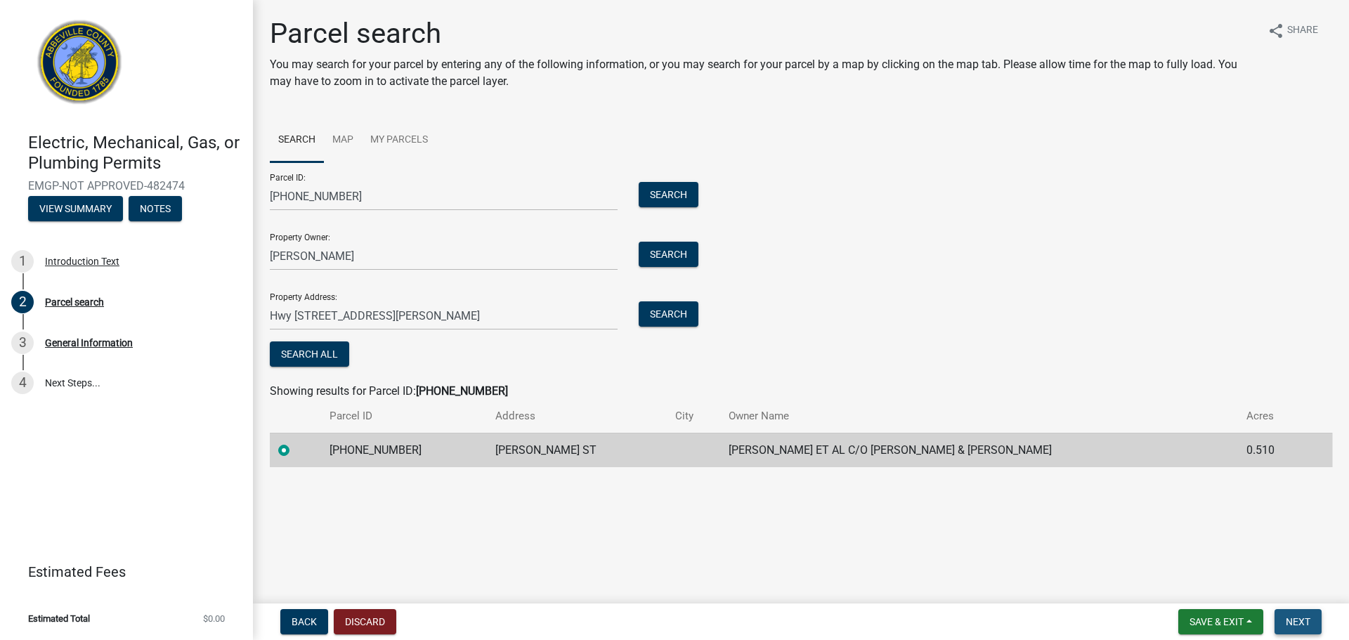
click at [1290, 616] on span "Next" at bounding box center [1298, 621] width 25 height 11
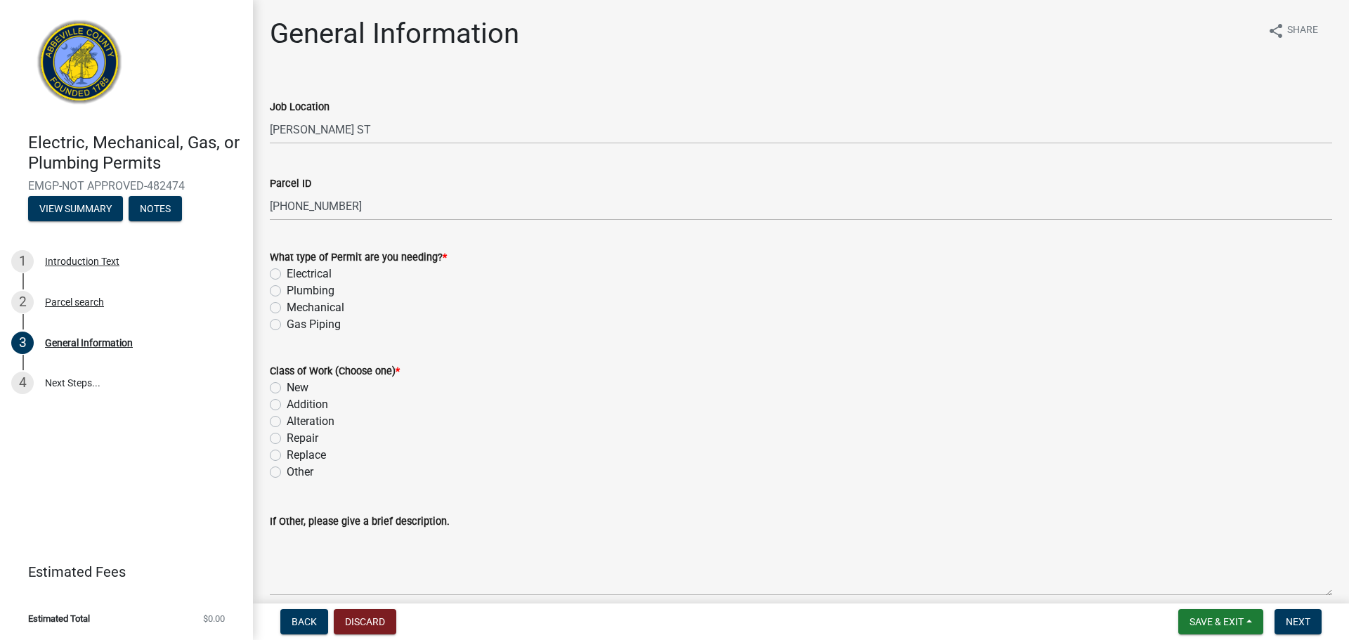
click at [266, 129] on div "Job Location [PERSON_NAME][GEOGRAPHIC_DATA]" at bounding box center [801, 111] width 1084 height 65
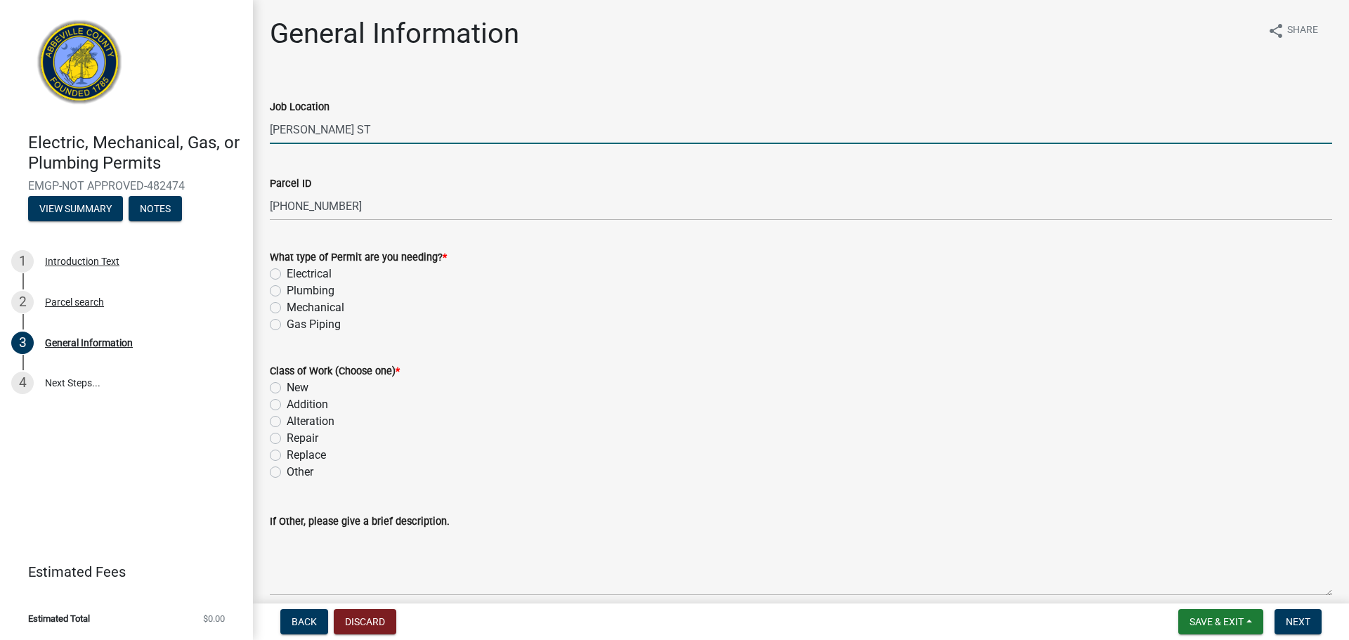
click at [335, 132] on input "[PERSON_NAME] ST" at bounding box center [801, 129] width 1063 height 29
type input "B"
type input "[STREET_ADDRESS][PERSON_NAME]"
click at [287, 271] on label "Electrical" at bounding box center [309, 274] width 45 height 17
click at [287, 271] on input "Electrical" at bounding box center [291, 270] width 9 height 9
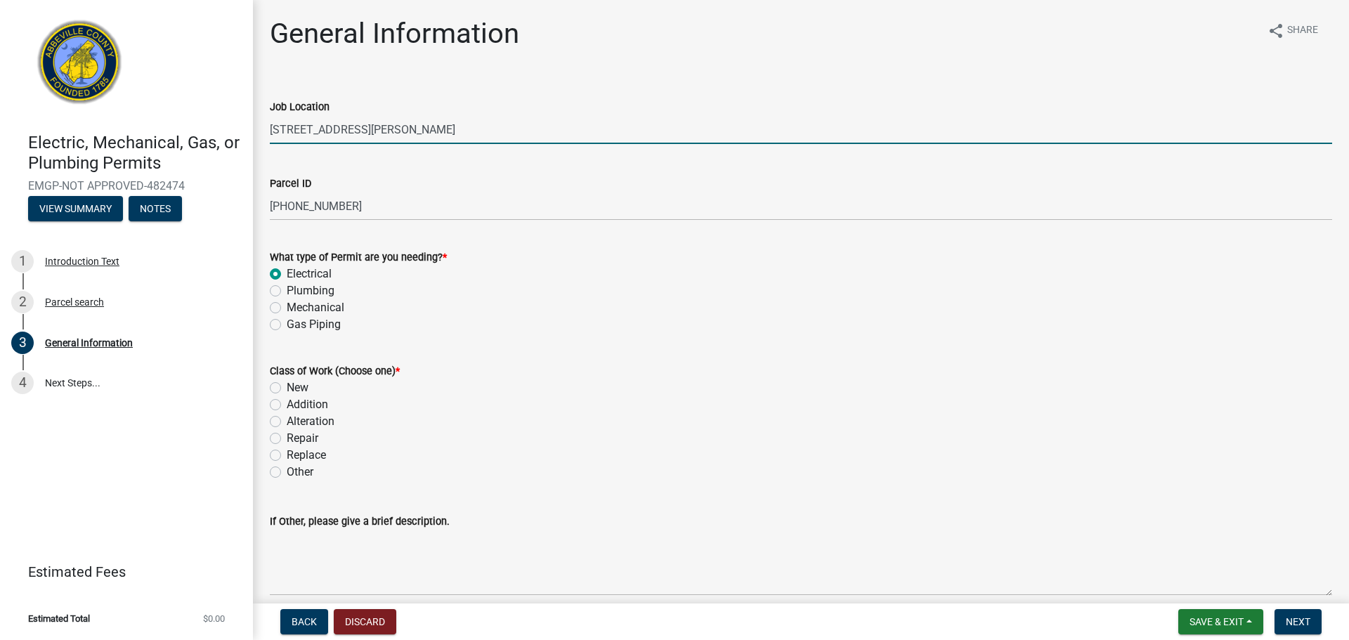
radio input "true"
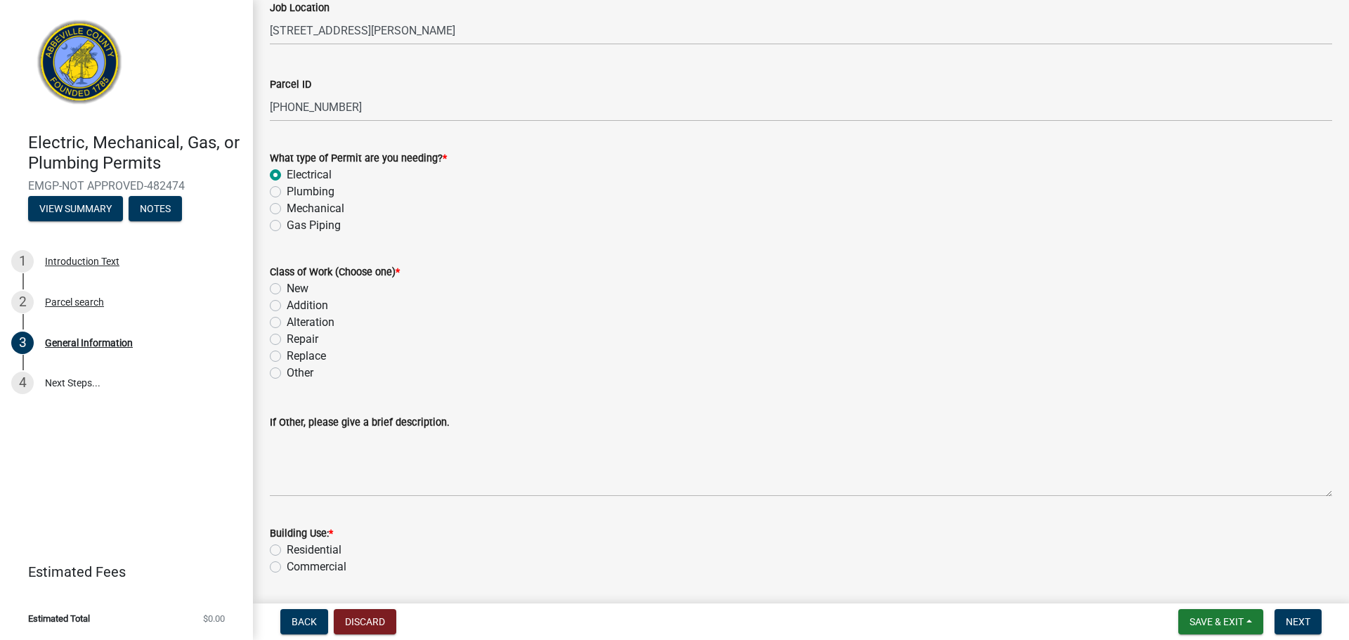
scroll to position [211, 0]
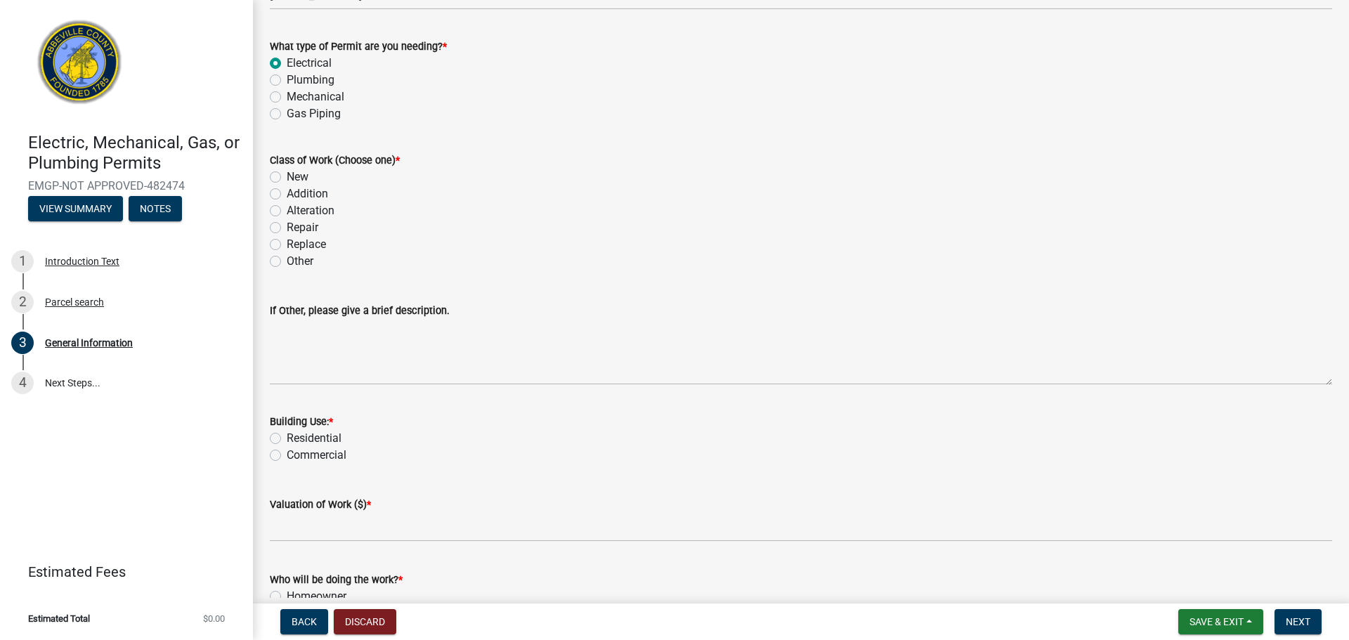
click at [287, 265] on label "Other" at bounding box center [300, 261] width 27 height 17
click at [287, 262] on input "Other" at bounding box center [291, 257] width 9 height 9
radio input "true"
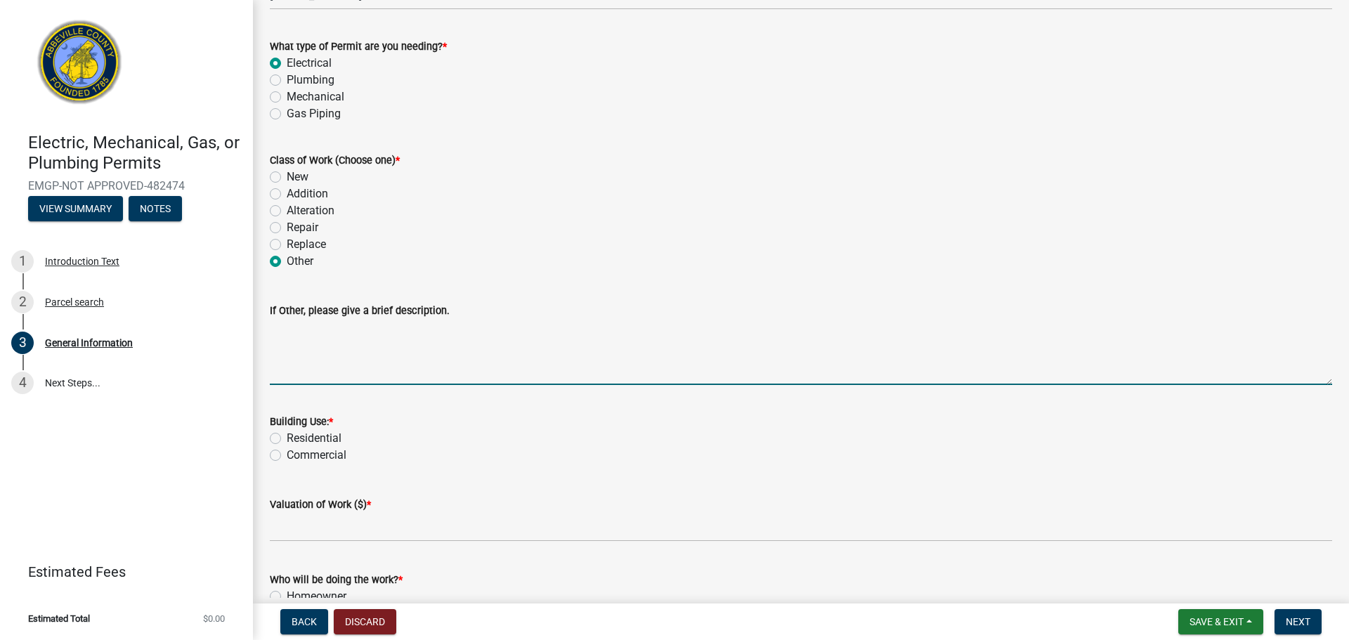
click at [302, 368] on textarea "If Other, please give a brief description." at bounding box center [801, 352] width 1063 height 66
type textarea "T"
type textarea "Install temporary power pole"
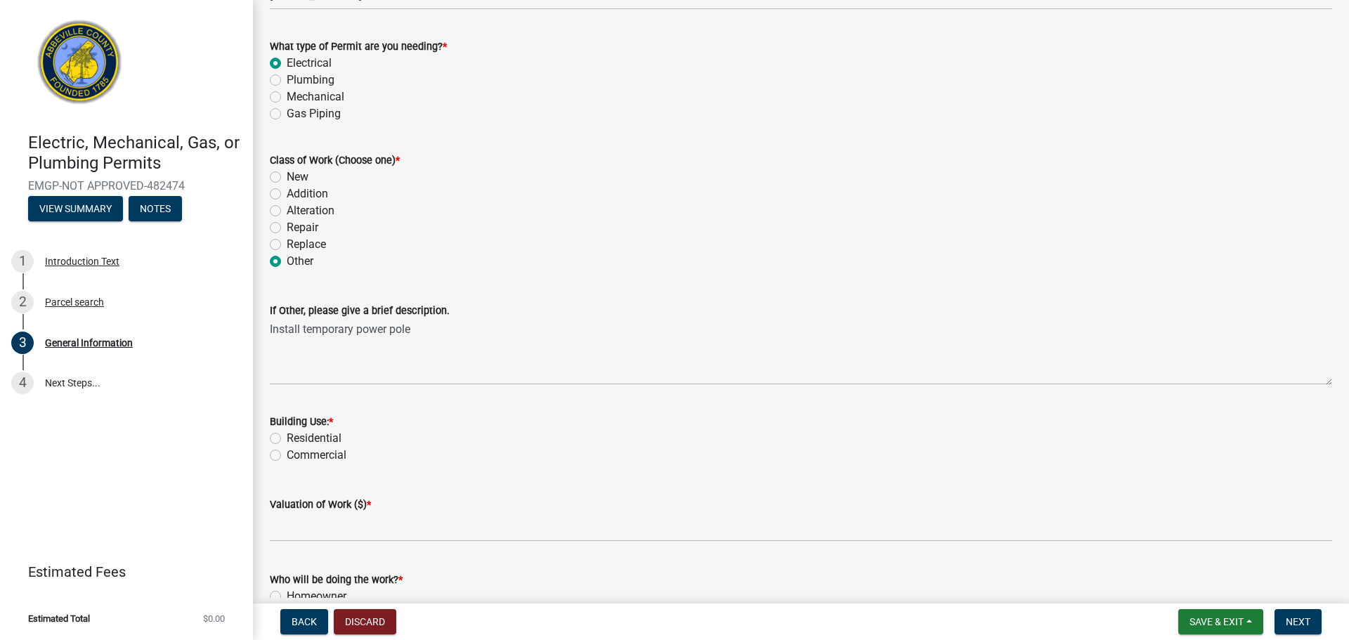
click at [287, 435] on label "Residential" at bounding box center [314, 438] width 55 height 17
click at [287, 435] on input "Residential" at bounding box center [291, 434] width 9 height 9
radio input "true"
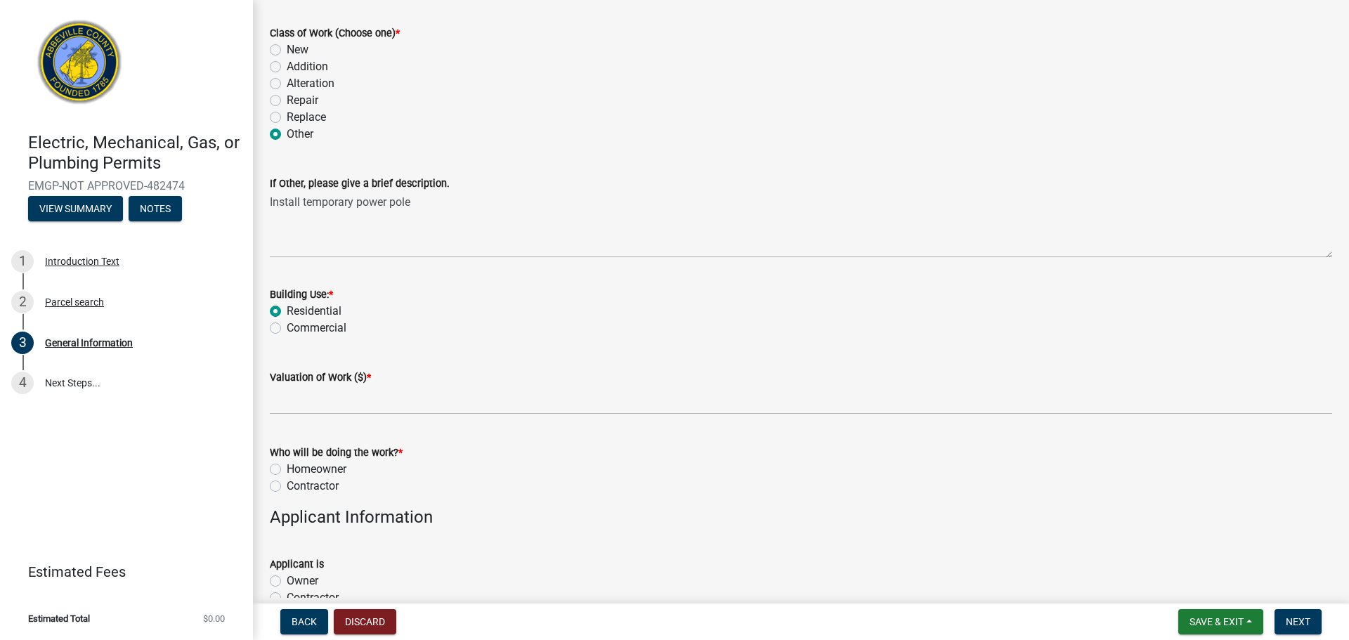
scroll to position [351, 0]
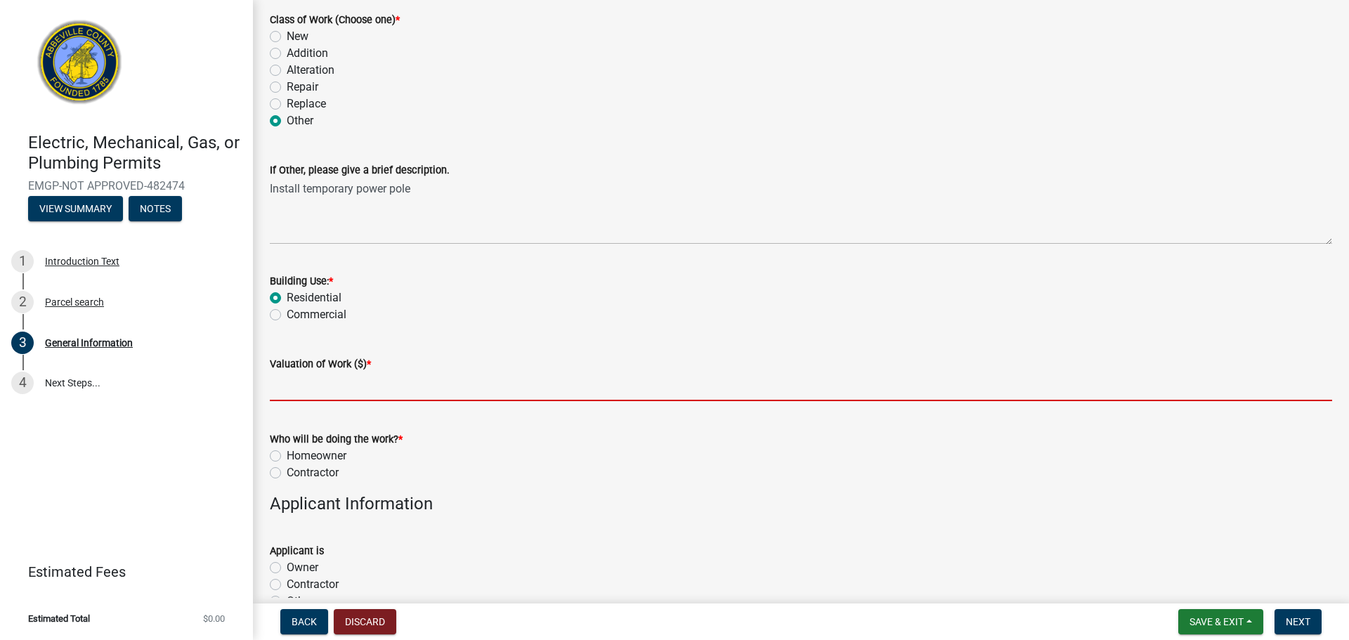
click at [328, 390] on input "text" at bounding box center [801, 386] width 1063 height 29
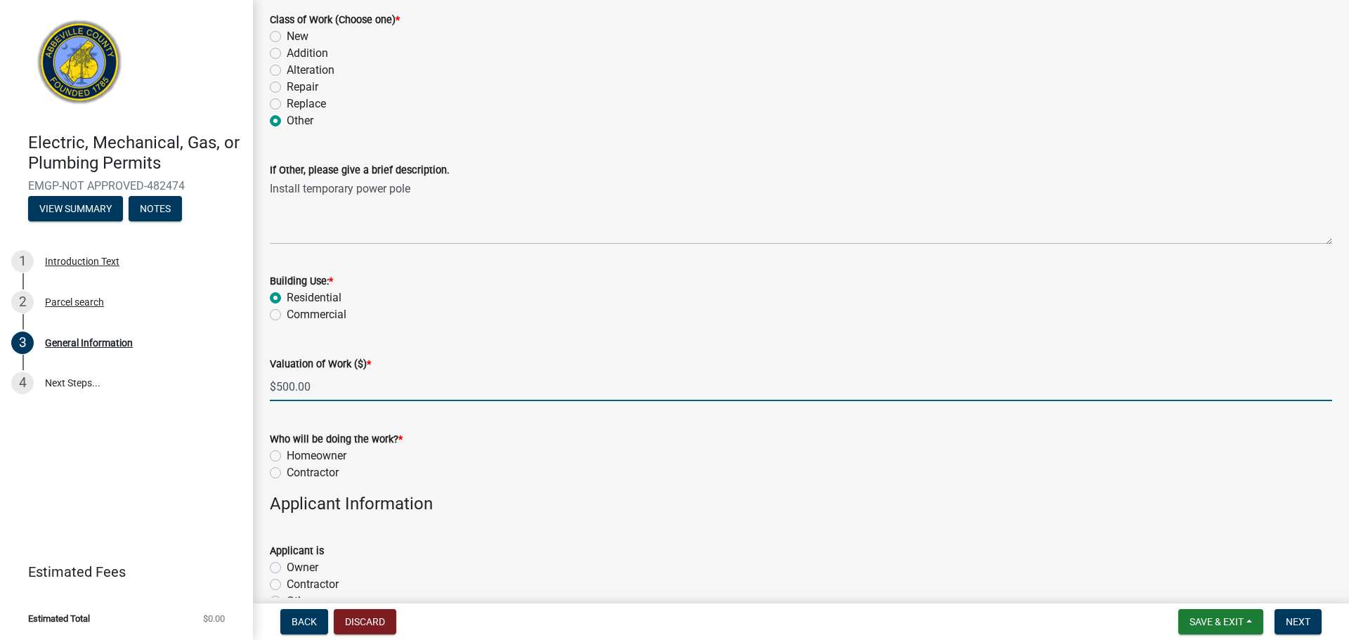
type input "500"
click at [287, 473] on label "Contractor" at bounding box center [313, 473] width 52 height 17
click at [287, 473] on input "Contractor" at bounding box center [291, 469] width 9 height 9
radio input "true"
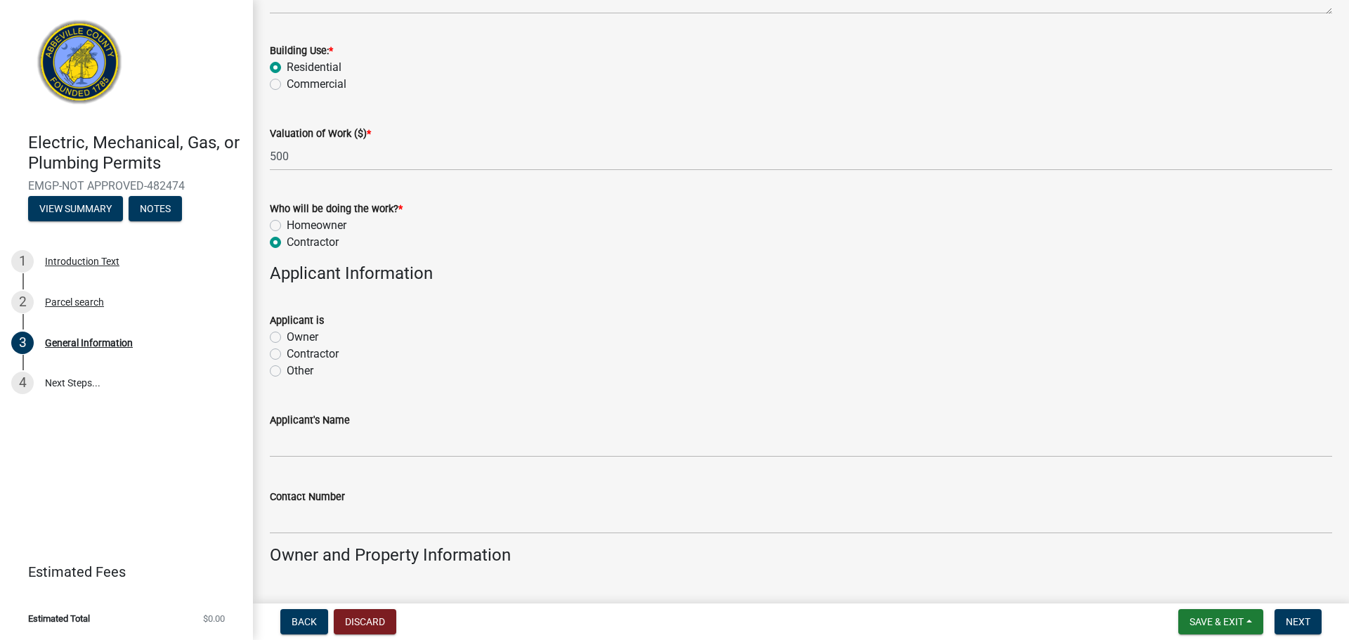
scroll to position [633, 0]
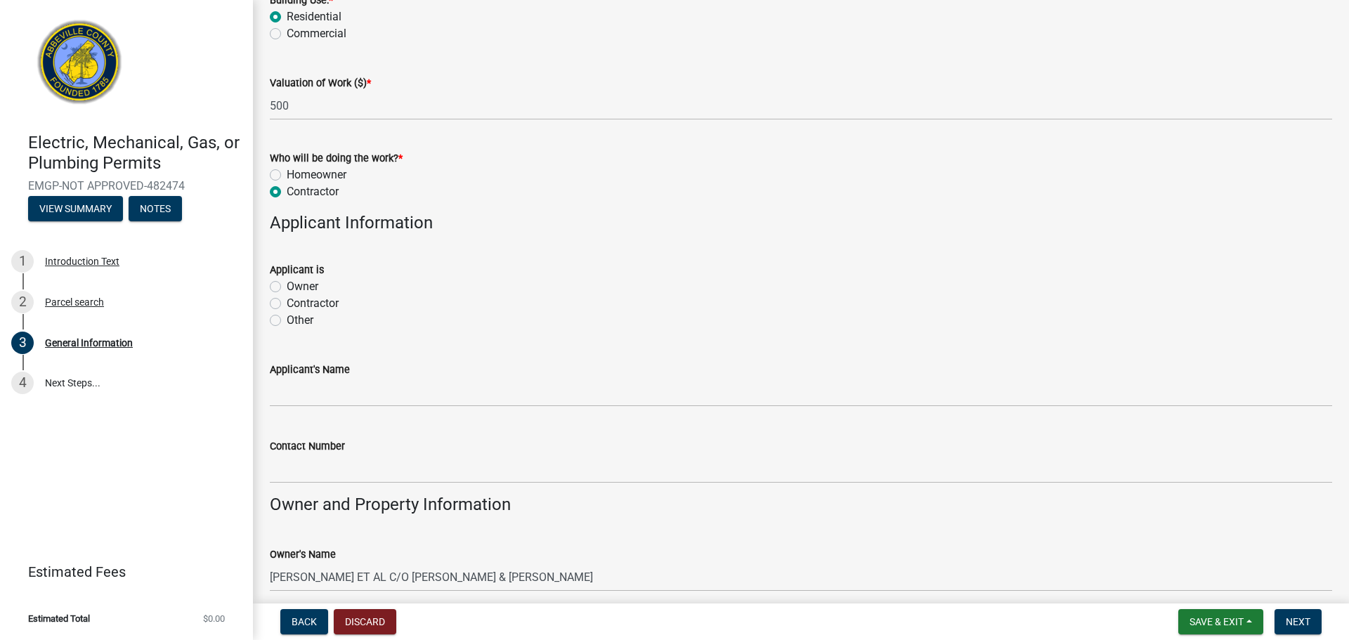
click at [287, 304] on label "Contractor" at bounding box center [313, 303] width 52 height 17
click at [287, 304] on input "Contractor" at bounding box center [291, 299] width 9 height 9
radio input "true"
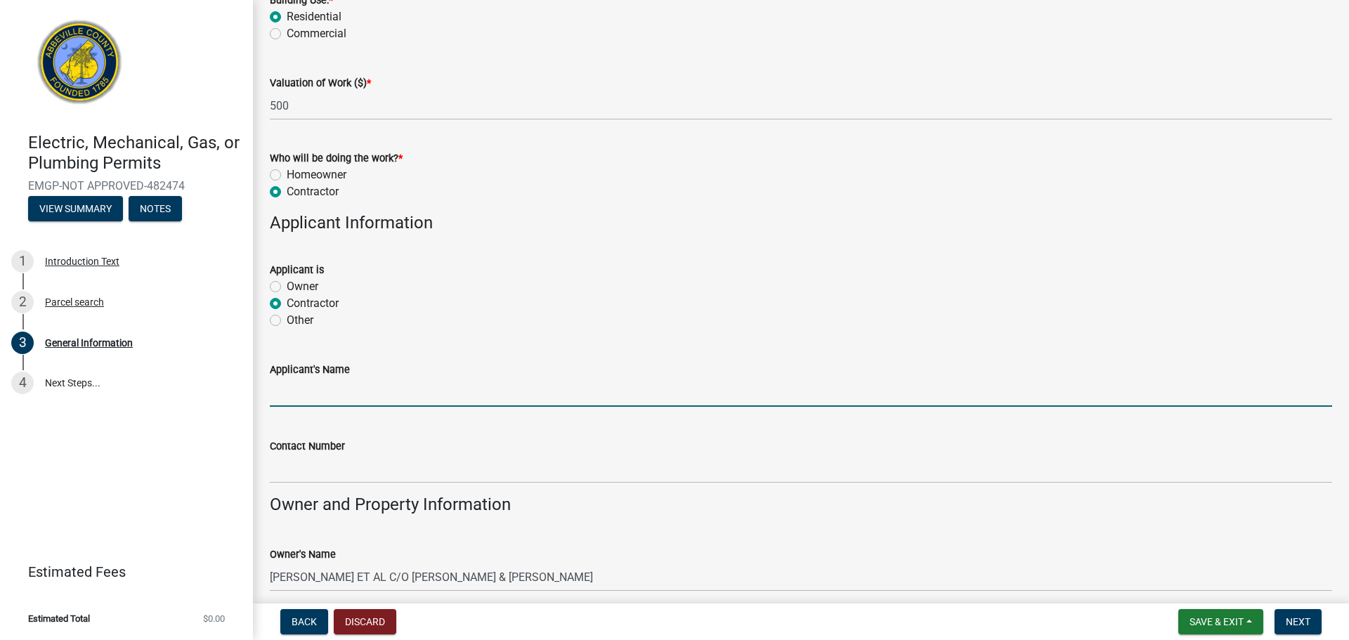
click at [310, 395] on input "Applicant's Name" at bounding box center [801, 392] width 1063 height 29
type input "[PERSON_NAME]"
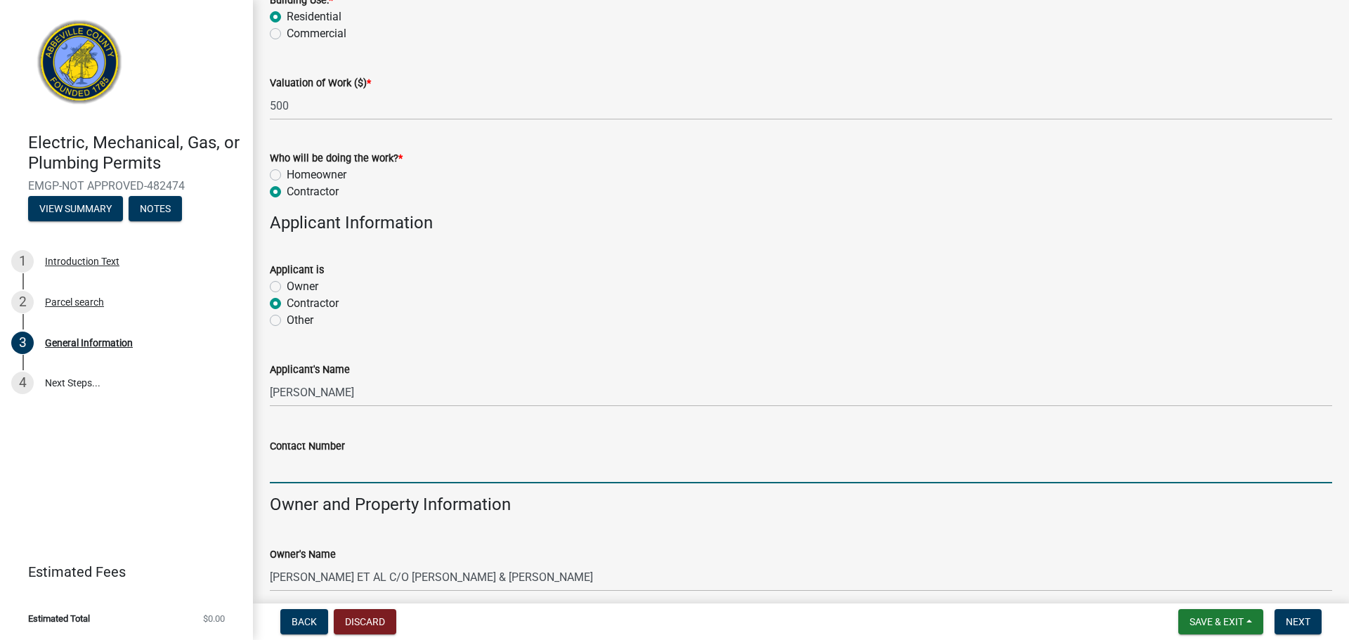
click at [300, 475] on input "Contact Number" at bounding box center [801, 469] width 1063 height 29
type input "8643911018"
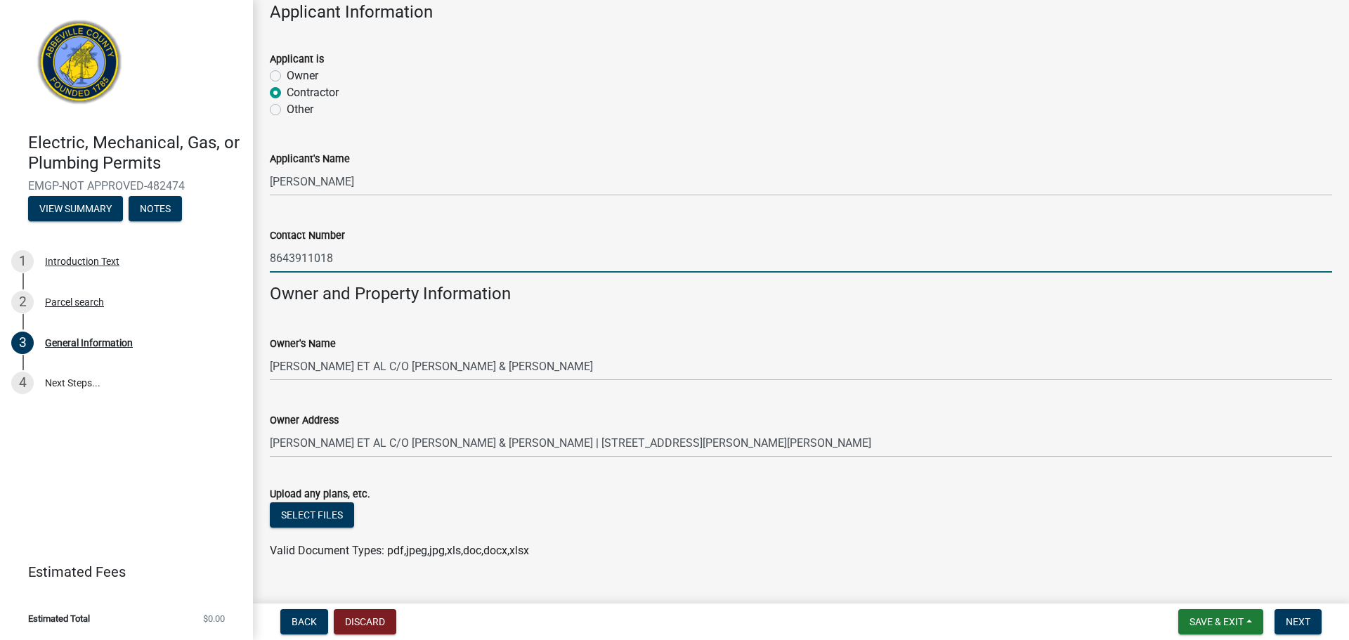
scroll to position [872, 0]
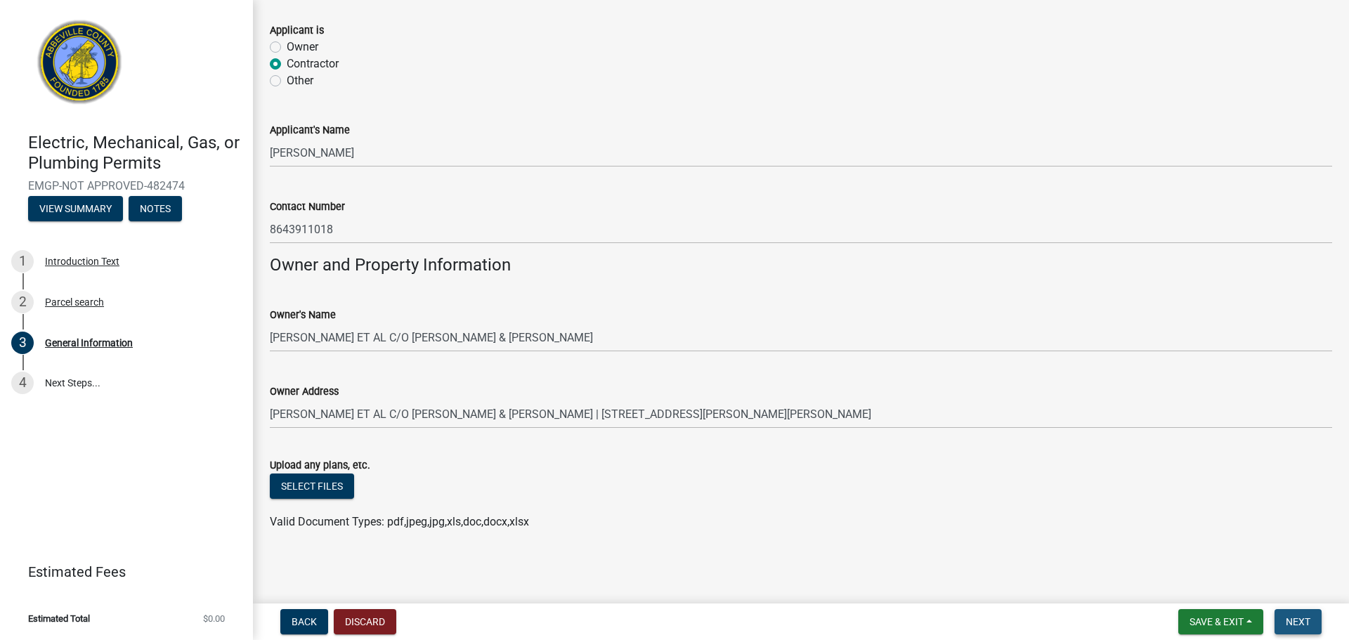
click at [1297, 618] on span "Next" at bounding box center [1298, 621] width 25 height 11
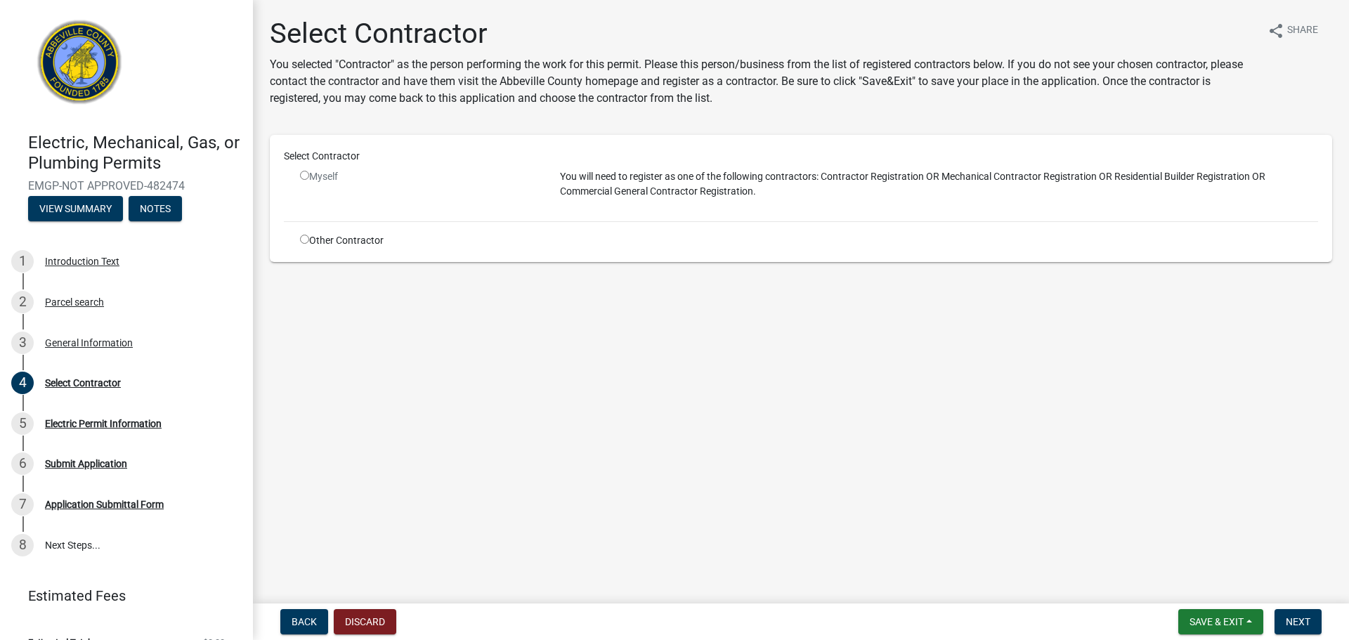
click at [307, 179] on input "radio" at bounding box center [304, 175] width 9 height 9
radio input "false"
click at [301, 238] on input "radio" at bounding box center [304, 239] width 9 height 9
radio input "true"
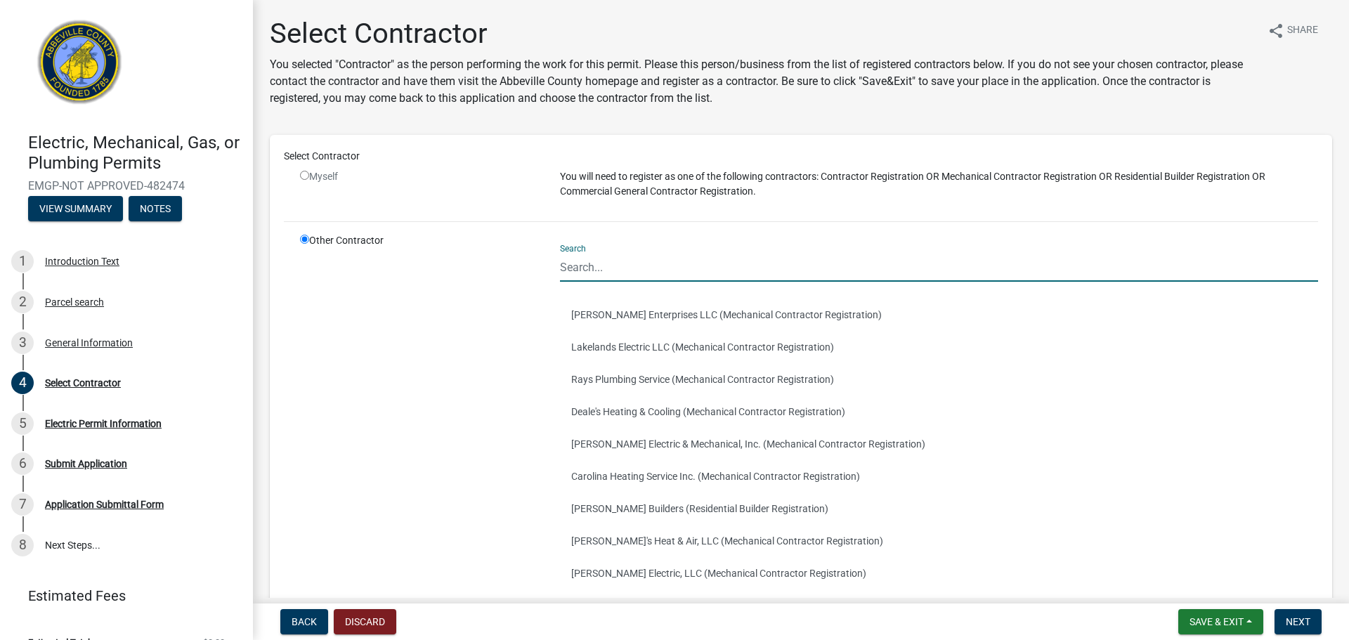
click at [606, 273] on input "Search" at bounding box center [939, 267] width 758 height 29
type input "[PERSON_NAME] Enterprise"
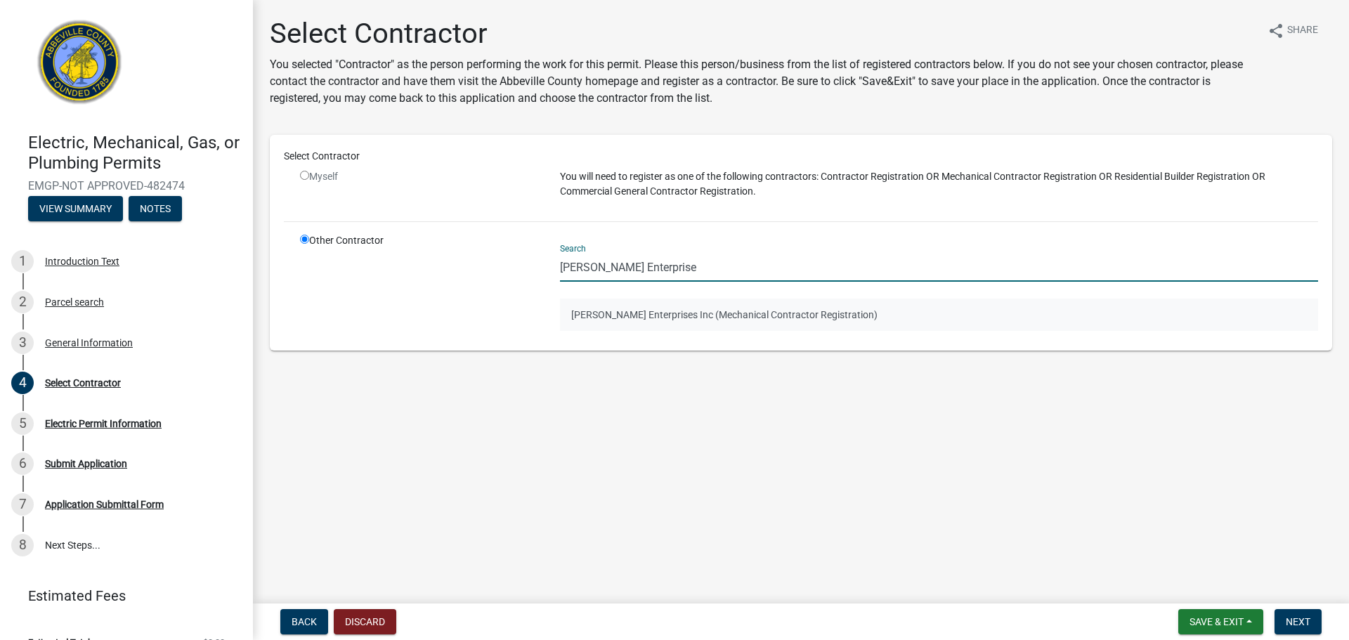
click at [648, 313] on button "[PERSON_NAME] Enterprises Inc (Mechanical Contractor Registration)" at bounding box center [939, 315] width 758 height 32
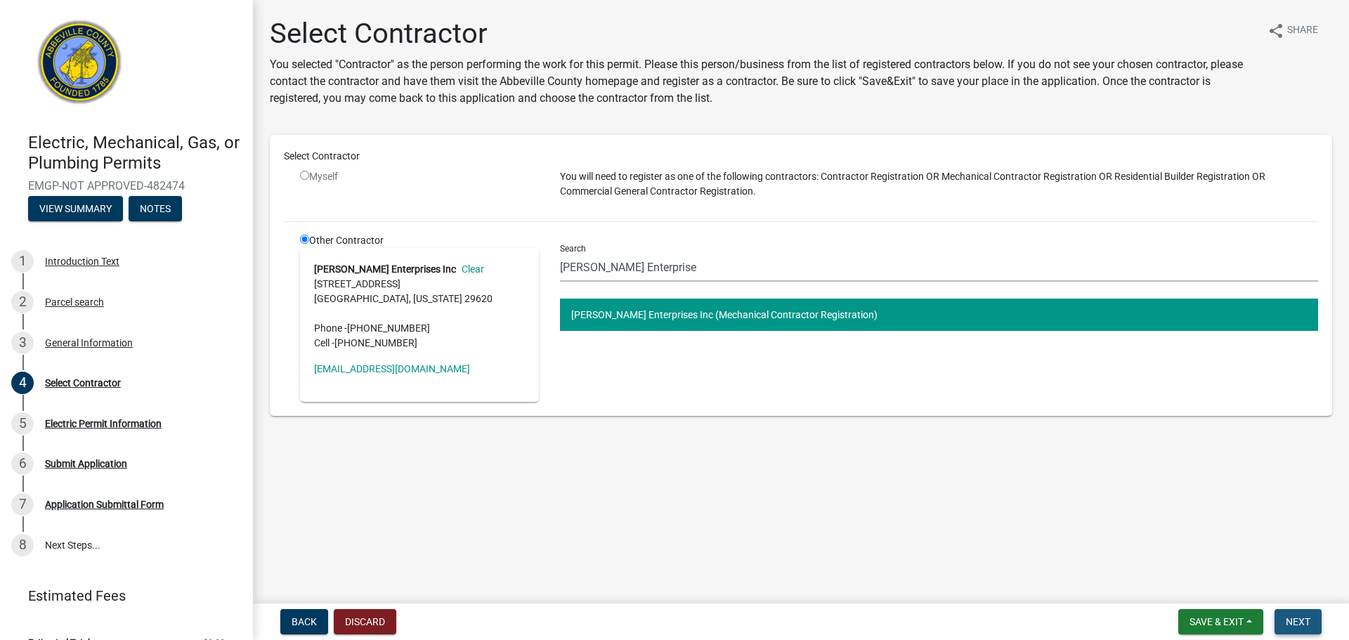
click at [1299, 618] on span "Next" at bounding box center [1298, 621] width 25 height 11
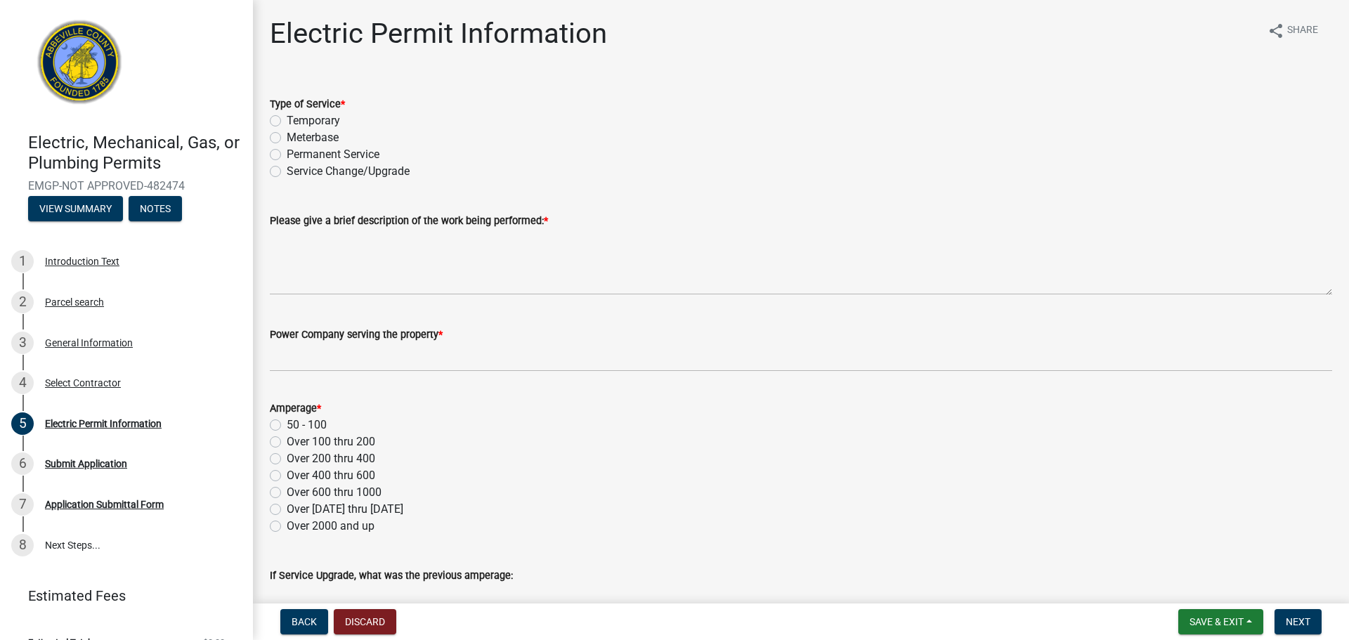
click at [287, 118] on label "Temporary" at bounding box center [313, 120] width 53 height 17
click at [287, 118] on input "Temporary" at bounding box center [291, 116] width 9 height 9
radio input "true"
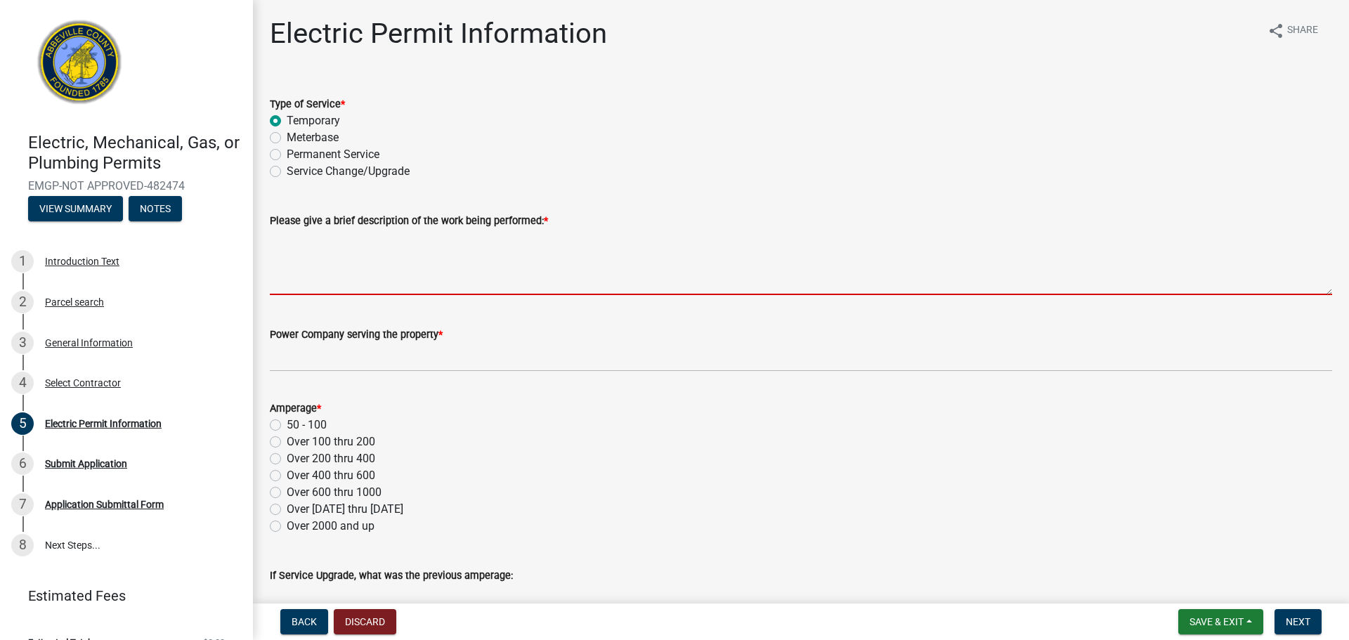
click at [297, 294] on textarea "Please give a brief description of the work being performed: *" at bounding box center [801, 262] width 1063 height 66
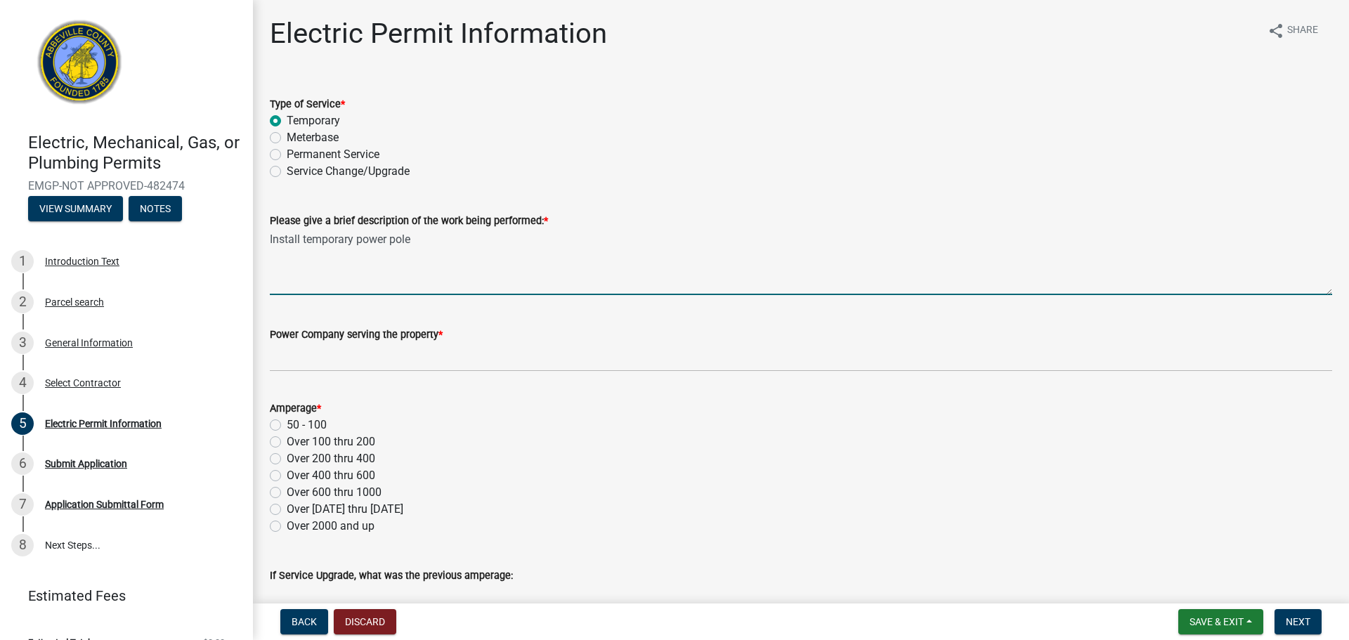
type textarea "Install temporary power pole"
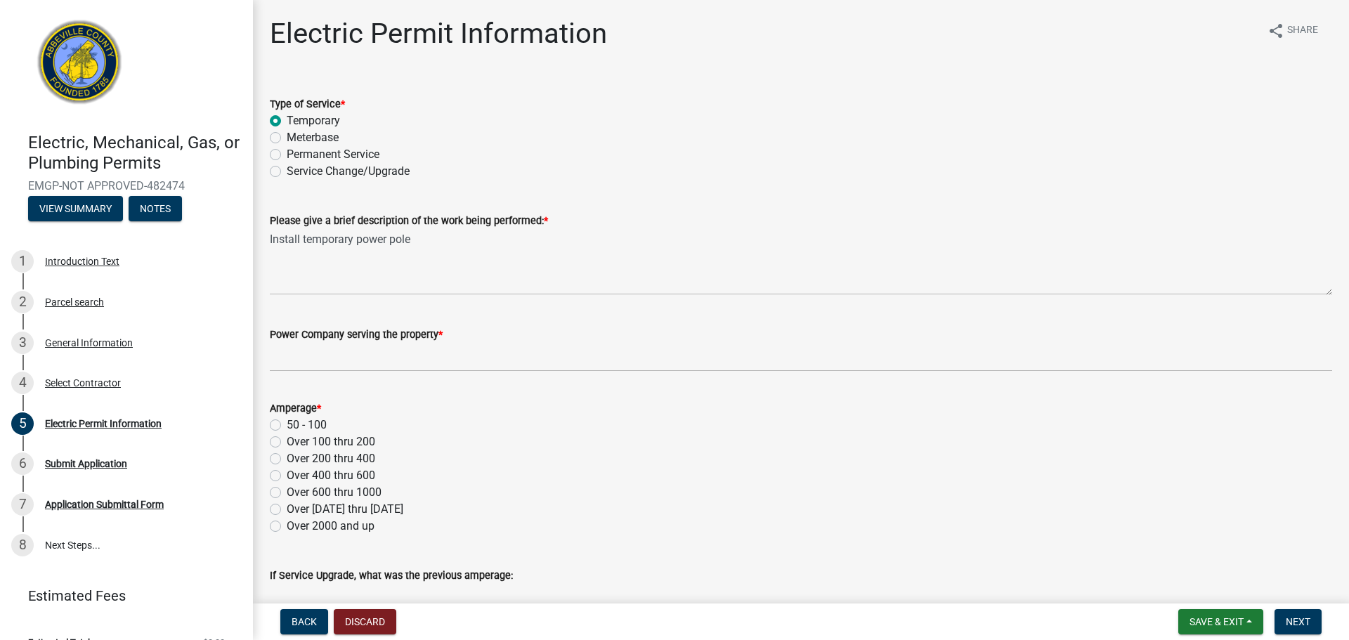
drag, startPoint x: 323, startPoint y: 330, endPoint x: 320, endPoint y: 338, distance: 8.7
click at [323, 333] on label "Power Company serving the property *" at bounding box center [356, 335] width 173 height 10
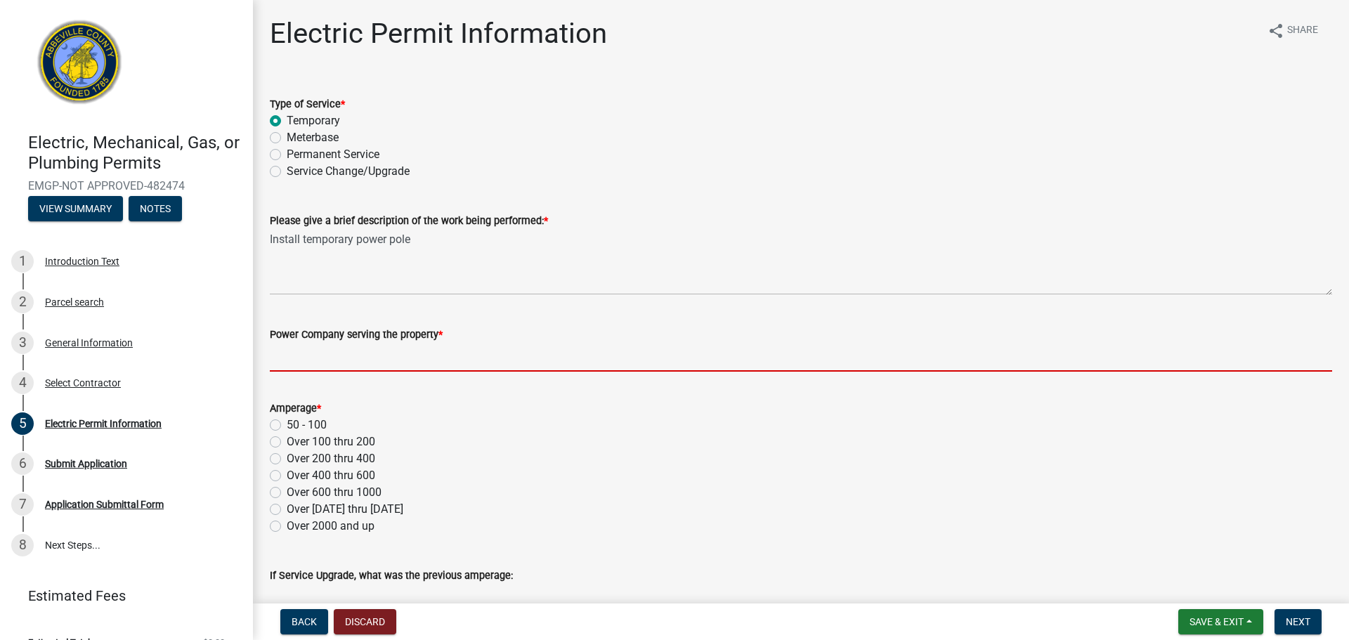
click at [323, 343] on input "Power Company serving the property *" at bounding box center [801, 357] width 1063 height 29
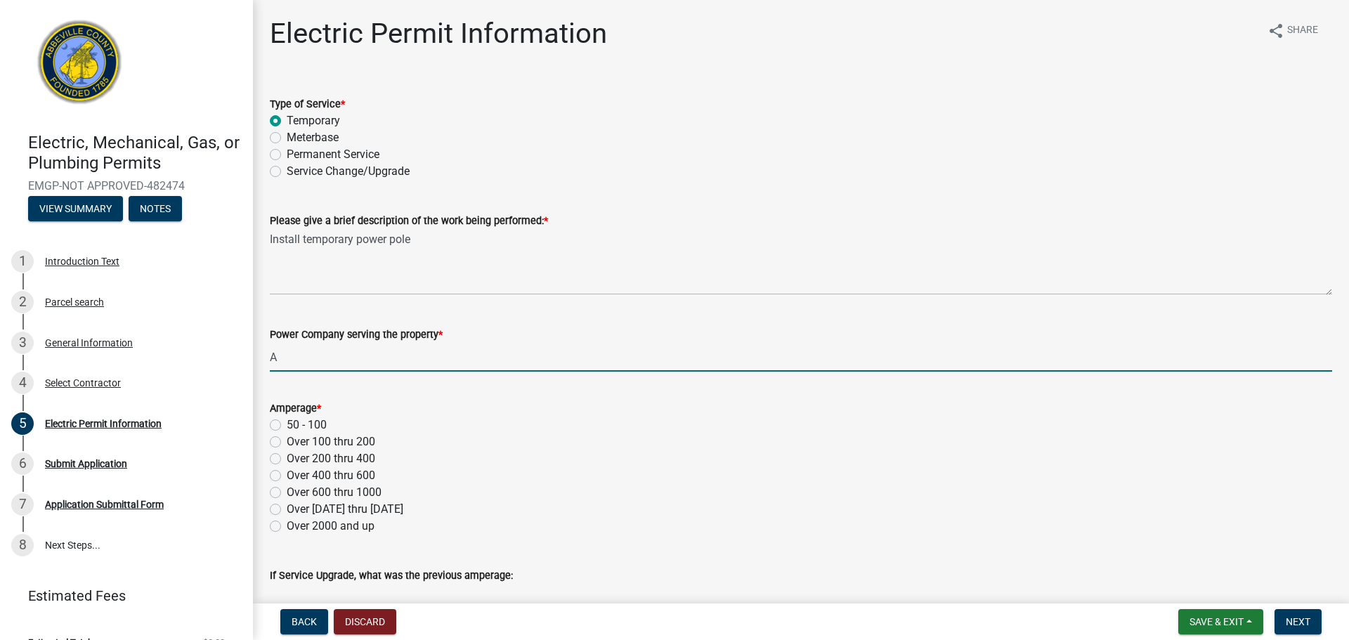
type input "APU"
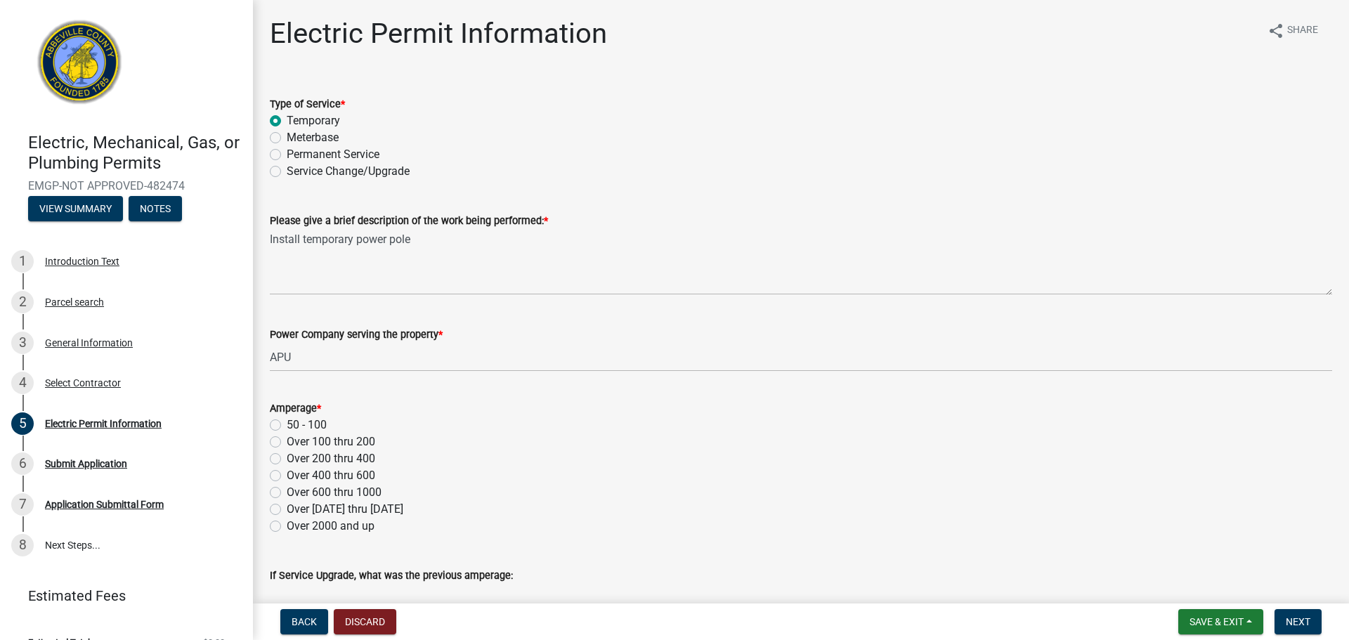
click at [287, 439] on label "Over 100 thru 200" at bounding box center [331, 442] width 89 height 17
click at [287, 439] on input "Over 100 thru 200" at bounding box center [291, 438] width 9 height 9
radio input "true"
click at [509, 461] on div "Over 200 thru 400" at bounding box center [801, 458] width 1063 height 17
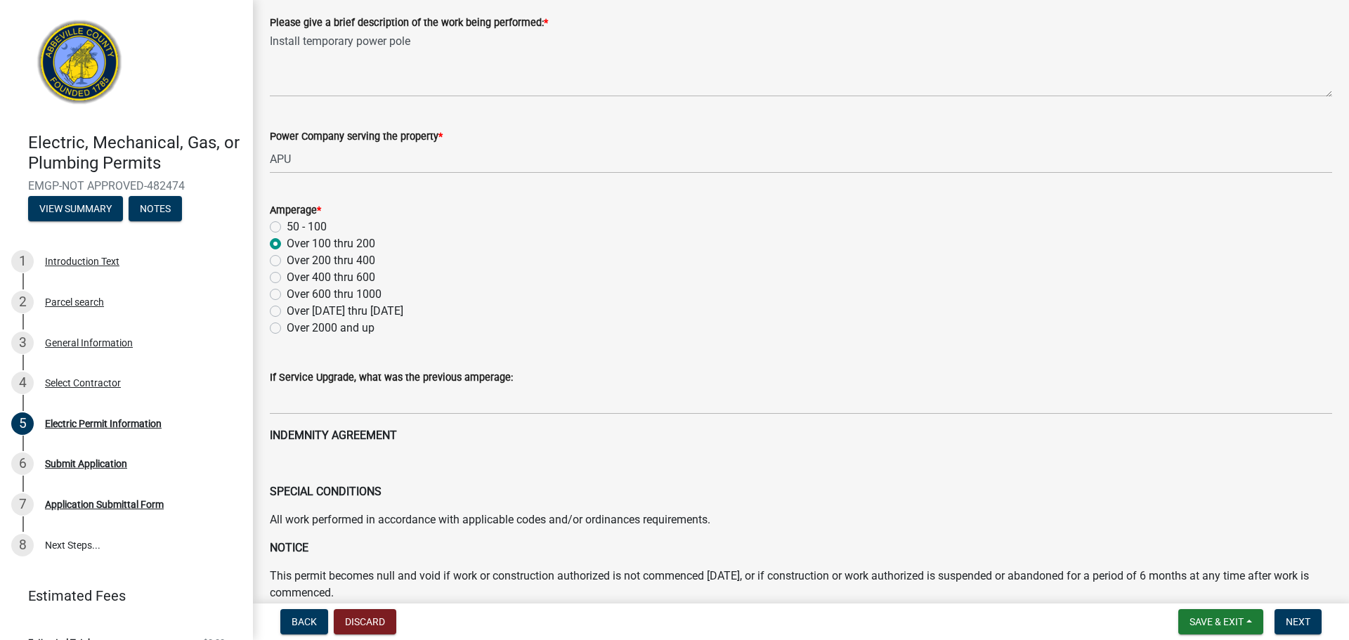
scroll to position [211, 0]
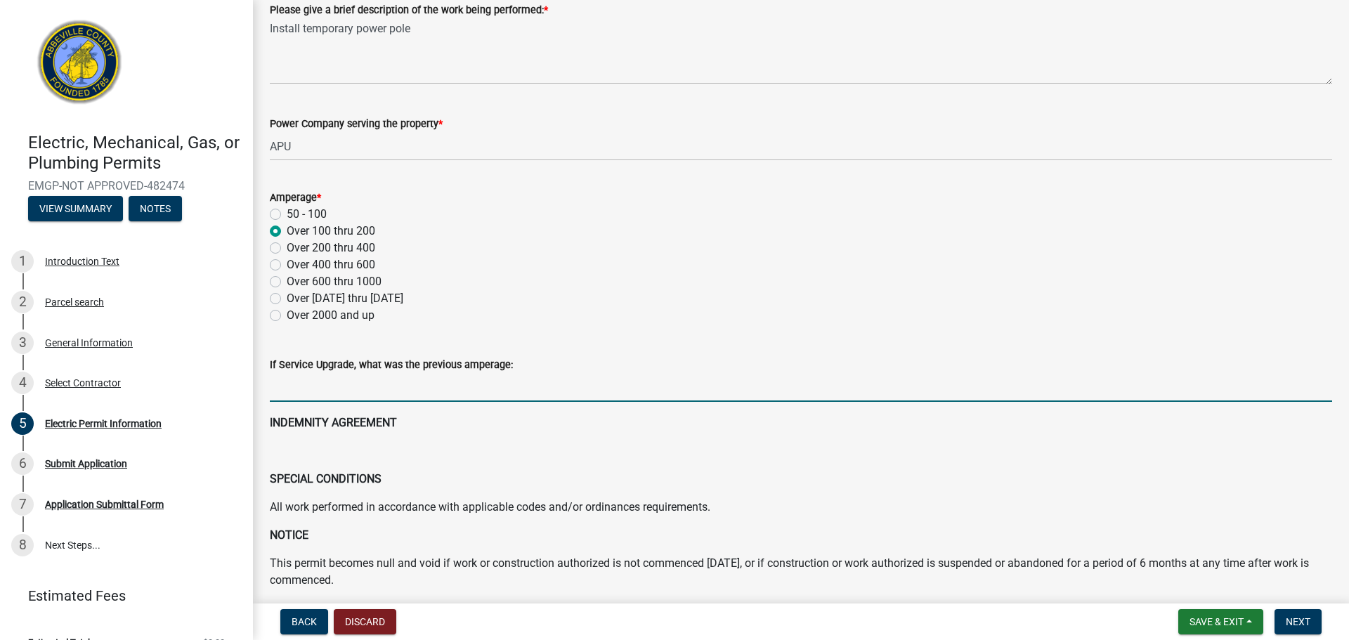
click at [316, 383] on input "text" at bounding box center [801, 387] width 1063 height 29
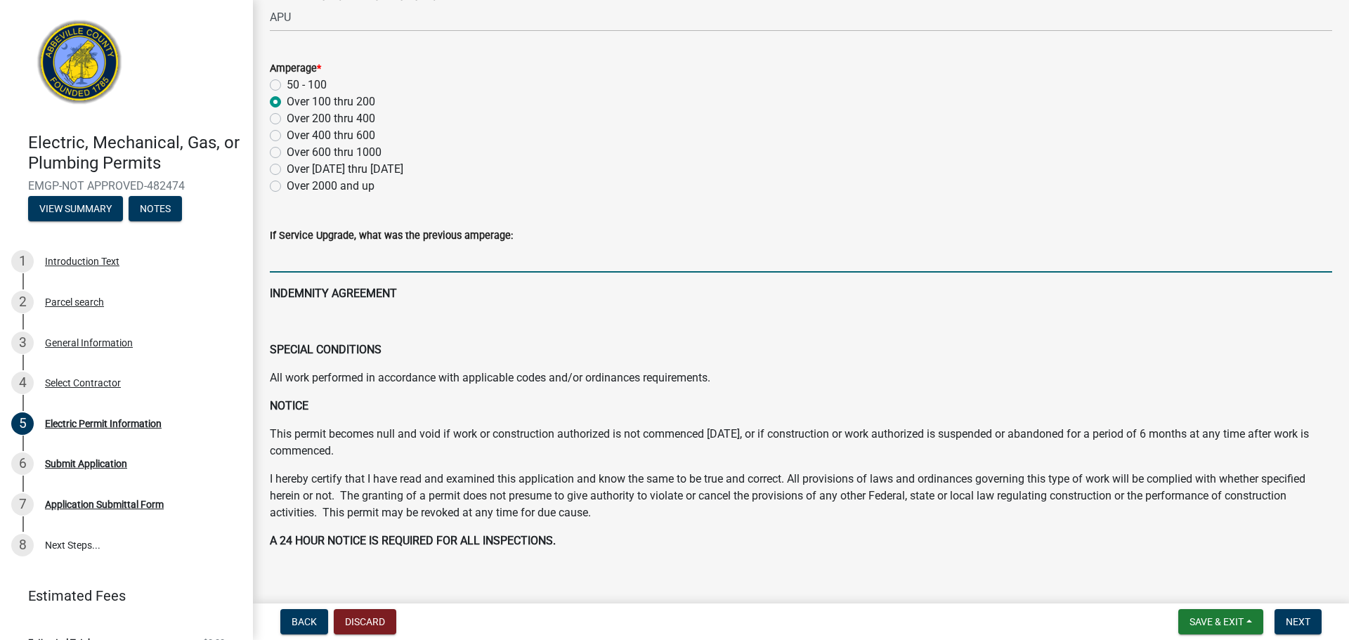
scroll to position [351, 0]
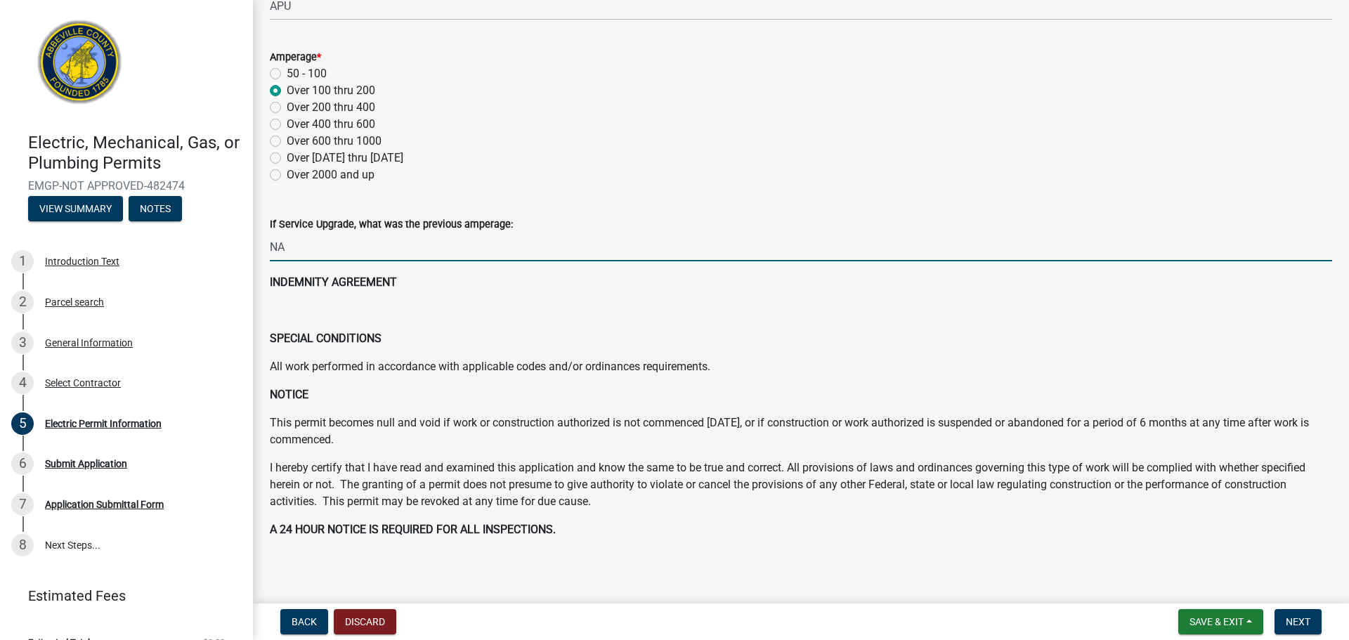
type input "0"
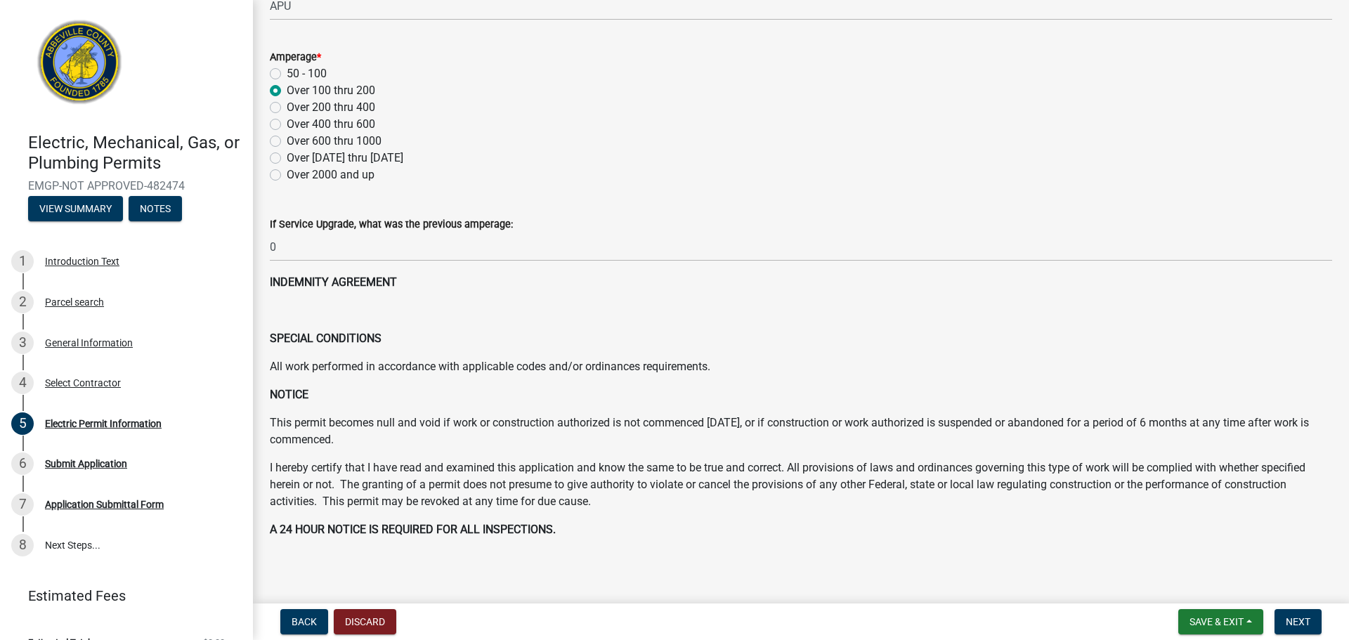
click at [752, 163] on div "Over [DATE] thru [DATE]" at bounding box center [801, 158] width 1063 height 17
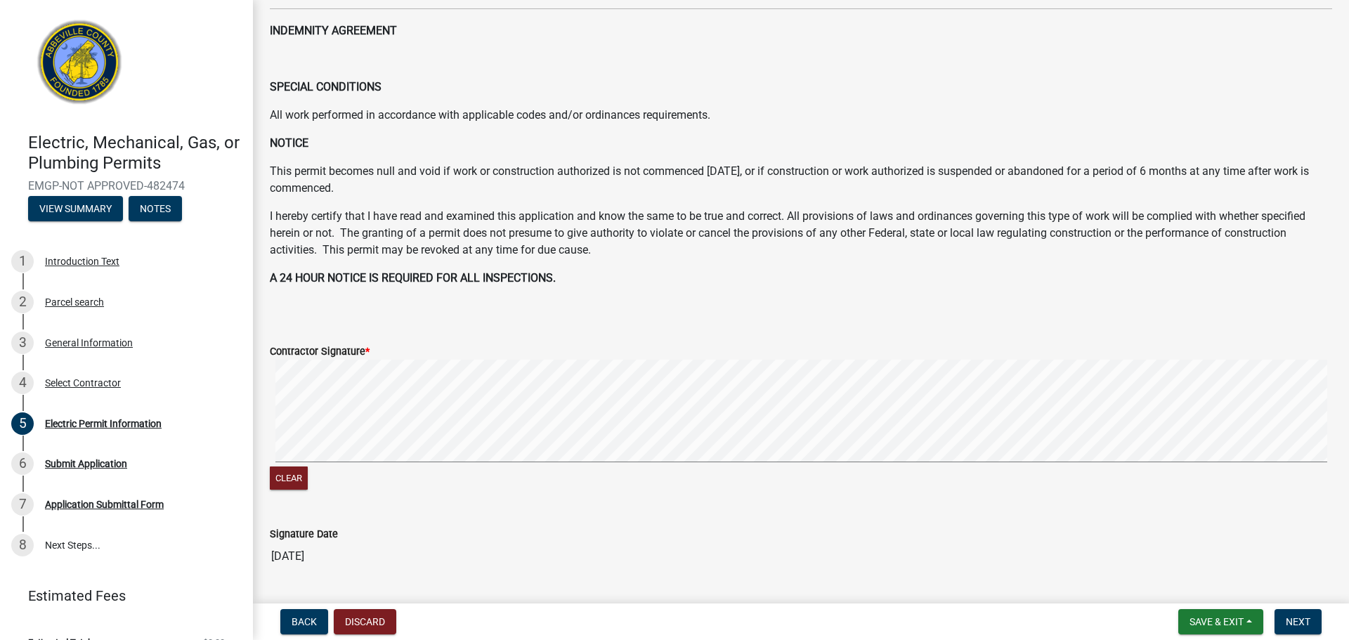
scroll to position [633, 0]
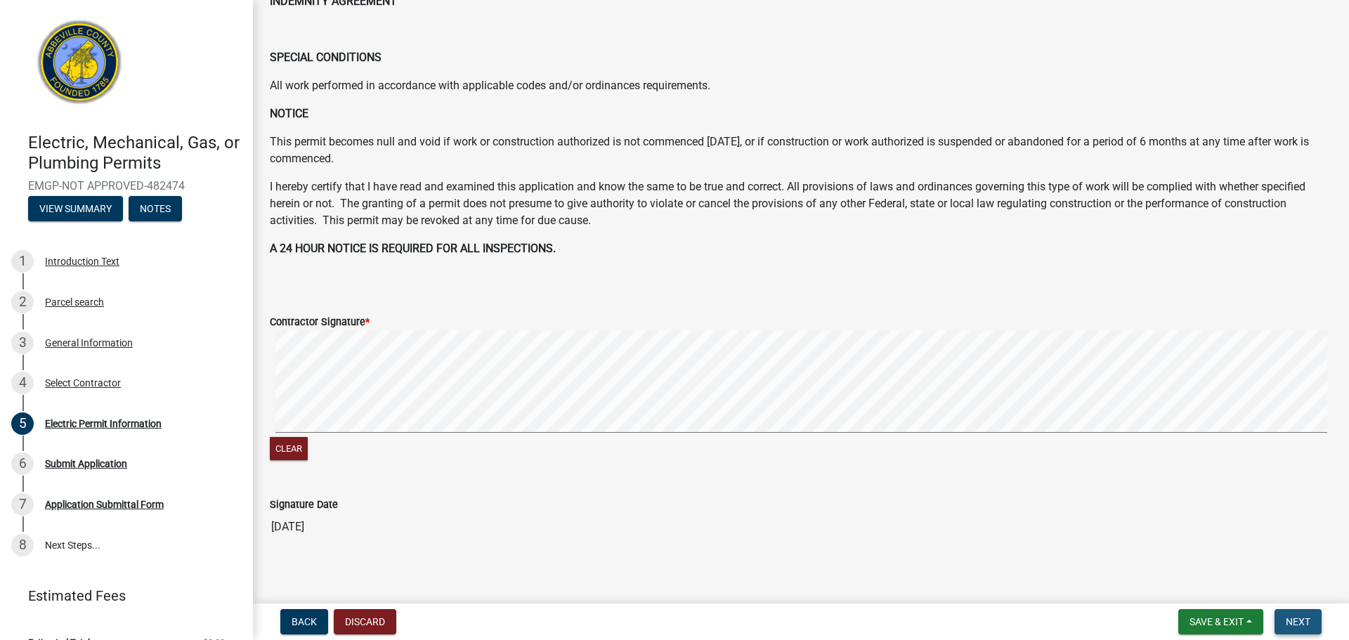
click at [1296, 618] on span "Next" at bounding box center [1298, 621] width 25 height 11
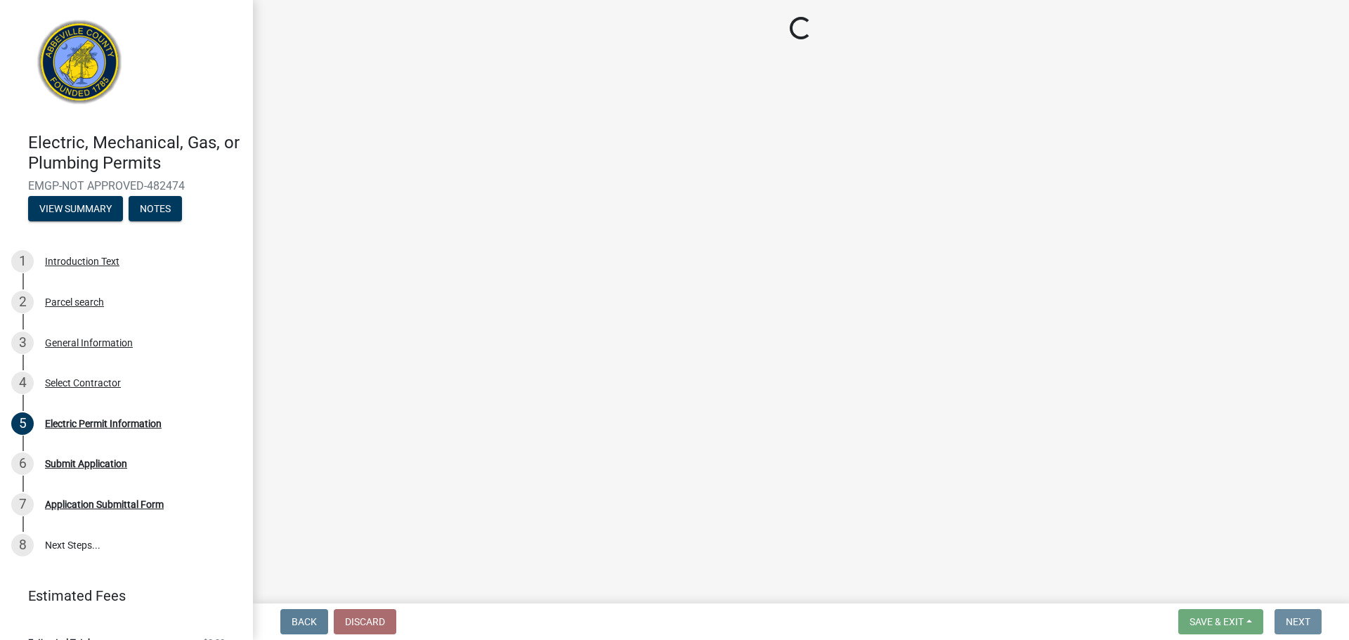
scroll to position [0, 0]
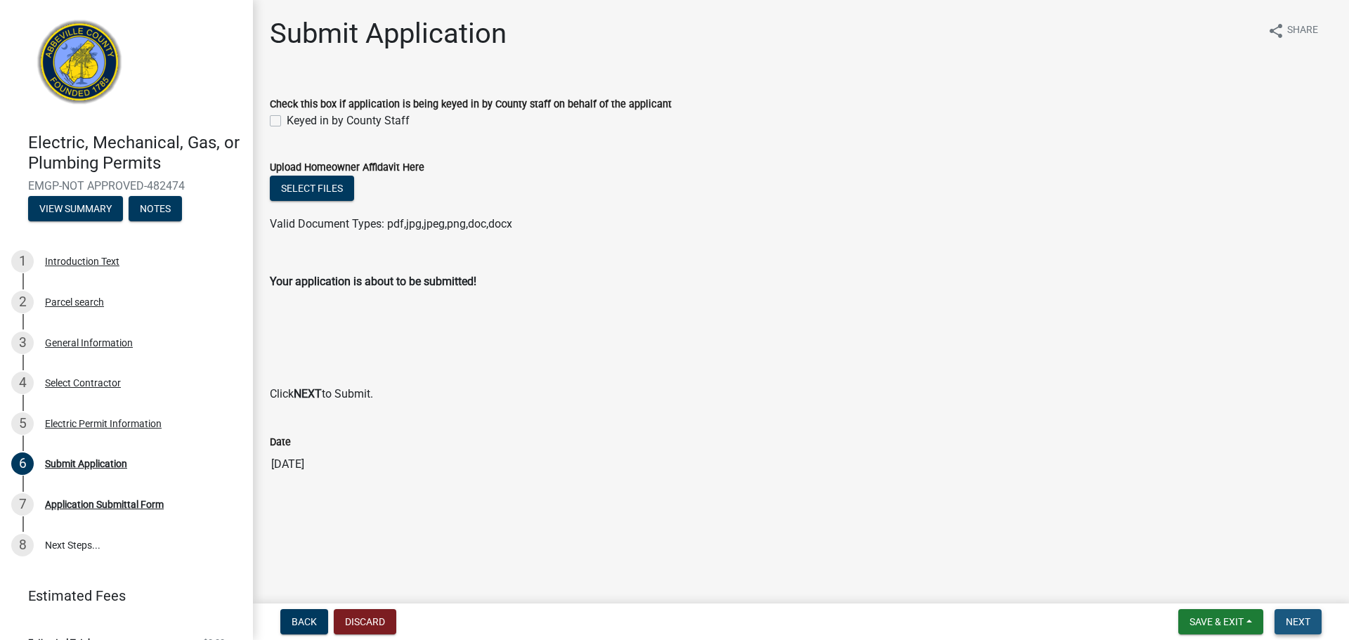
click at [1291, 619] on span "Next" at bounding box center [1298, 621] width 25 height 11
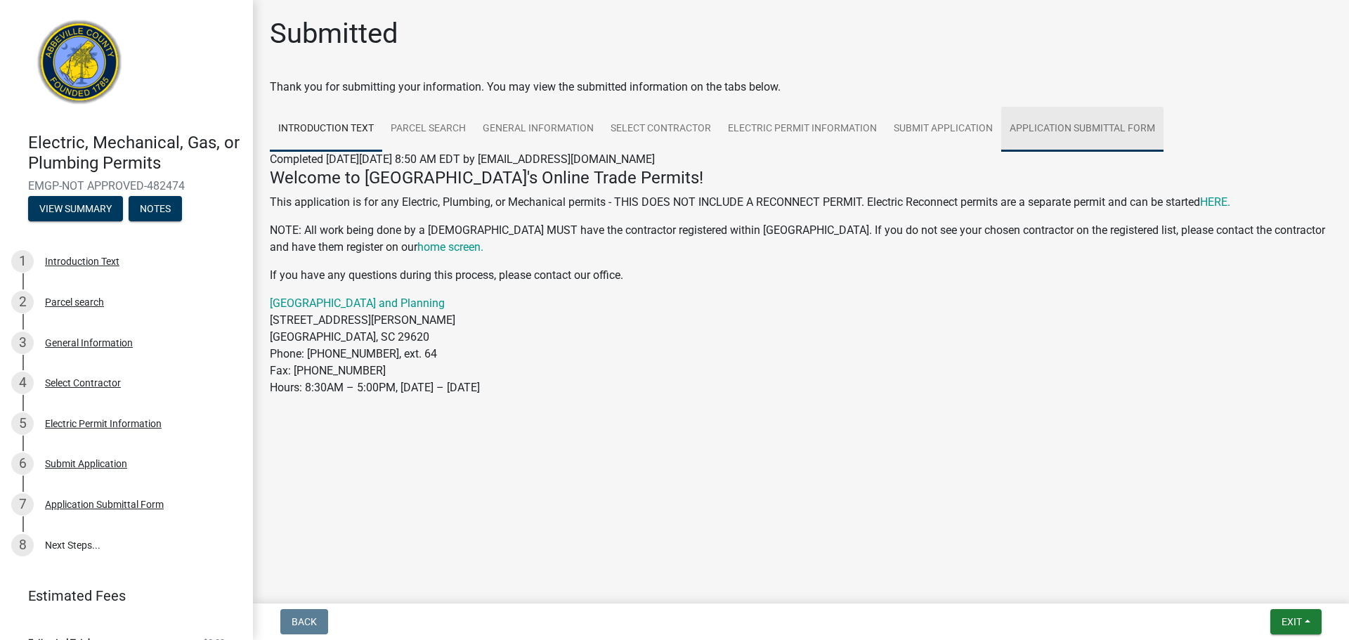
click at [1037, 122] on link "Application Submittal Form" at bounding box center [1082, 129] width 162 height 45
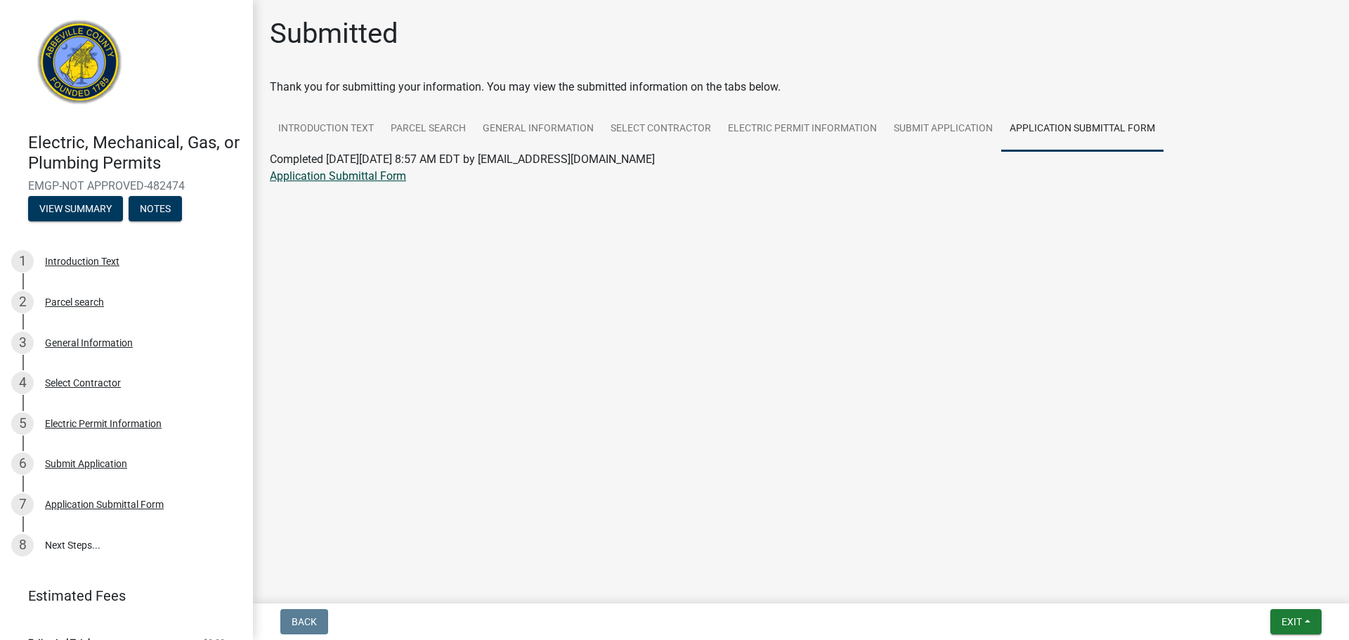
click at [309, 173] on link "Application Submittal Form" at bounding box center [338, 175] width 136 height 13
